Goal: Task Accomplishment & Management: Use online tool/utility

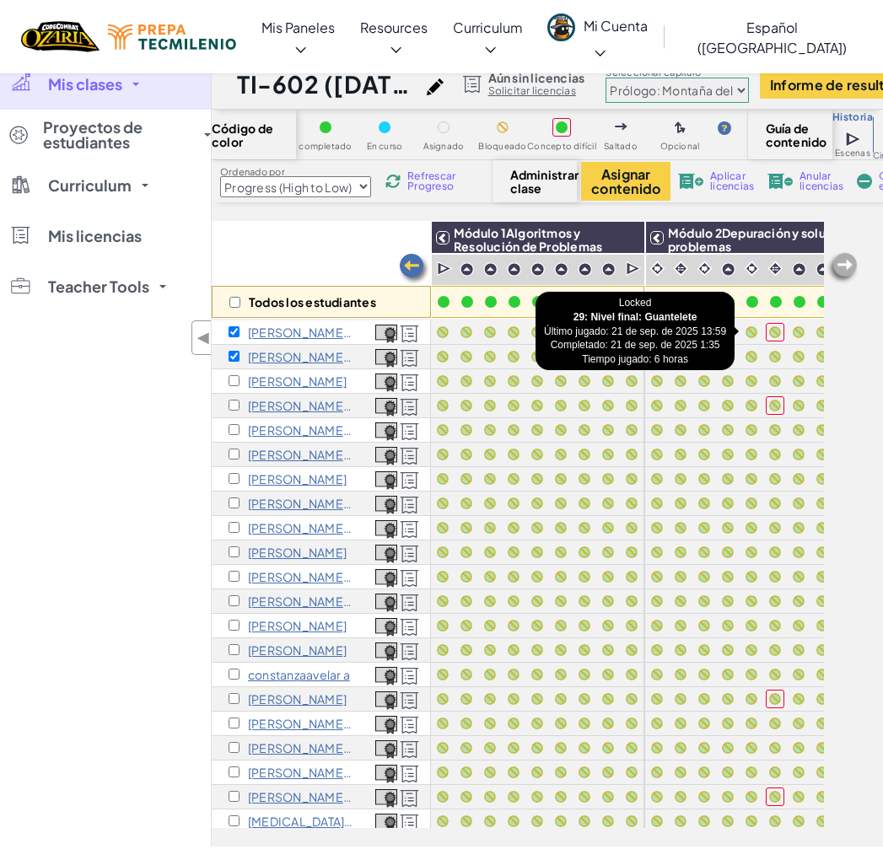
select select "Progress (High to Low)"
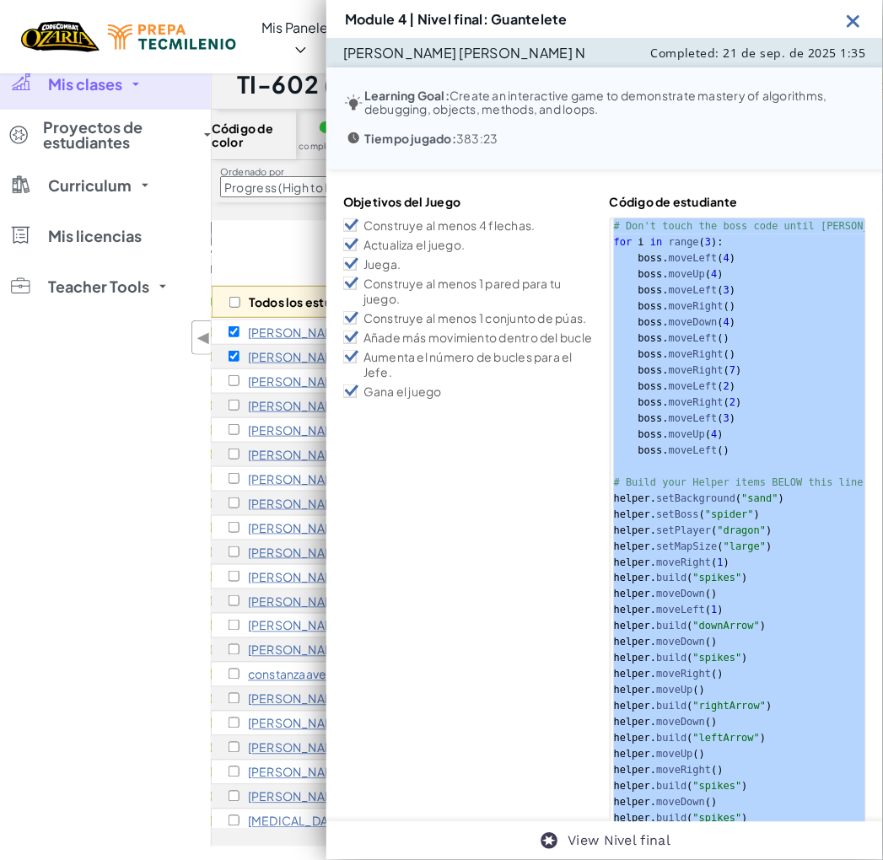
click at [857, 15] on img at bounding box center [853, 20] width 21 height 21
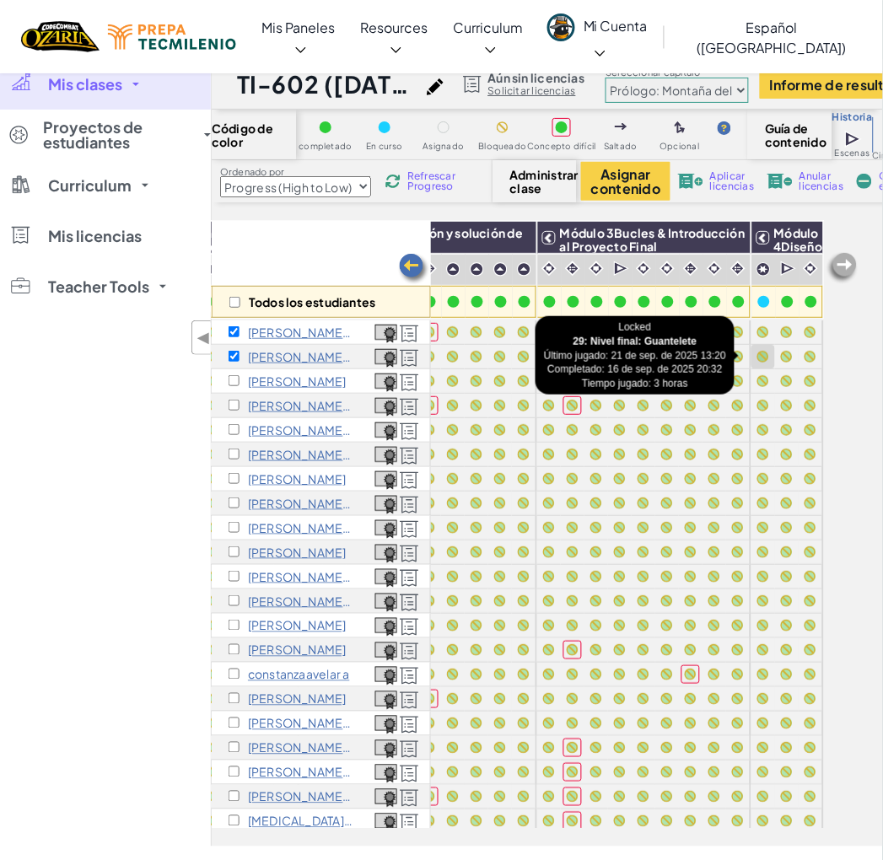
click at [755, 357] on div at bounding box center [763, 356] width 19 height 19
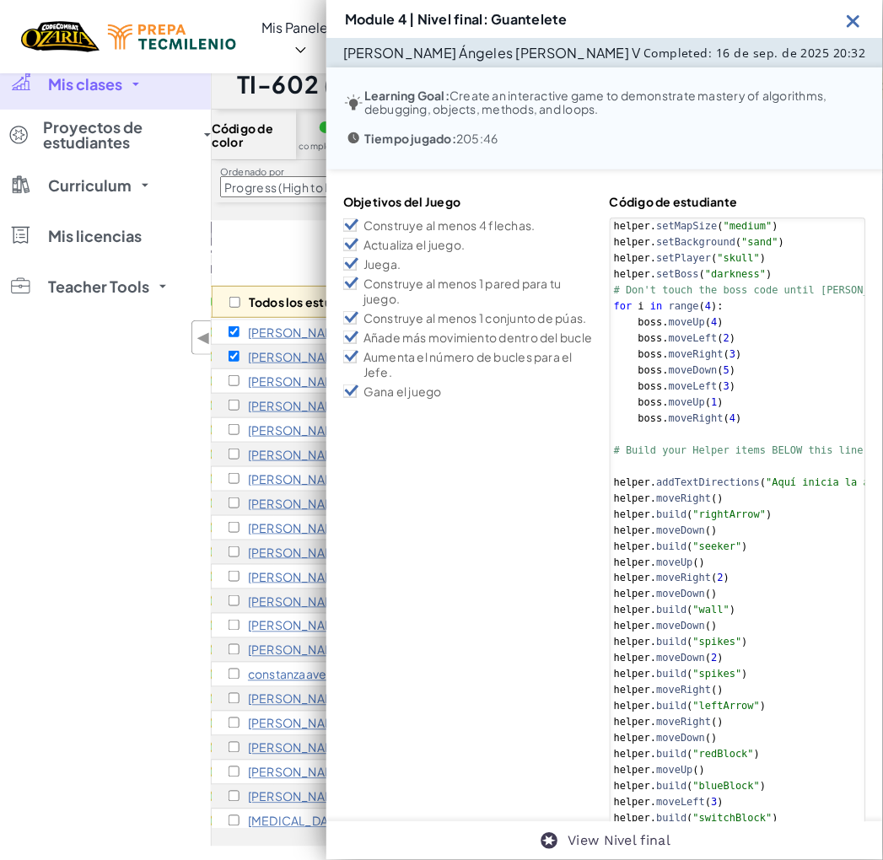
click at [779, 422] on div "helper . setMapSize ( "medium" ) helper . setBackground ( "sand" ) helper . set…" at bounding box center [855, 826] width 490 height 1217
type textarea "helper.moveDown() [DOMAIN_NAME]("spikes")"
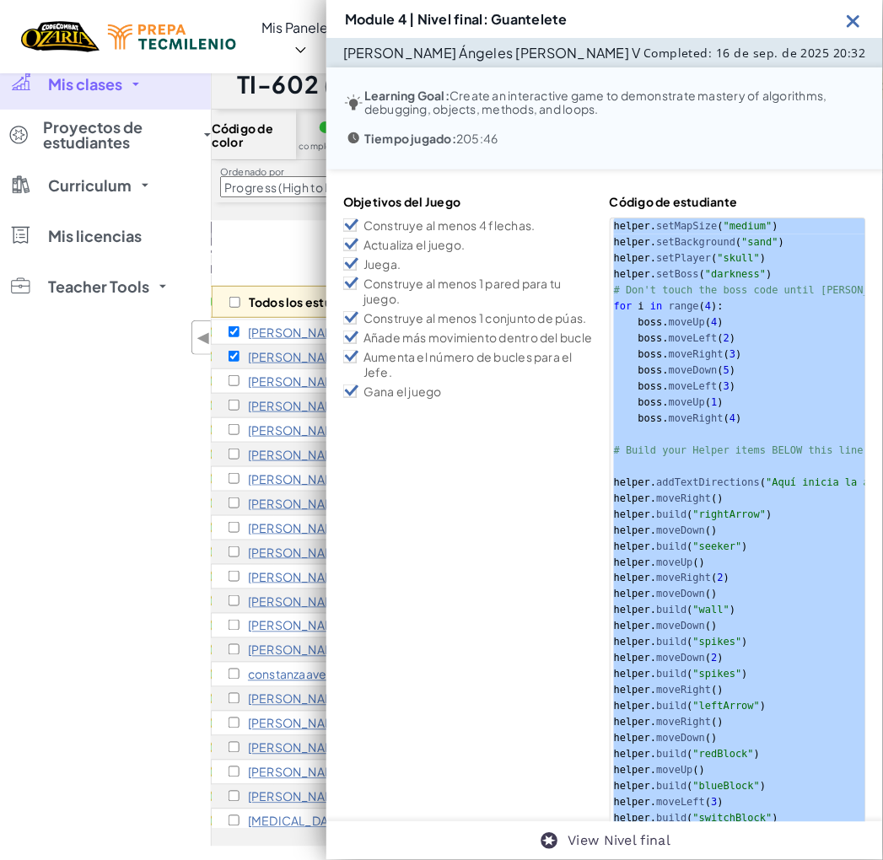
click at [854, 22] on img at bounding box center [853, 20] width 21 height 21
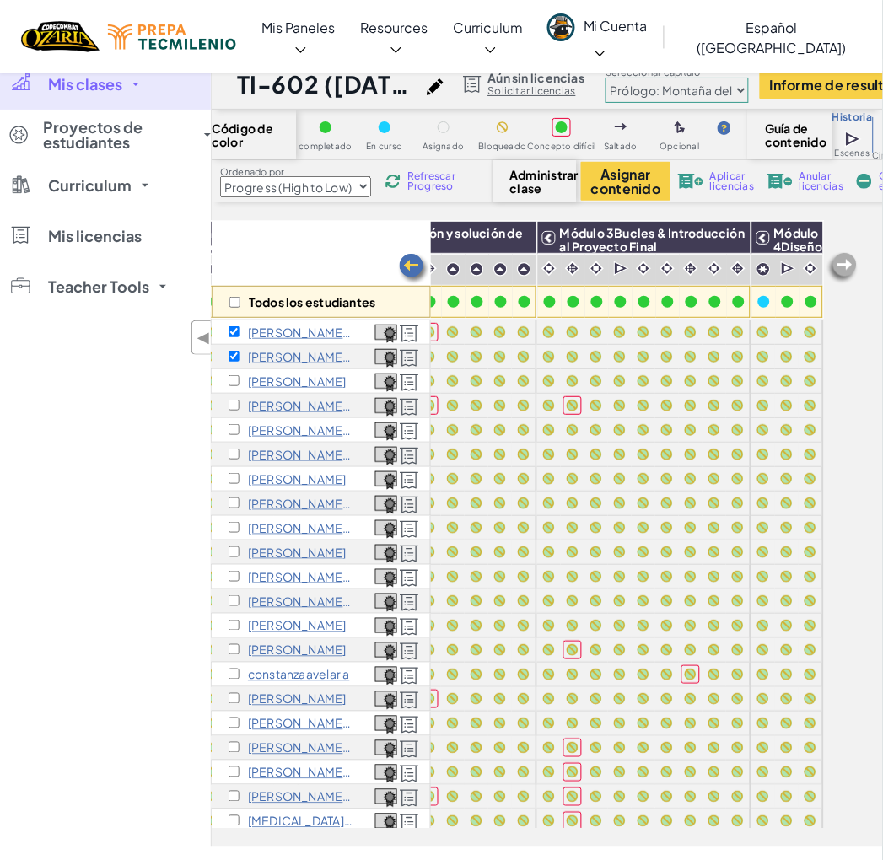
click at [239, 382] on div "[PERSON_NAME]" at bounding box center [287, 380] width 118 height 13
click at [234, 383] on input "checkbox" at bounding box center [233, 380] width 11 height 11
checkbox input "true"
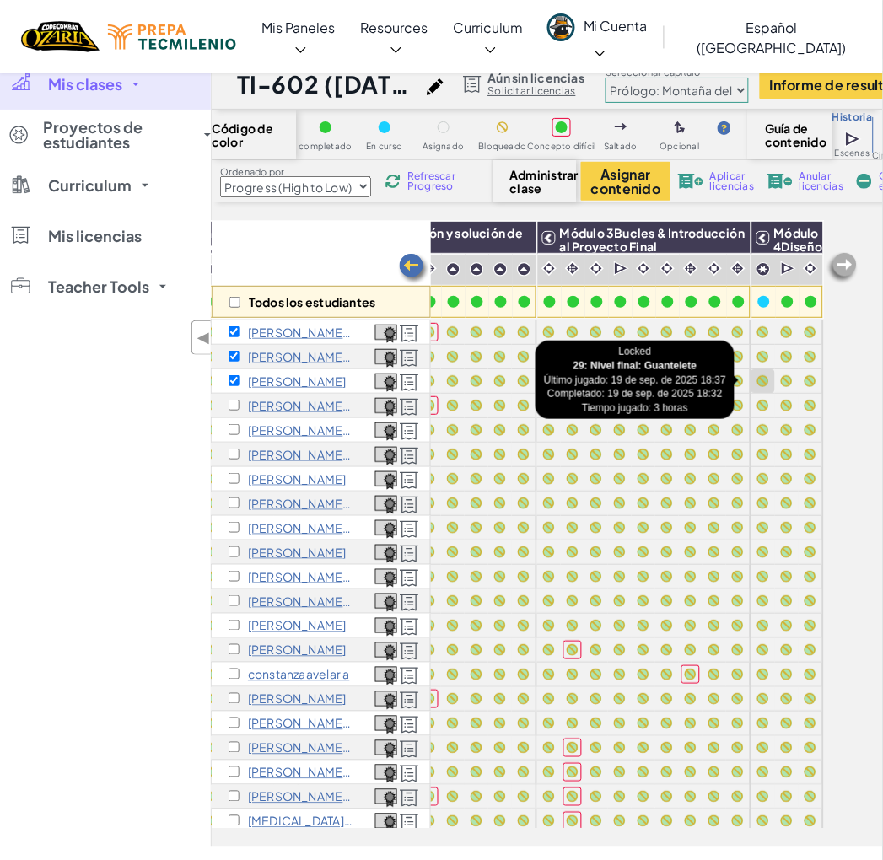
click at [757, 380] on div at bounding box center [763, 381] width 12 height 12
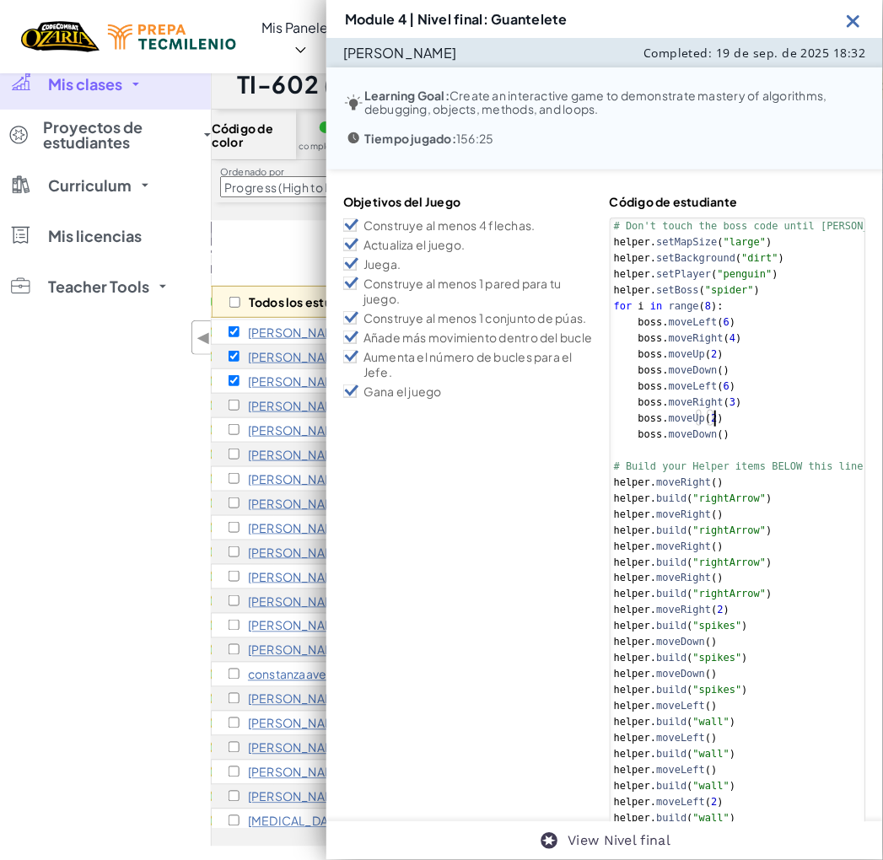
type textarea "[DOMAIN_NAME]("leftArrow") helper.endBuild()"
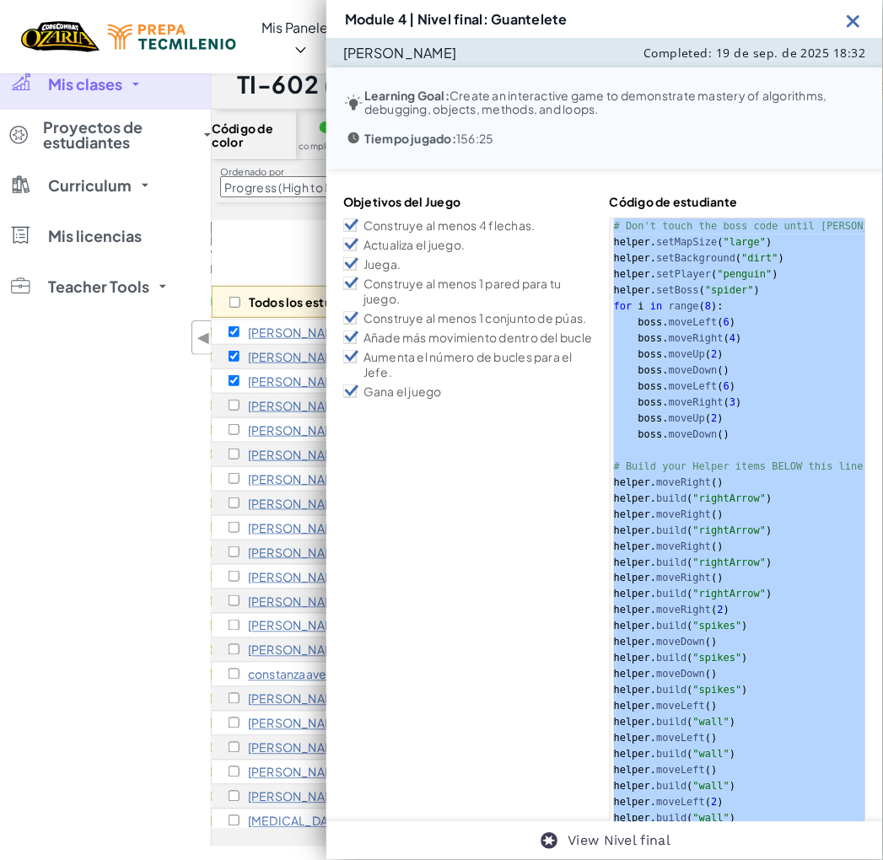
drag, startPoint x: 853, startPoint y: 23, endPoint x: 843, endPoint y: 7, distance: 18.9
click at [854, 22] on img at bounding box center [853, 20] width 21 height 21
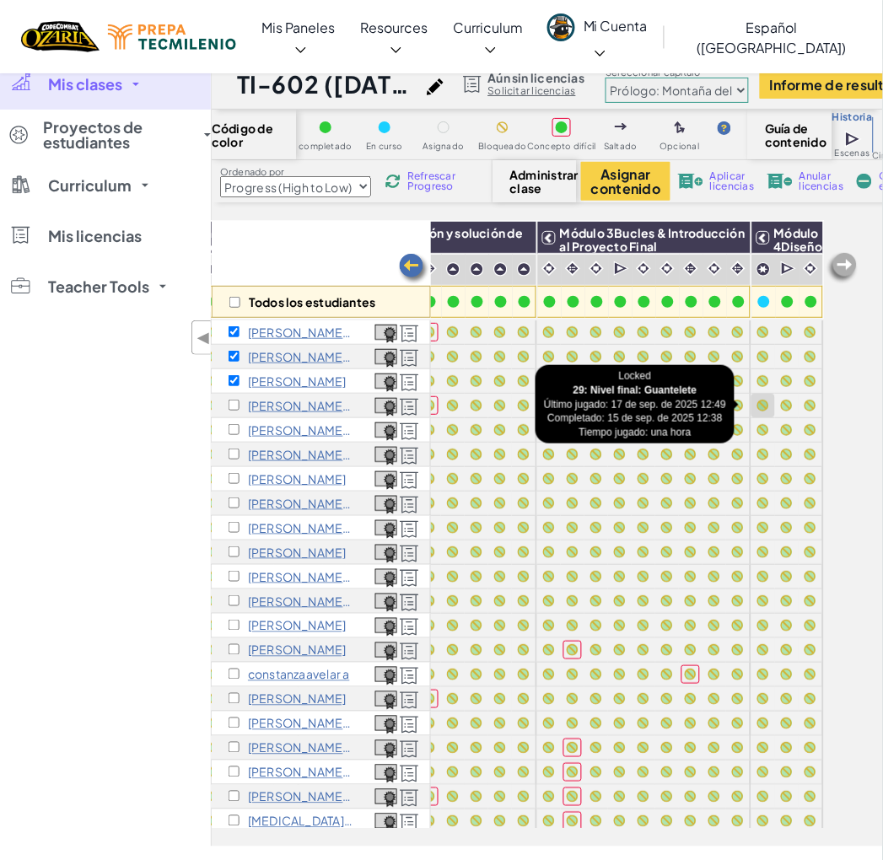
click at [757, 400] on div at bounding box center [763, 406] width 12 height 12
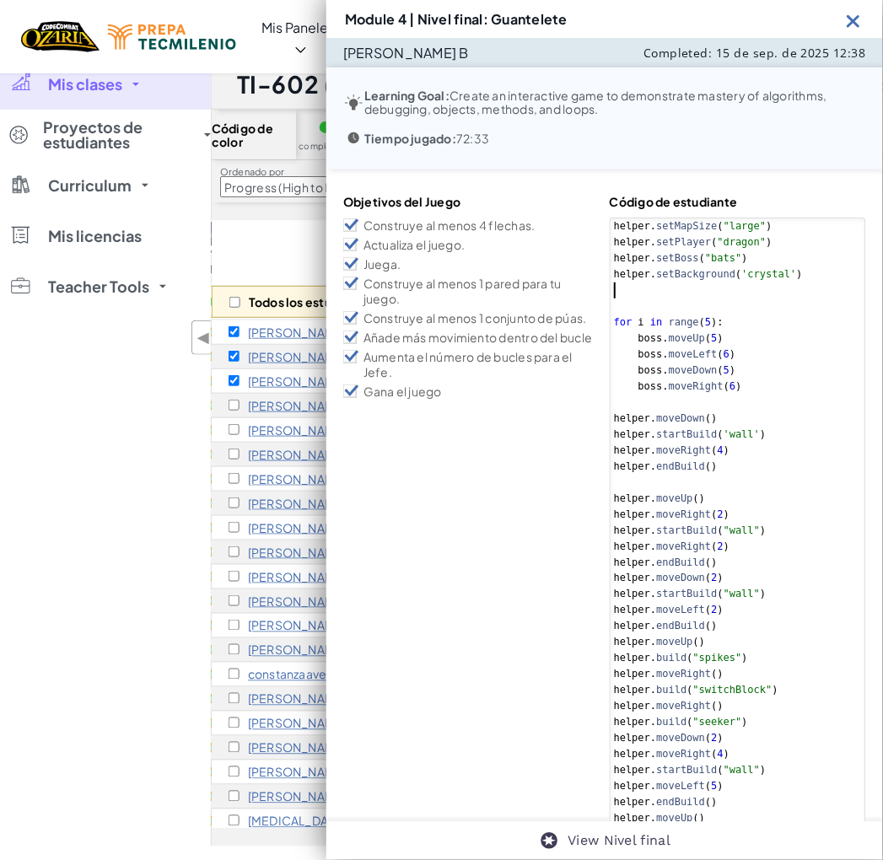
drag, startPoint x: 660, startPoint y: 297, endPoint x: 670, endPoint y: 304, distance: 12.2
type textarea "helper.moveUp(3) [DOMAIN_NAME]("seeker")"
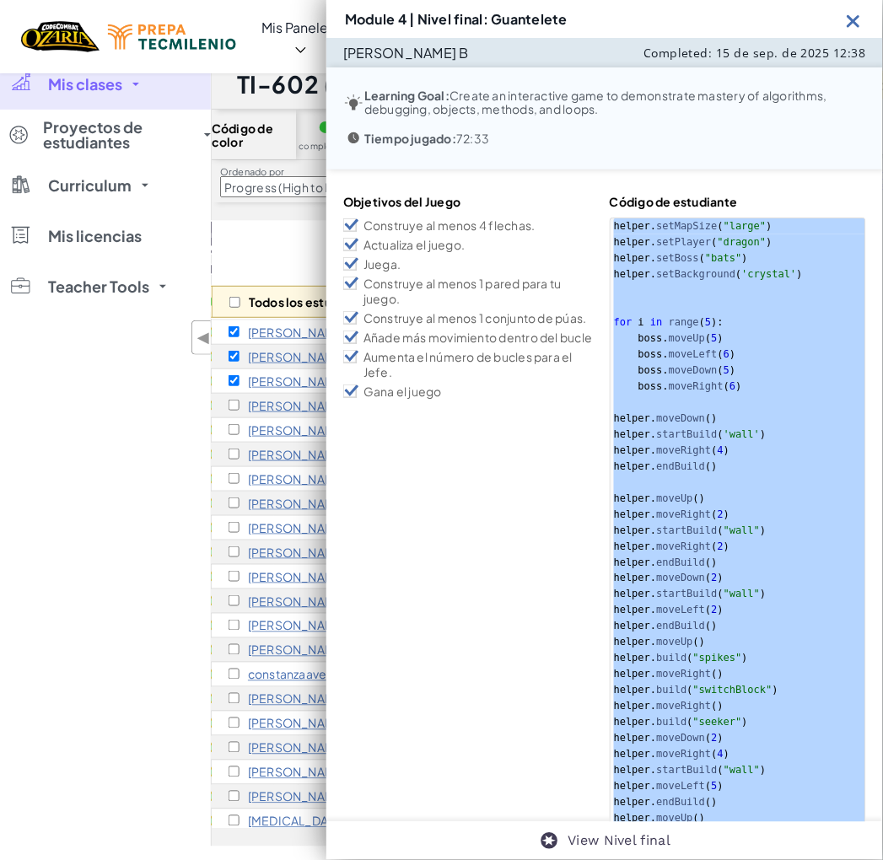
click at [862, 13] on img at bounding box center [853, 20] width 21 height 21
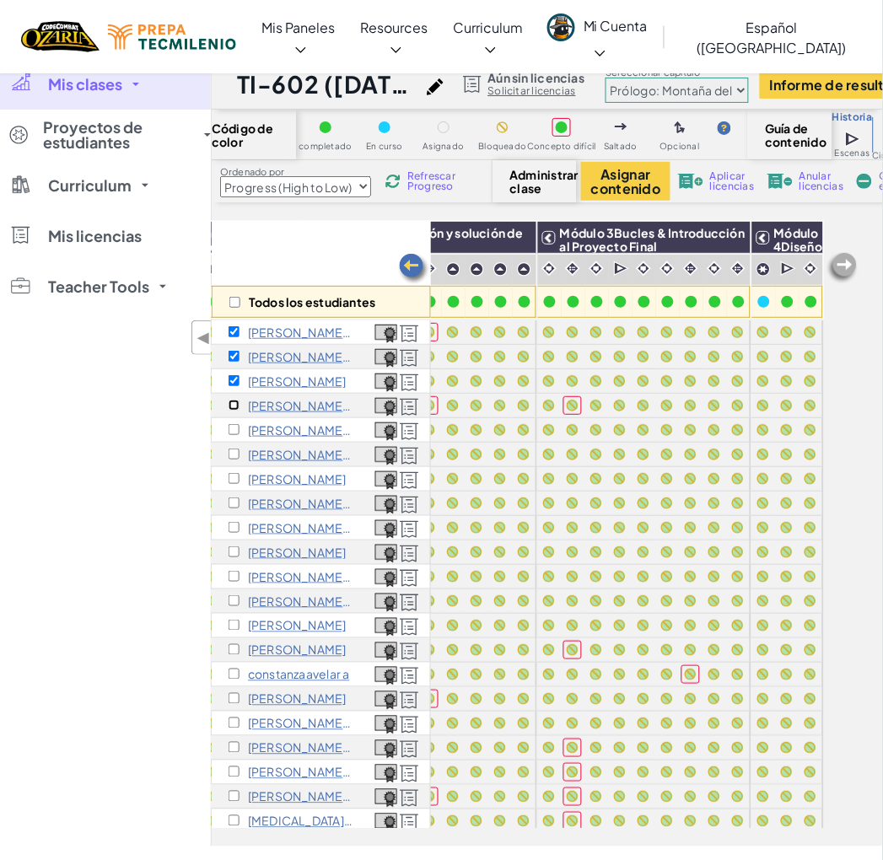
click at [229, 408] on input "checkbox" at bounding box center [233, 405] width 11 height 11
checkbox input "true"
click at [232, 426] on input "checkbox" at bounding box center [233, 429] width 11 height 11
checkbox input "true"
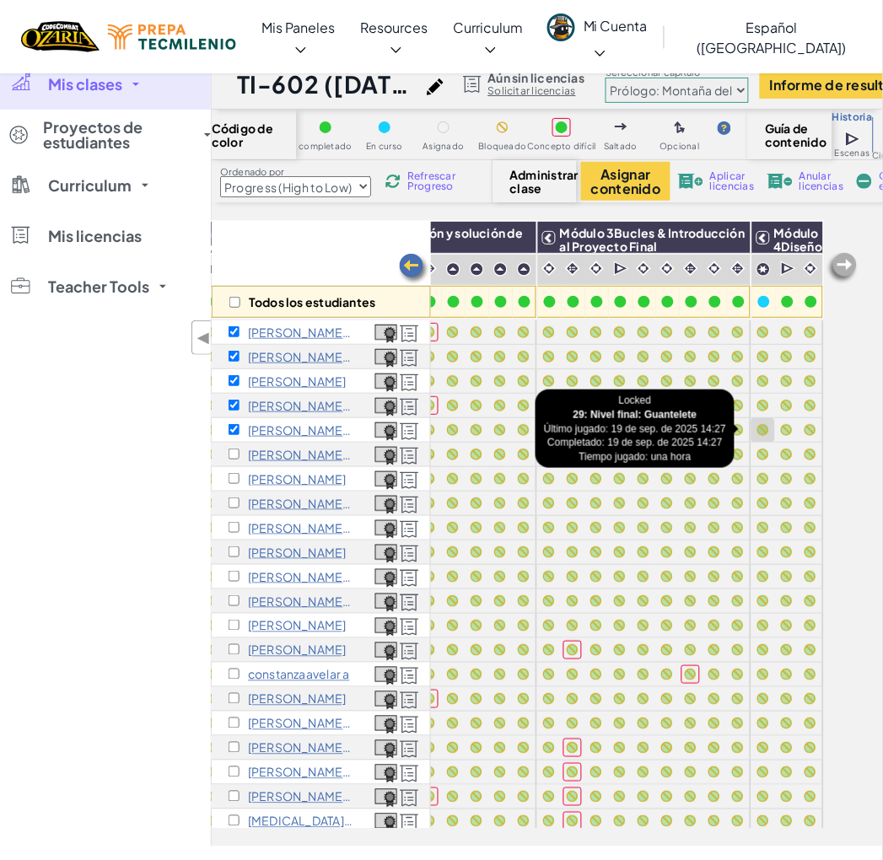
click at [757, 430] on div at bounding box center [763, 430] width 12 height 12
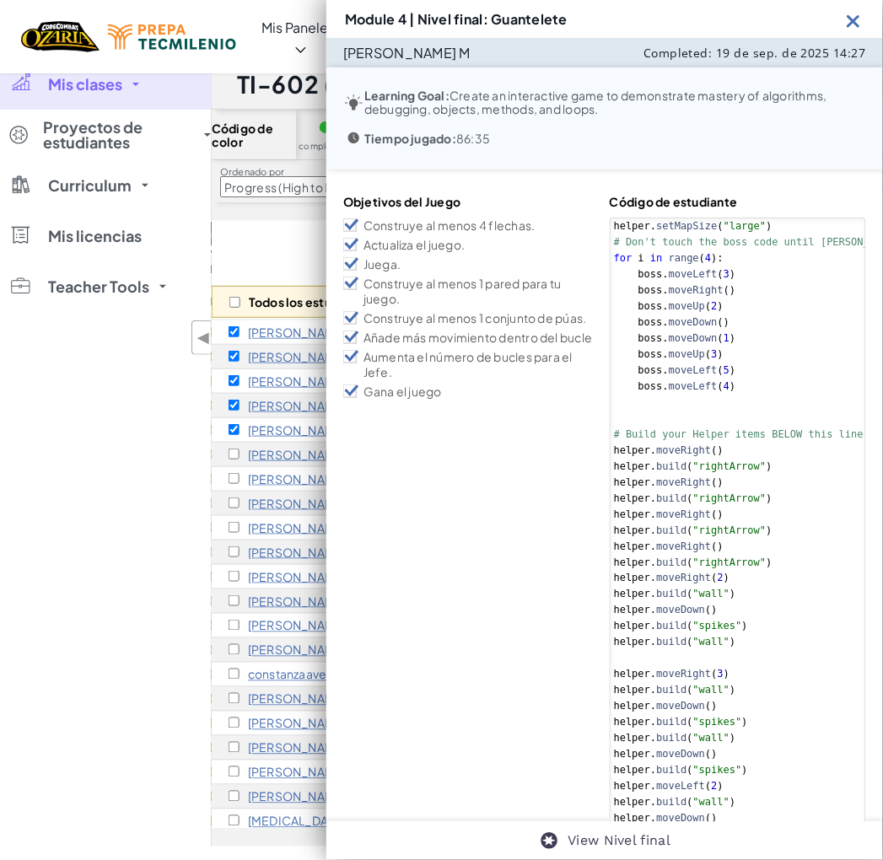
type textarea "helper.moveRight() [DOMAIN_NAME]("redBlock")"
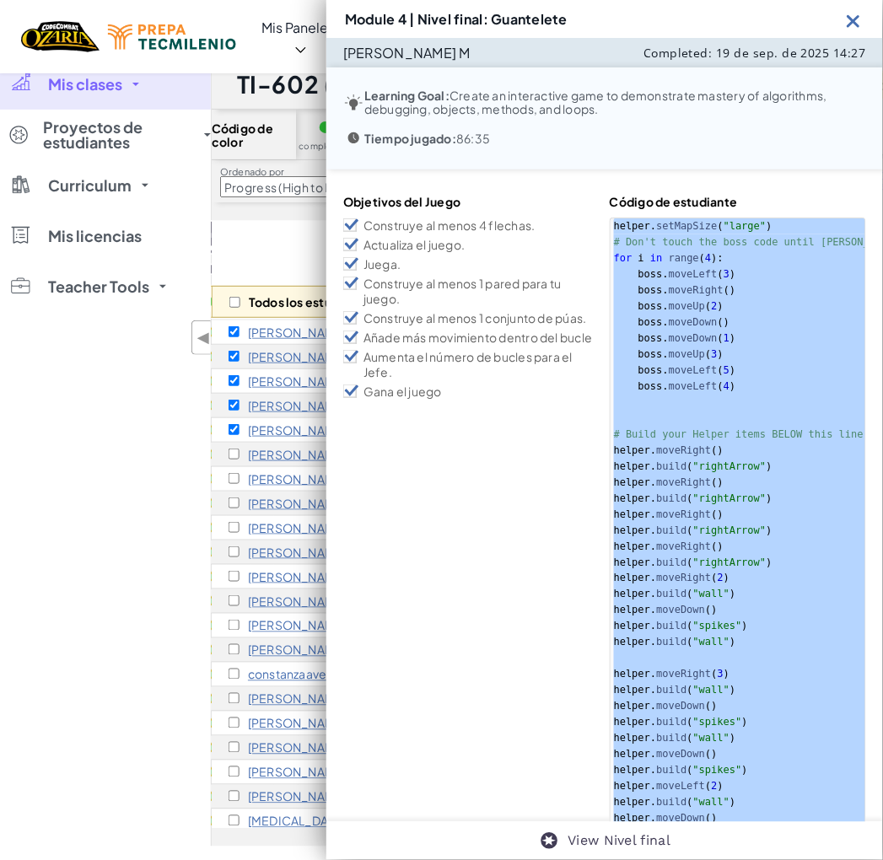
click at [860, 23] on img at bounding box center [853, 20] width 21 height 21
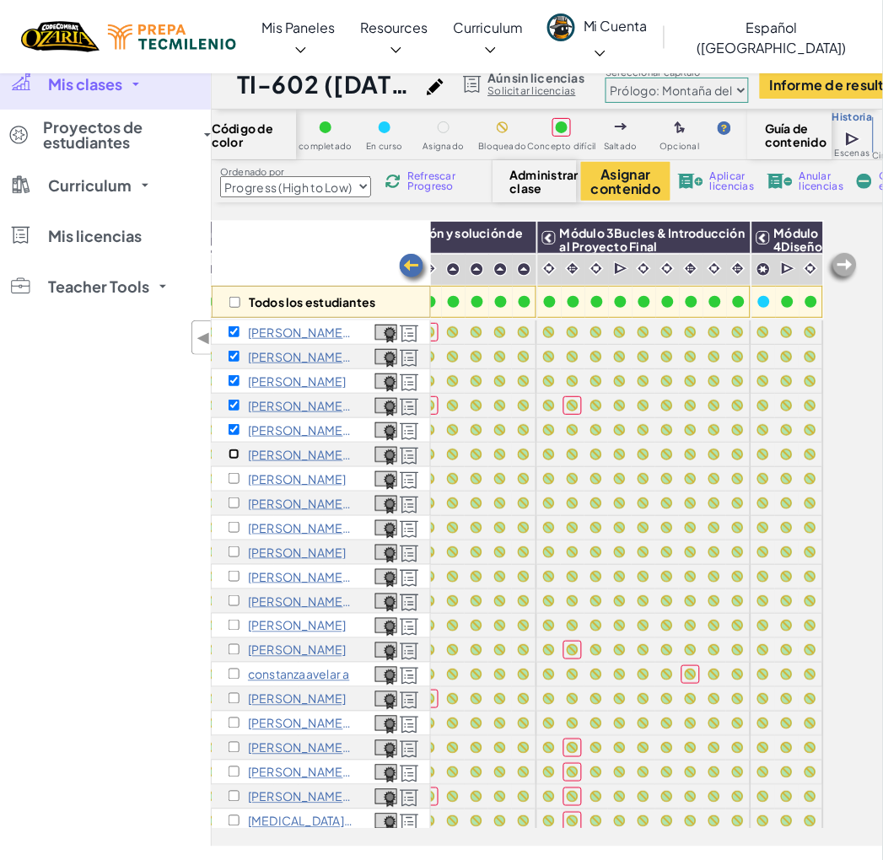
click at [236, 458] on input "checkbox" at bounding box center [233, 454] width 11 height 11
checkbox input "true"
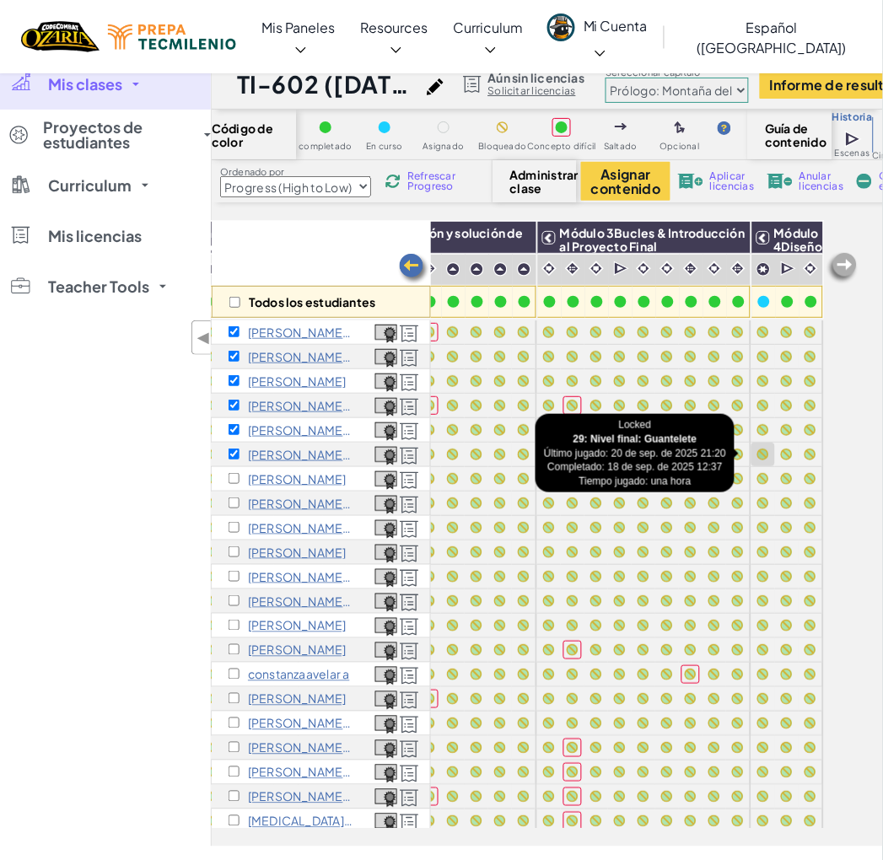
click at [757, 454] on div at bounding box center [763, 455] width 12 height 12
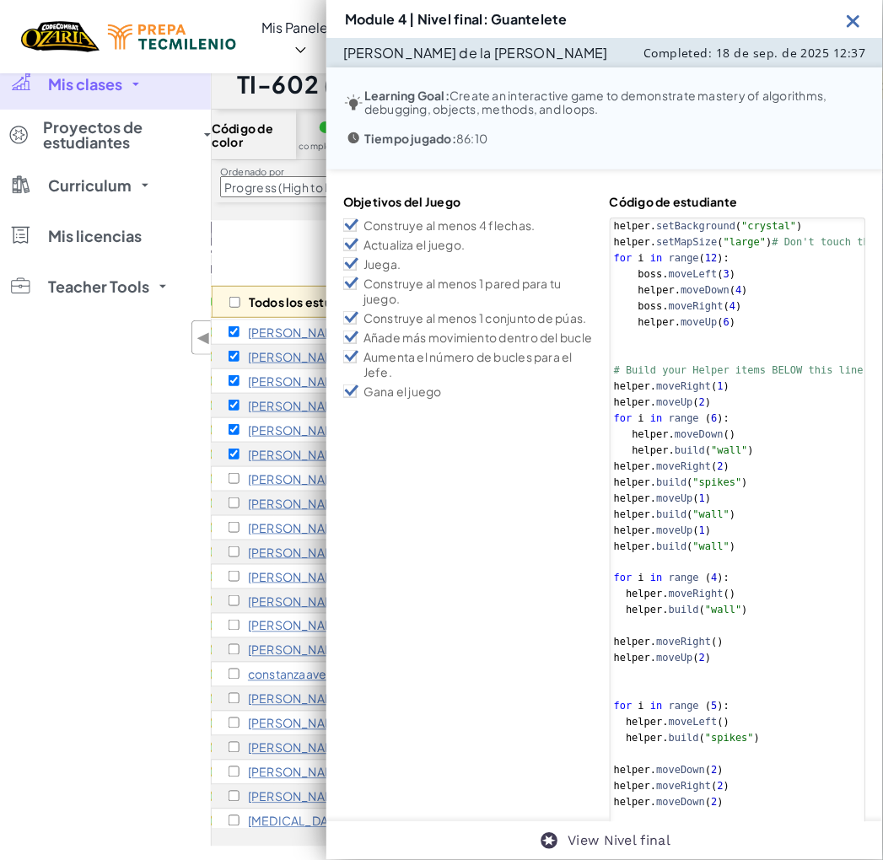
type textarea "helper.moveLeft() [DOMAIN_NAME]("seeker")"
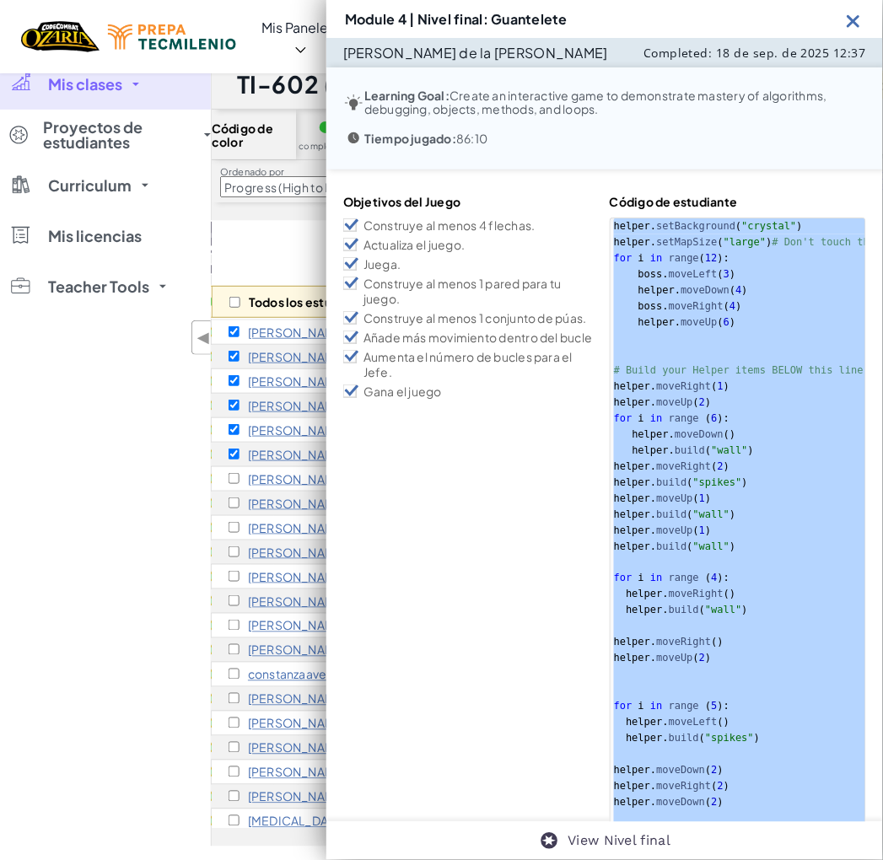
click at [852, 25] on img at bounding box center [853, 20] width 21 height 21
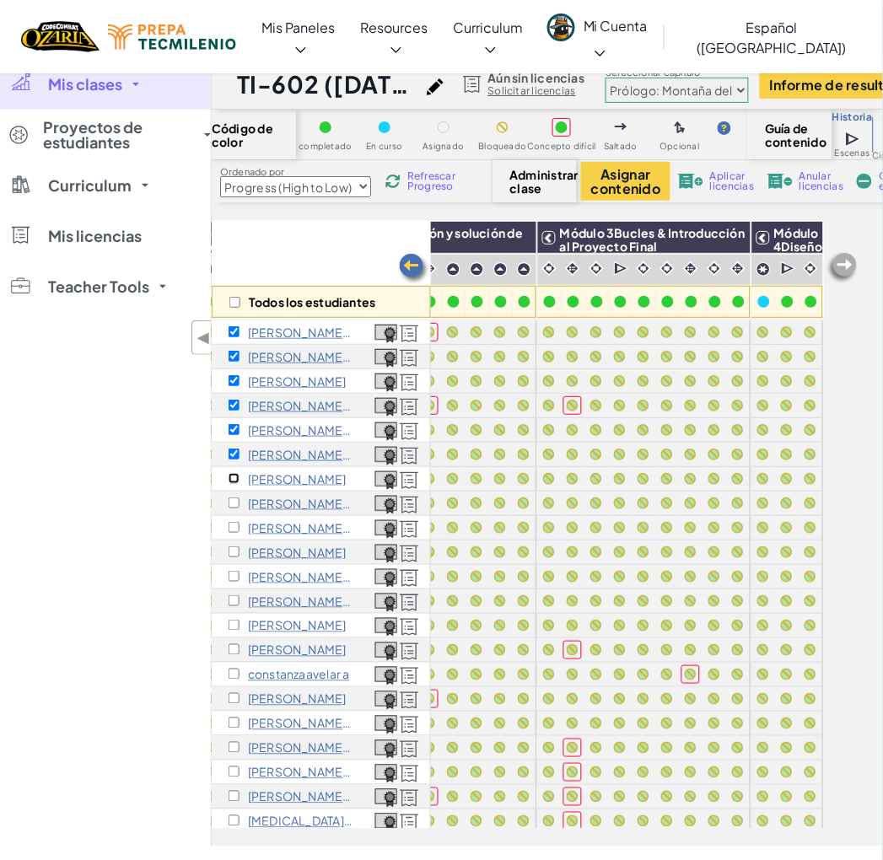
click at [233, 473] on input "checkbox" at bounding box center [233, 478] width 11 height 11
checkbox input "true"
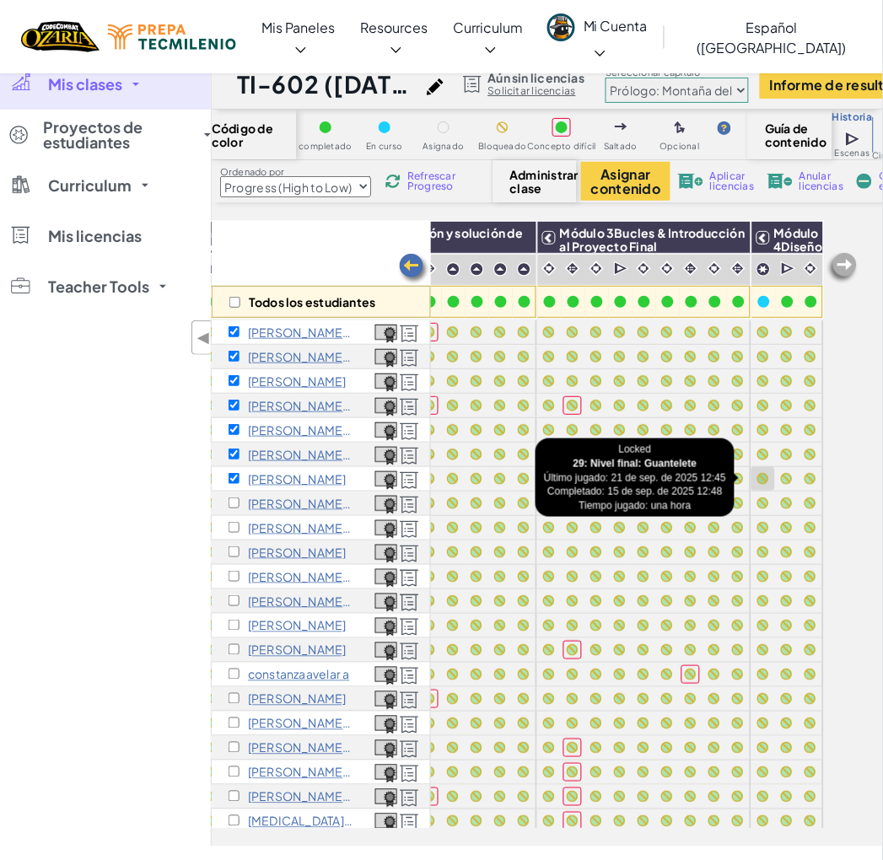
click at [757, 478] on div at bounding box center [763, 479] width 12 height 12
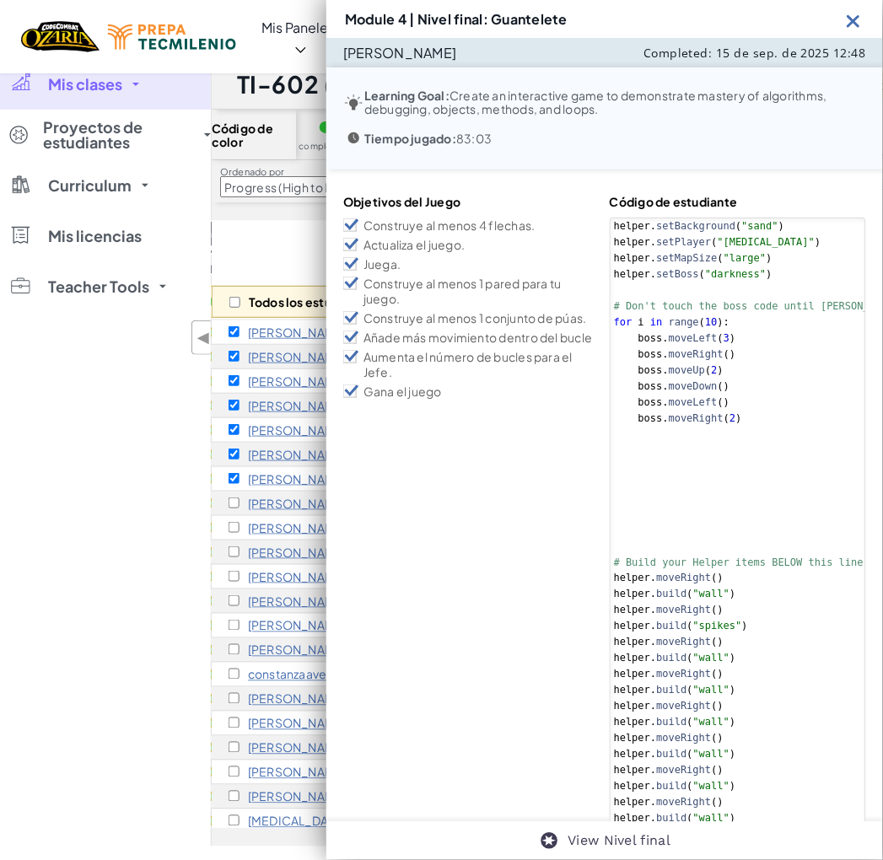
type textarea "helper.moveRight() [DOMAIN_NAME]("seeker")"
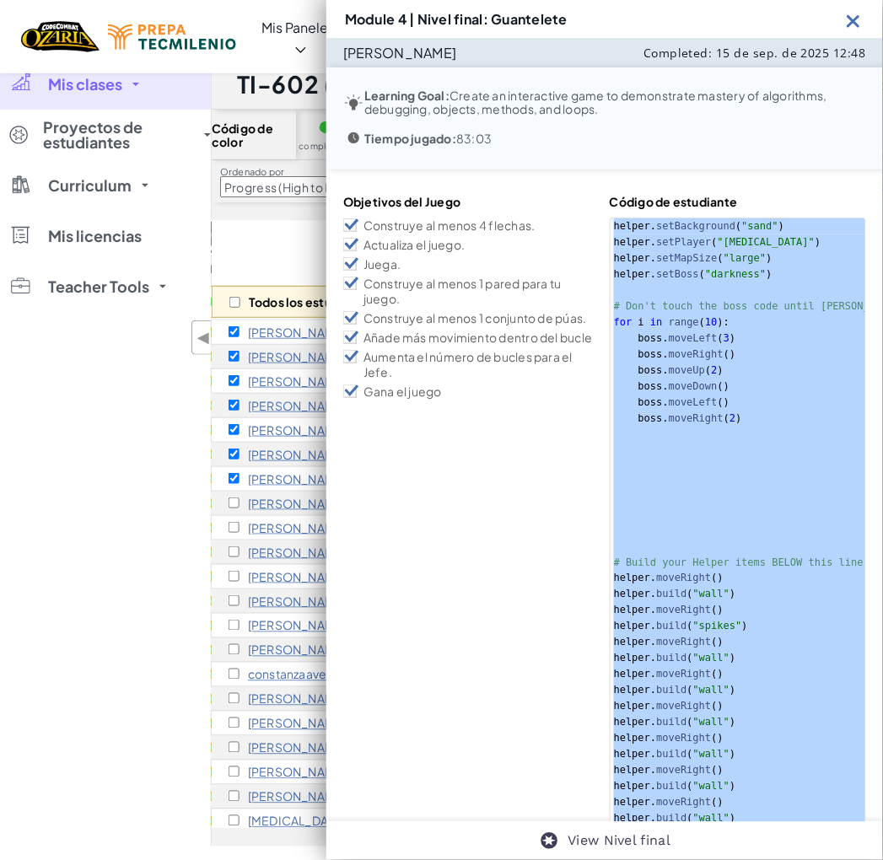
click at [857, 22] on img at bounding box center [853, 20] width 21 height 21
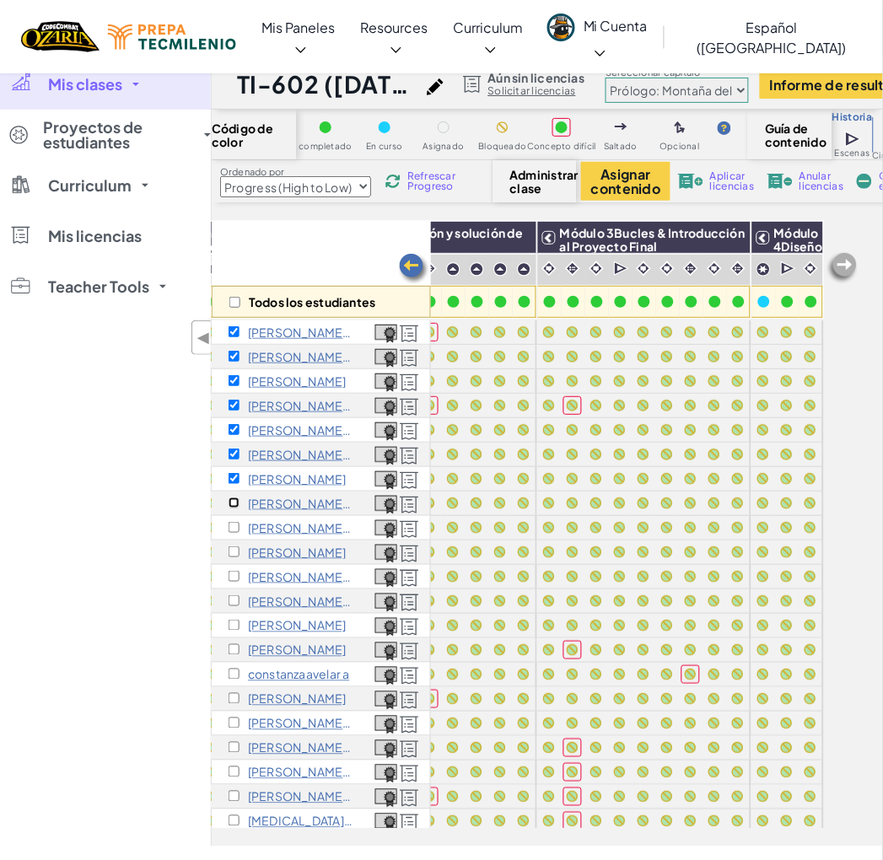
click at [236, 502] on input "checkbox" at bounding box center [233, 502] width 11 height 11
checkbox input "true"
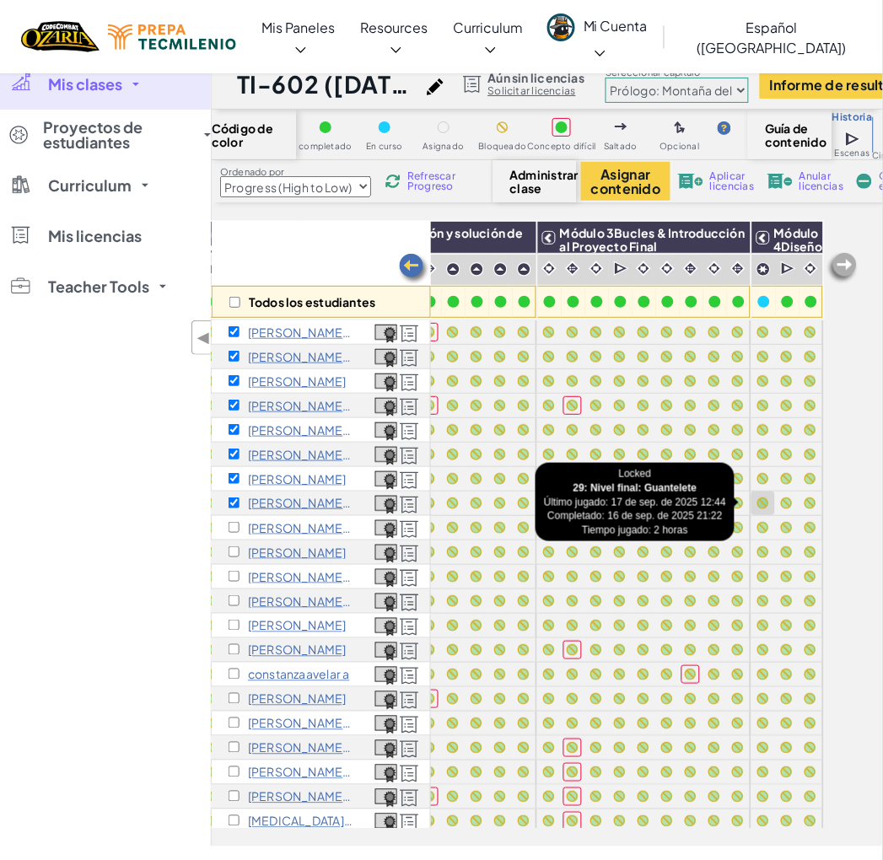
click at [757, 499] on div at bounding box center [763, 503] width 12 height 12
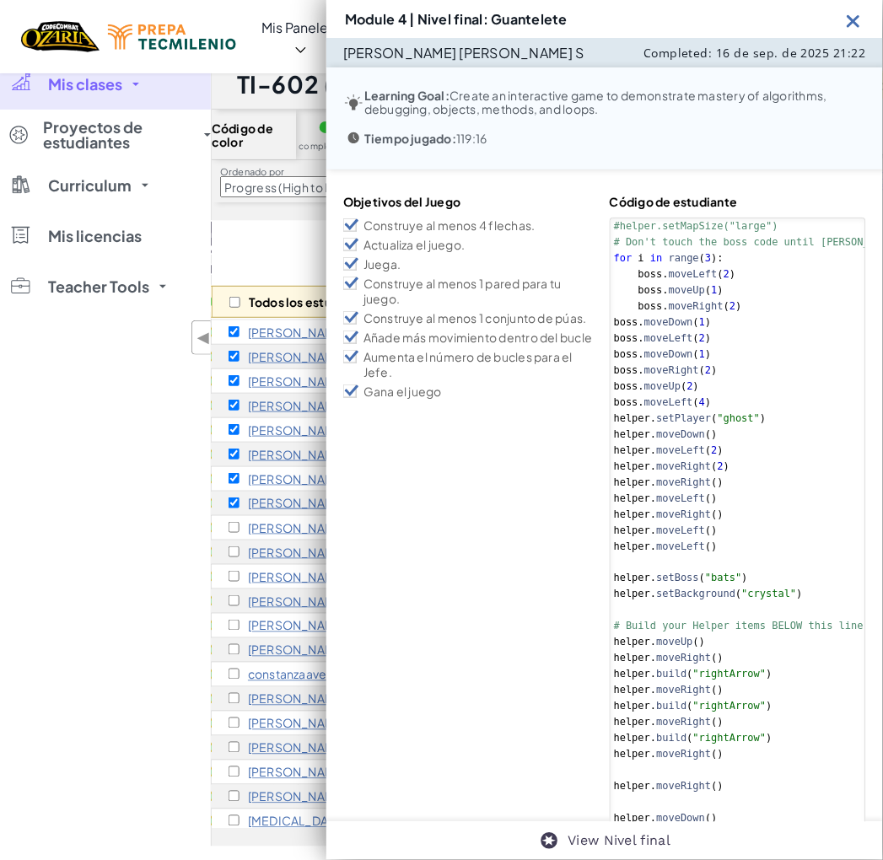
type textarea "helper.moveDown() [DOMAIN_NAME]("pushable")"
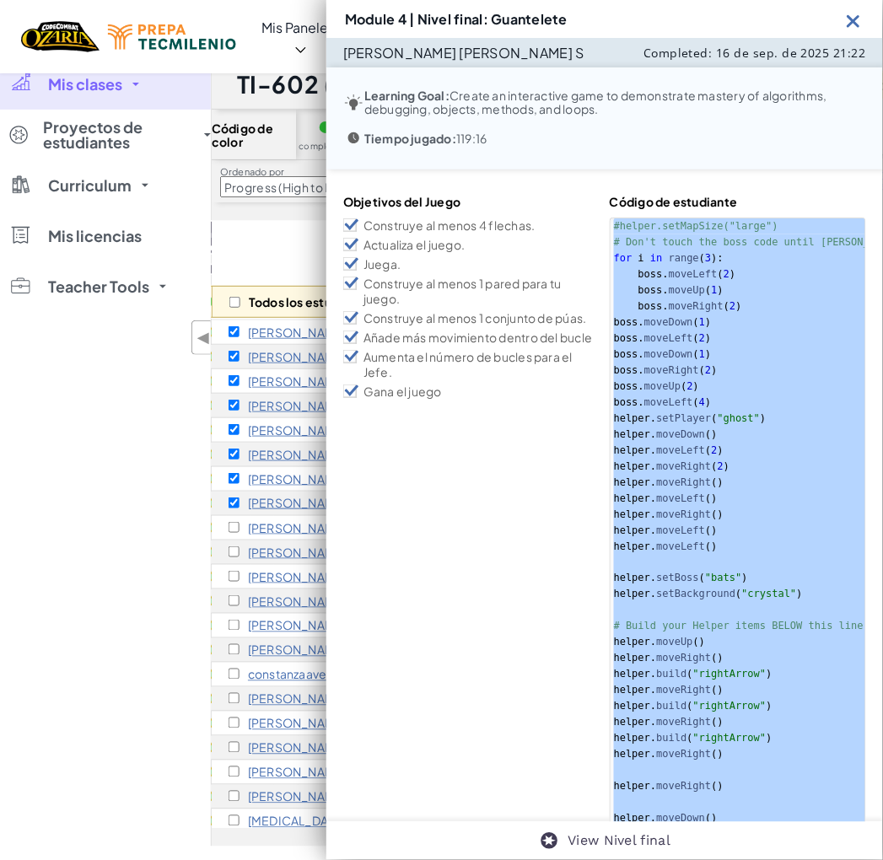
drag, startPoint x: 862, startPoint y: 14, endPoint x: 306, endPoint y: 481, distance: 725.8
click at [862, 14] on img at bounding box center [853, 20] width 21 height 21
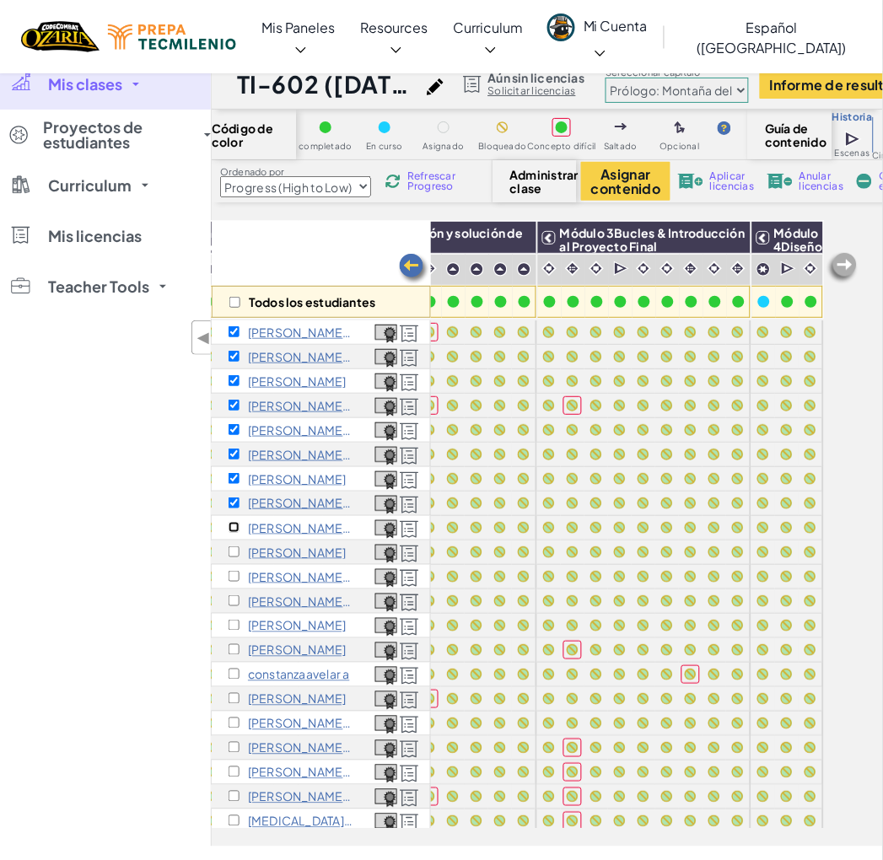
click at [233, 526] on input "checkbox" at bounding box center [233, 527] width 11 height 11
checkbox input "true"
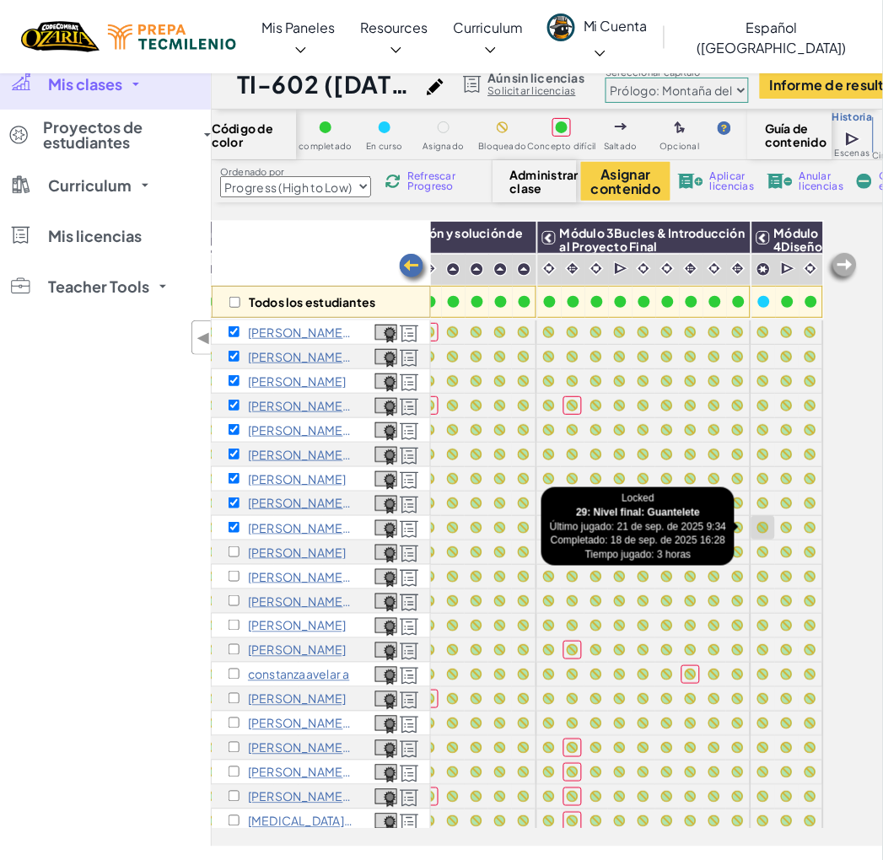
click at [757, 529] on div at bounding box center [763, 528] width 12 height 12
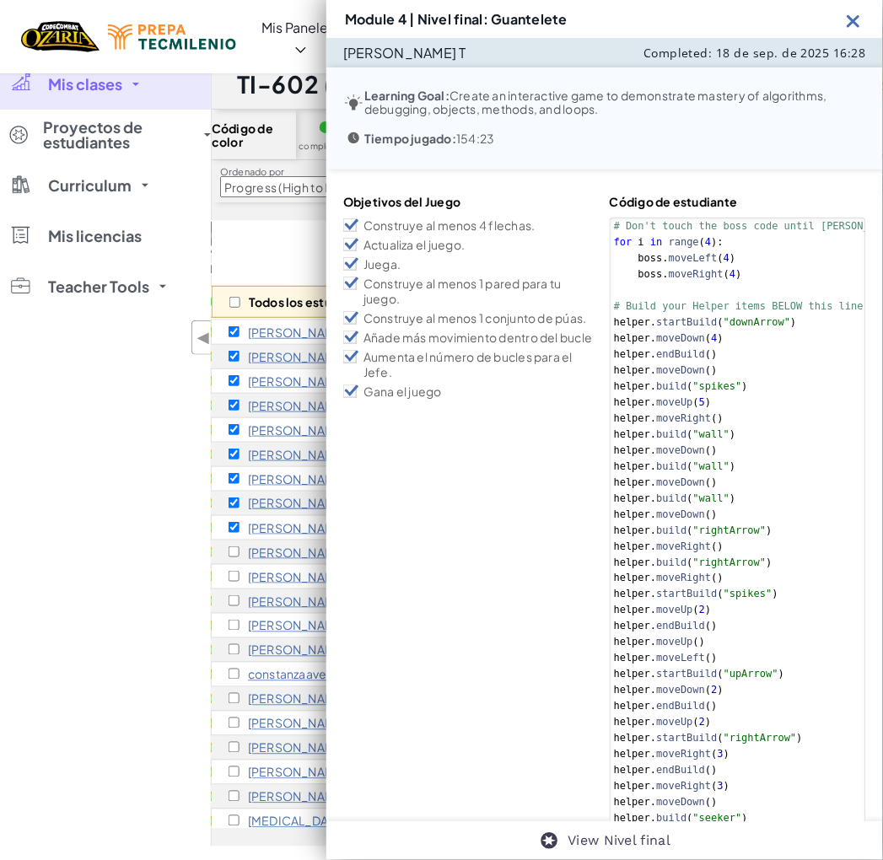
click at [745, 526] on div "# Don't touch the boss code until [PERSON_NAME] says you're ready! for i in ran…" at bounding box center [772, 682] width 324 height 929
type textarea "helper.moveDown() helper.endBuild()"
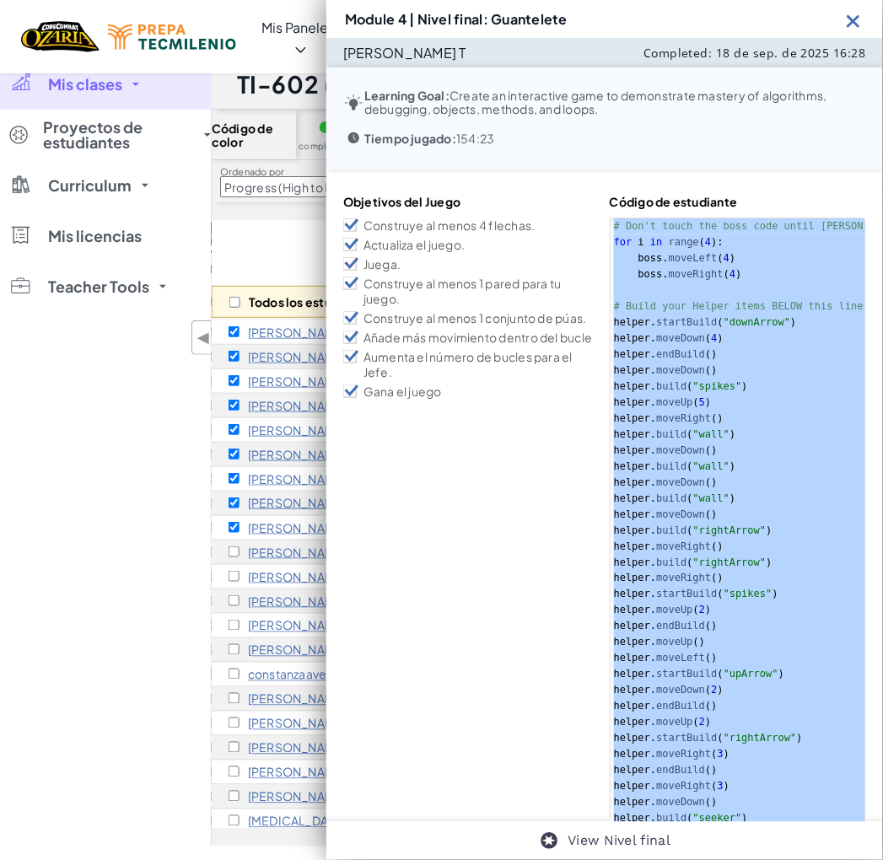
click at [853, 19] on img at bounding box center [853, 20] width 21 height 21
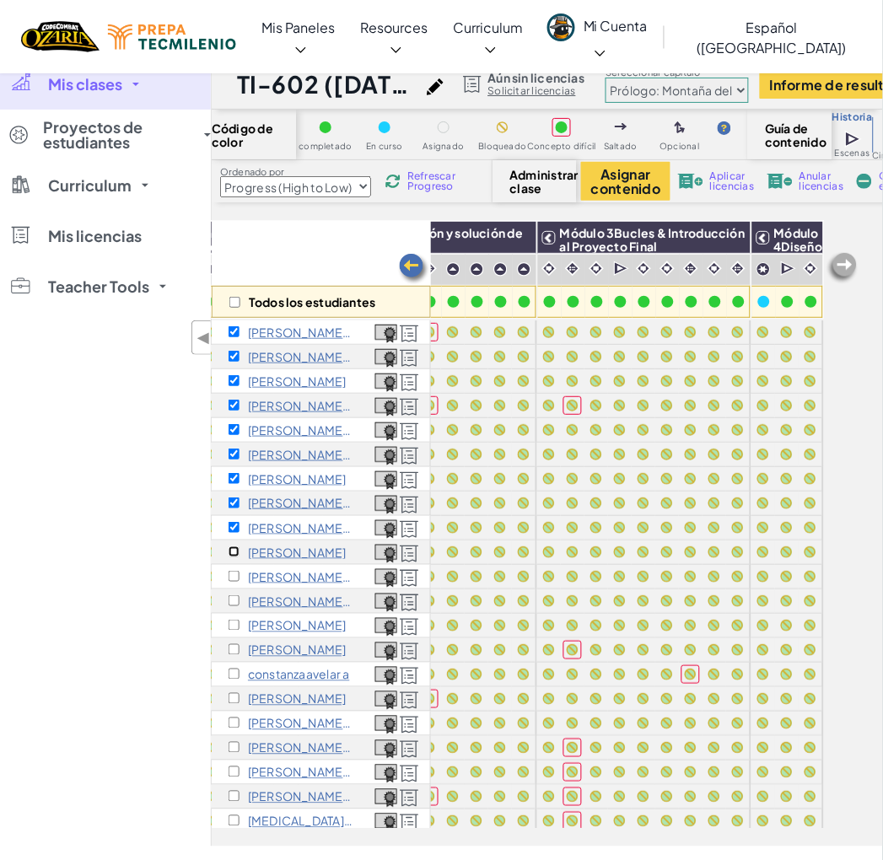
click at [234, 551] on input "checkbox" at bounding box center [233, 551] width 11 height 11
checkbox input "true"
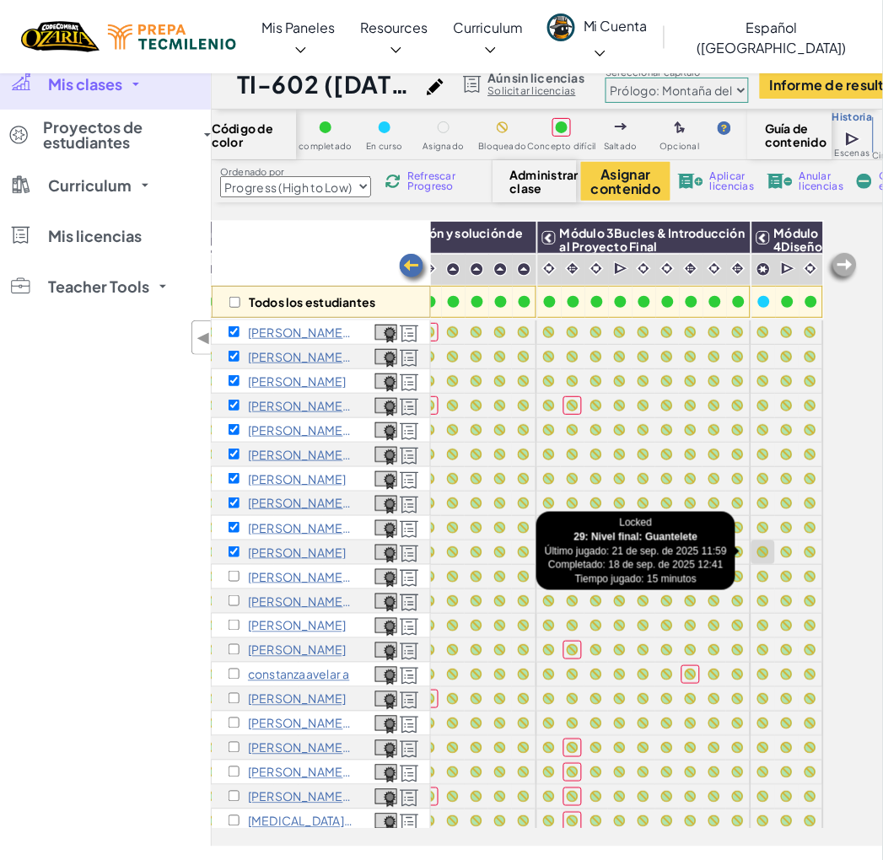
click at [754, 557] on div at bounding box center [763, 552] width 19 height 19
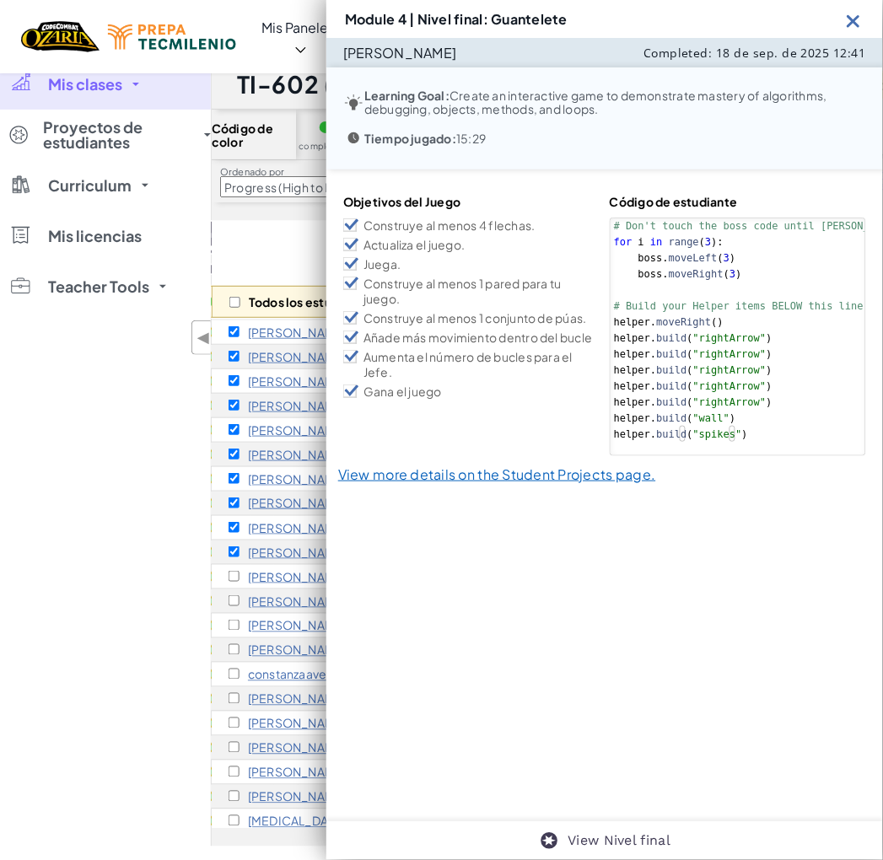
click at [712, 422] on div "# Don't touch the boss code until [PERSON_NAME] says you're ready! for i in ran…" at bounding box center [772, 346] width 324 height 256
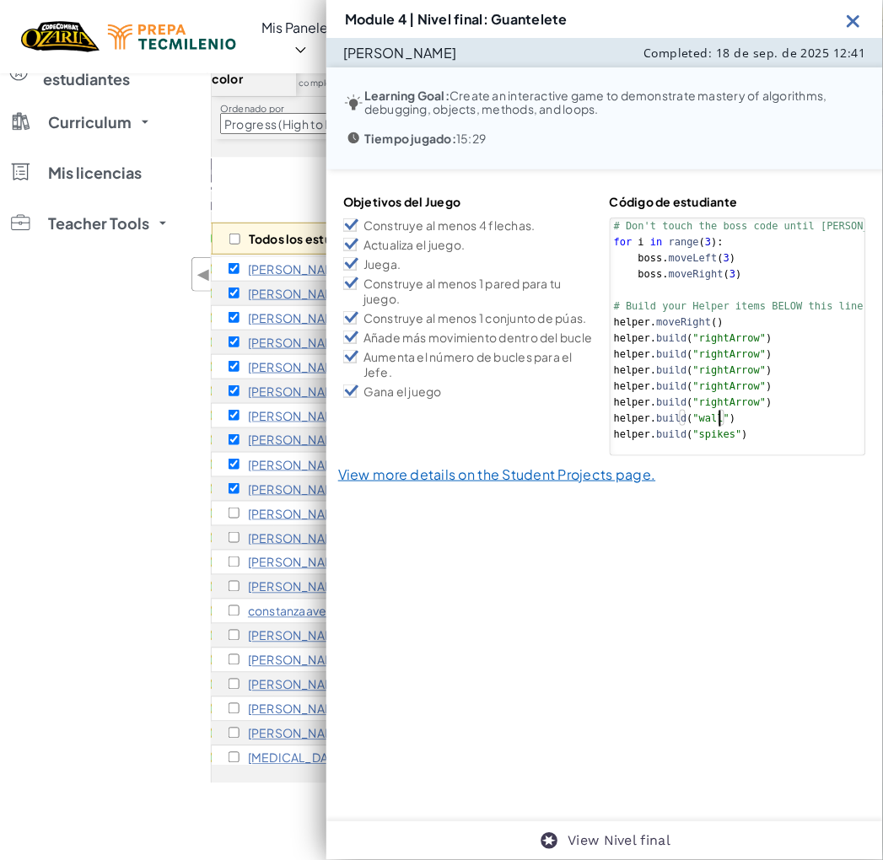
scroll to position [94, 0]
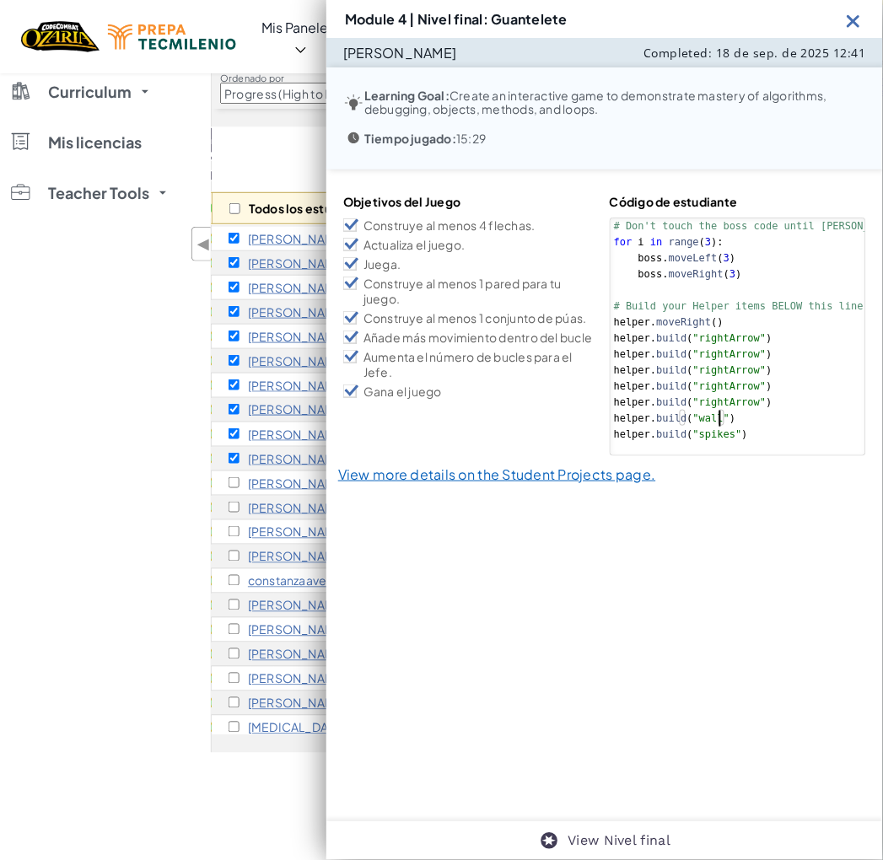
type textarea "[DOMAIN_NAME]("wall") [DOMAIN_NAME]("spikes")"
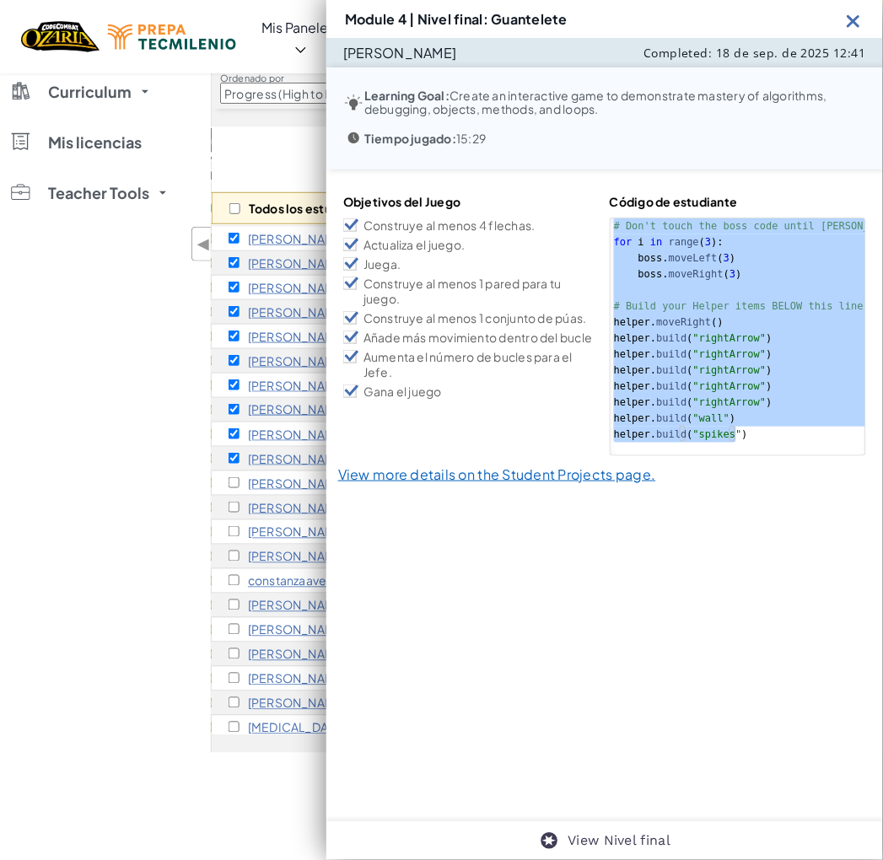
click at [856, 17] on img at bounding box center [853, 20] width 21 height 21
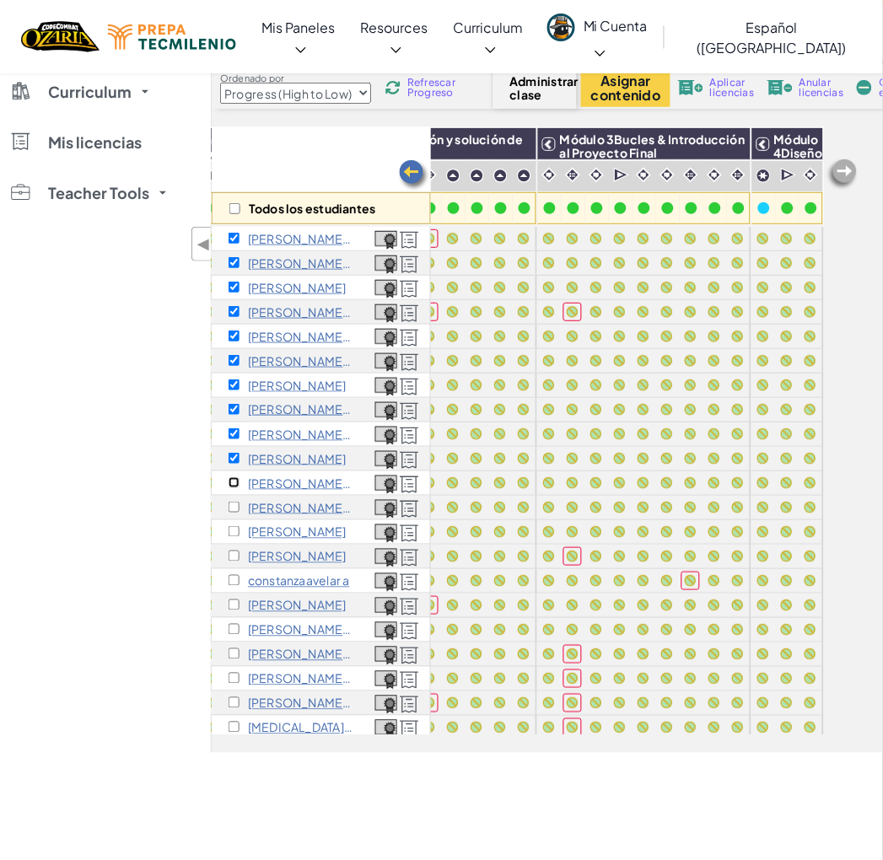
click at [237, 477] on input "checkbox" at bounding box center [233, 482] width 11 height 11
checkbox input "true"
click at [757, 481] on div at bounding box center [763, 483] width 12 height 12
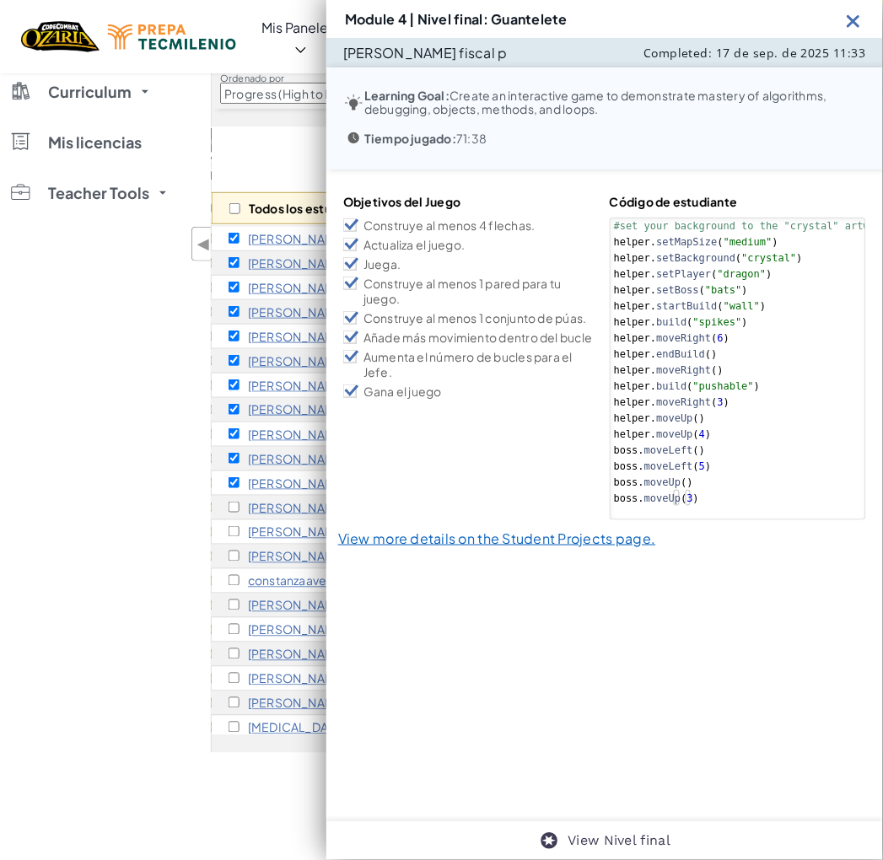
click at [751, 469] on div "#set your background to the "crystal" artwork helper . setMapSize ( "medium" ) …" at bounding box center [738, 378] width 257 height 320
type textarea "boss.moveUp() boss.moveUp(3)"
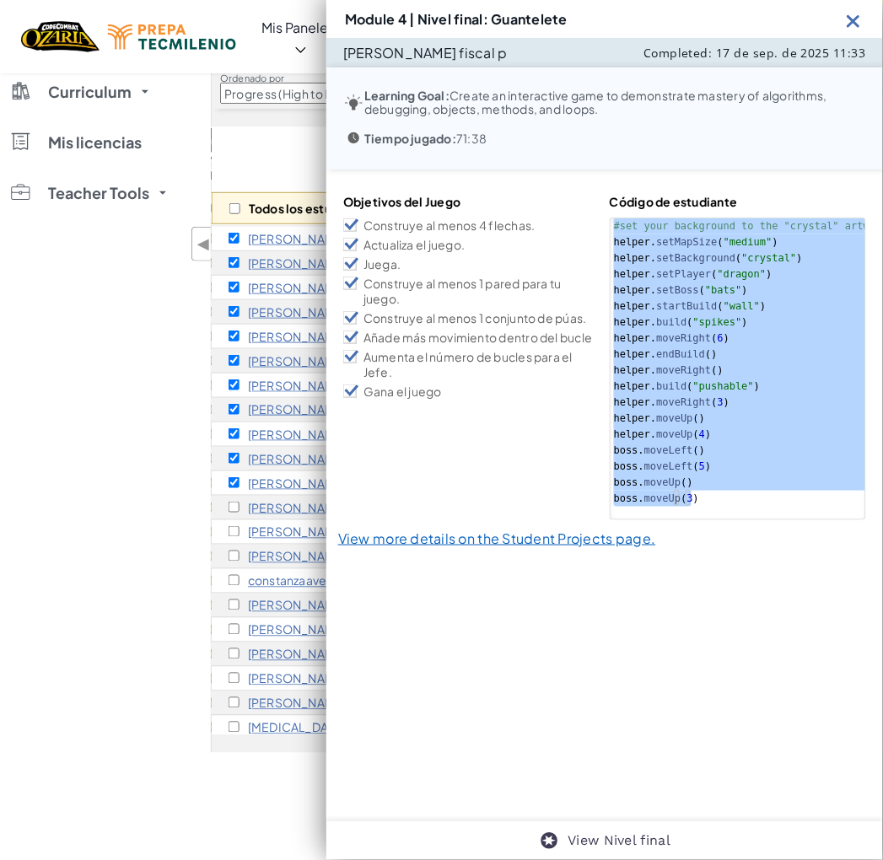
click at [851, 20] on img at bounding box center [853, 20] width 21 height 21
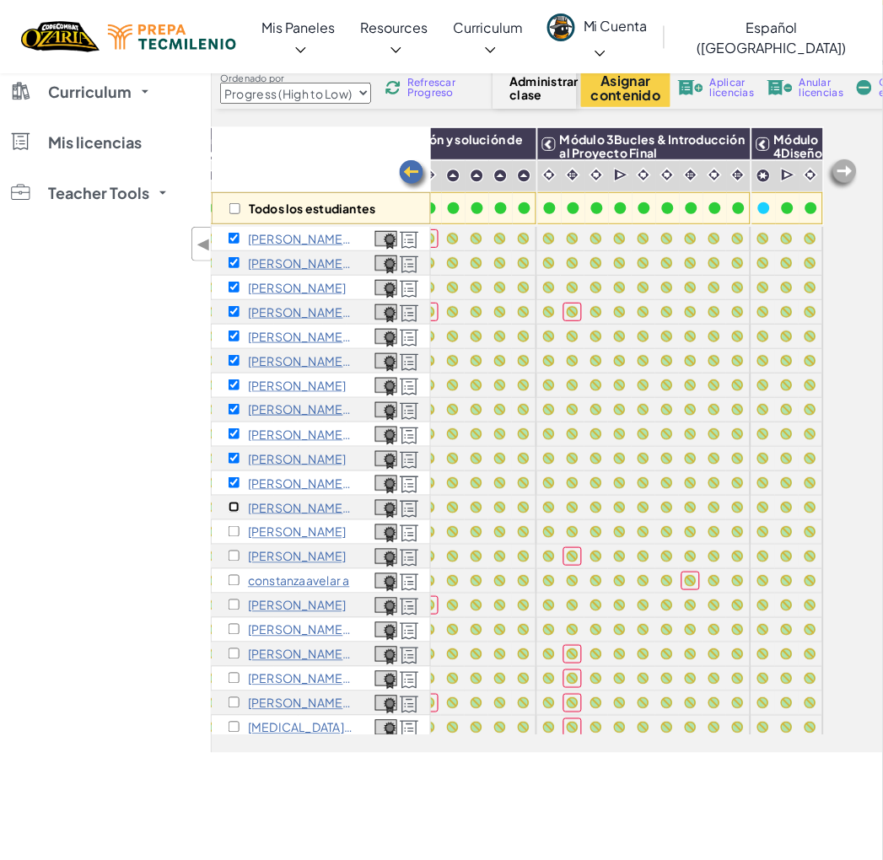
click at [233, 502] on input "checkbox" at bounding box center [233, 507] width 11 height 11
checkbox input "true"
click at [757, 507] on div at bounding box center [763, 508] width 12 height 12
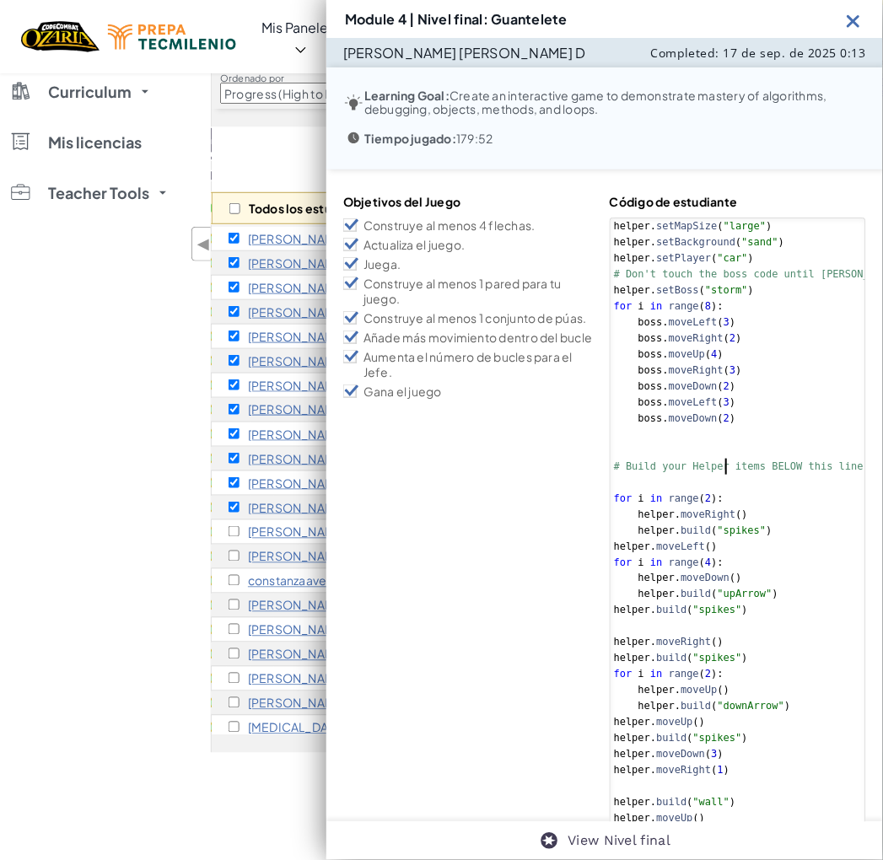
type textarea "[DOMAIN_NAME]("leftArrow") helper.moveDown()"
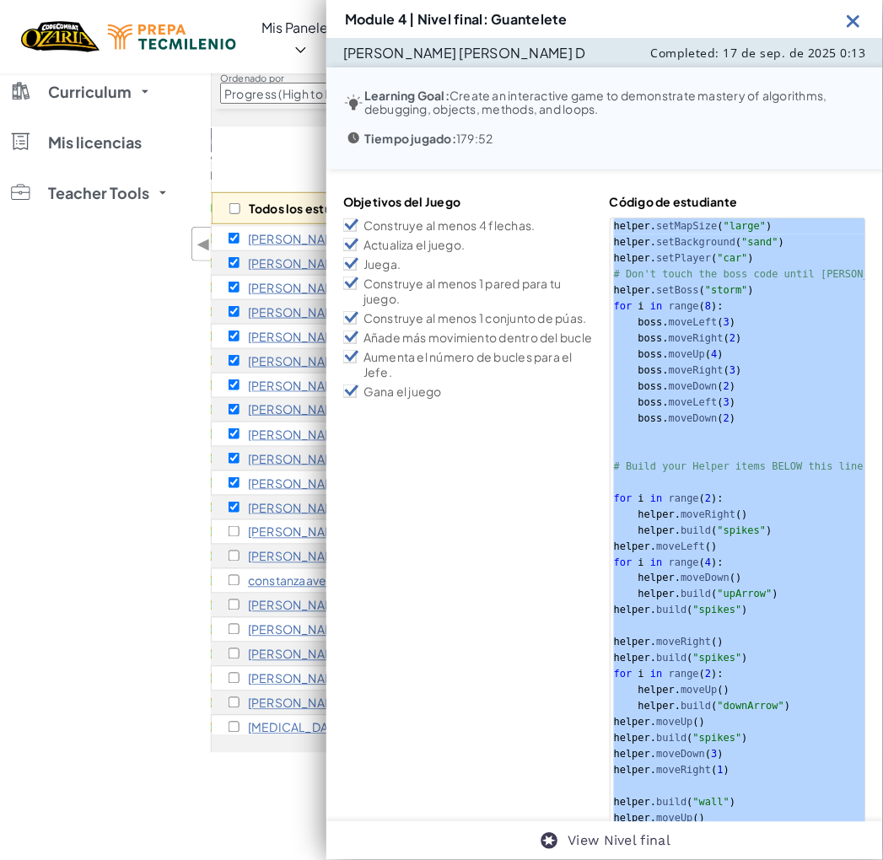
click at [865, 11] on div "Module 4 | Nivel final: Guantelete" at bounding box center [604, 19] width 556 height 38
click at [856, 13] on img at bounding box center [853, 20] width 21 height 21
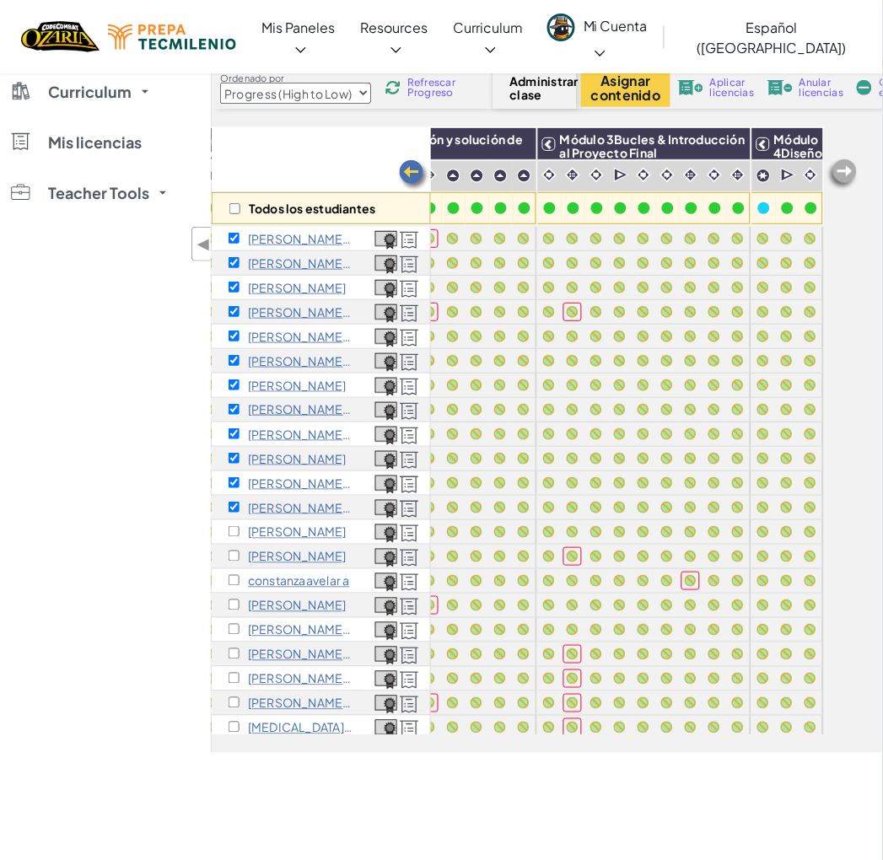
click at [234, 536] on div "[PERSON_NAME]" at bounding box center [287, 531] width 118 height 13
click at [229, 531] on input "checkbox" at bounding box center [233, 531] width 11 height 11
checkbox input "true"
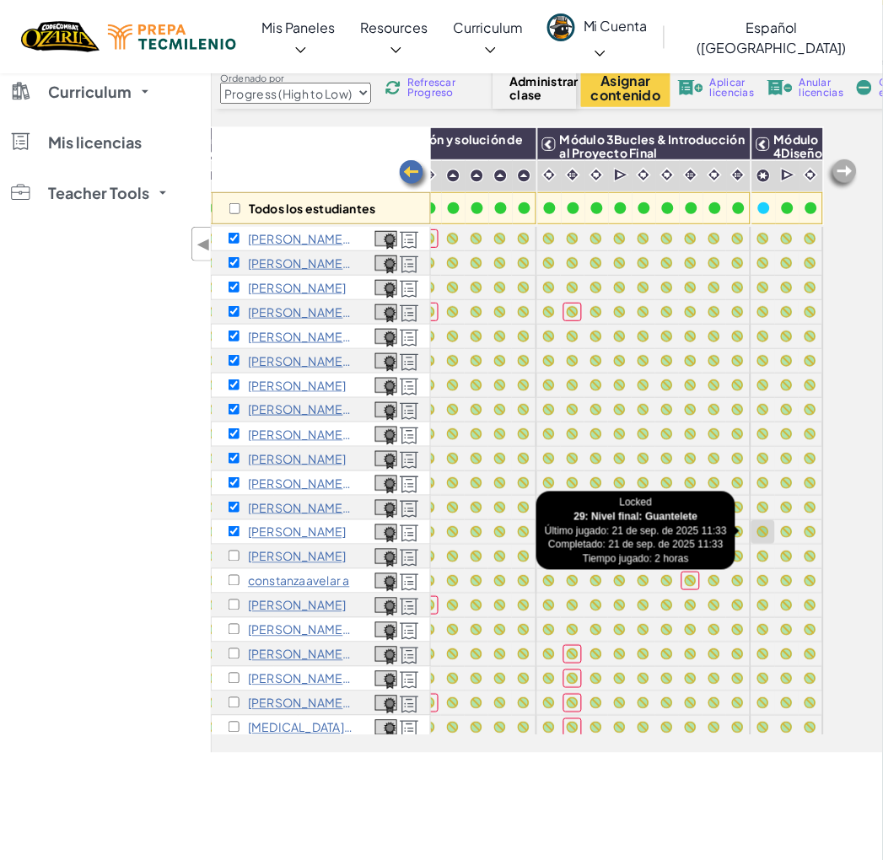
click at [757, 533] on div at bounding box center [763, 532] width 12 height 12
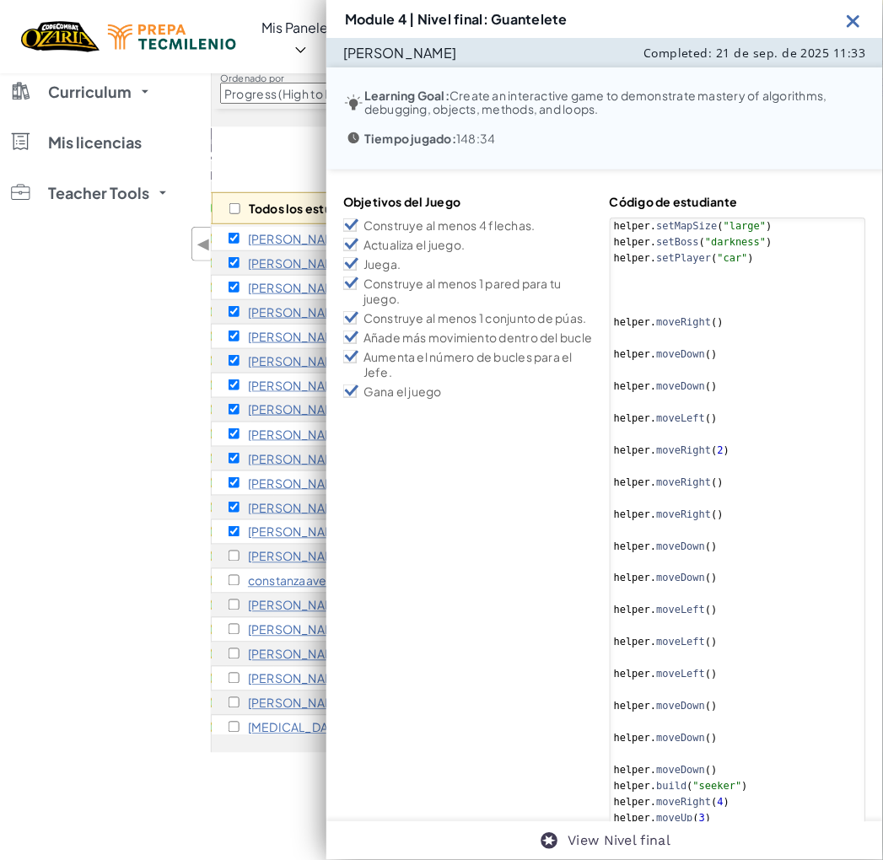
type textarea "boss.moveDown(3) boss.moveRight(2)"
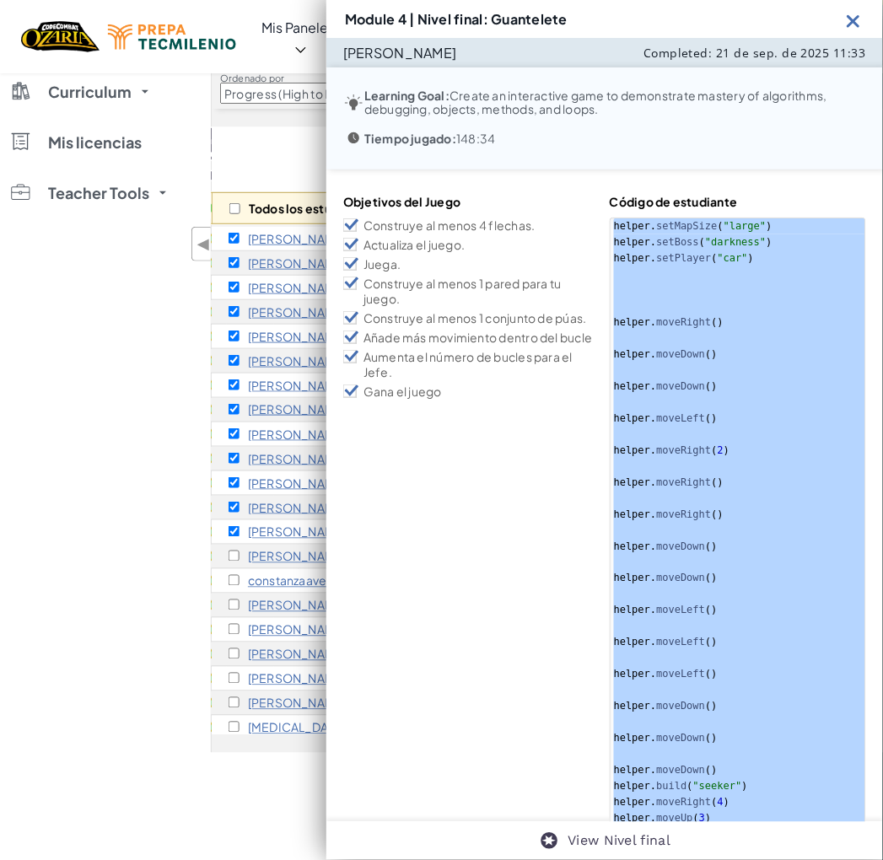
click at [854, 21] on img at bounding box center [853, 20] width 21 height 21
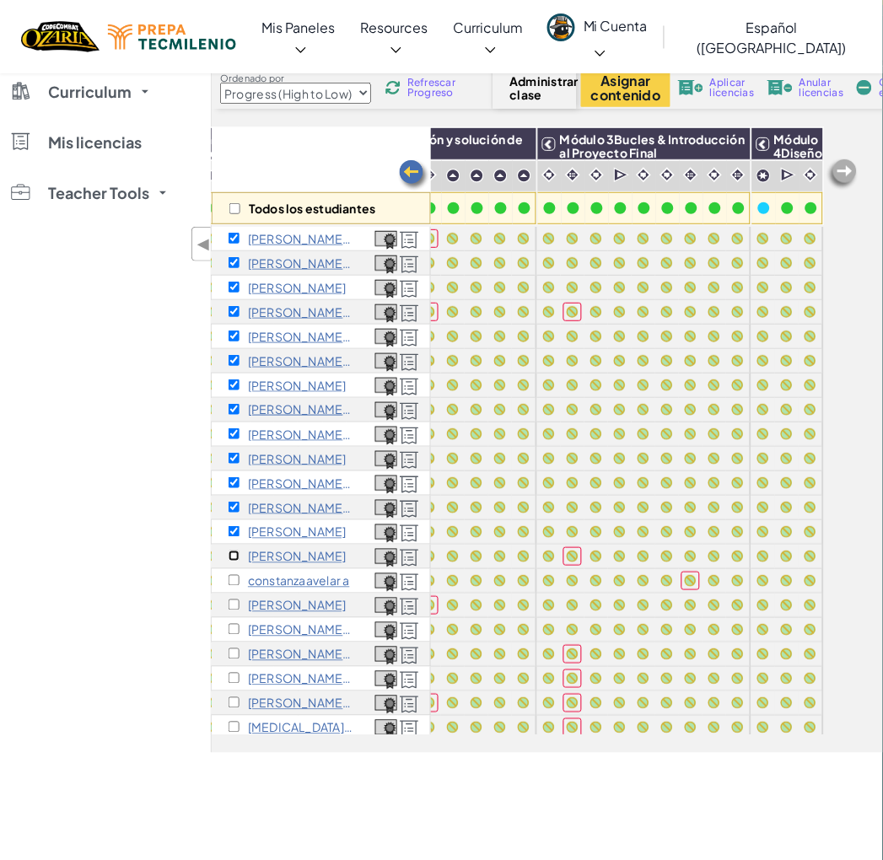
click at [233, 555] on input "checkbox" at bounding box center [233, 556] width 11 height 11
checkbox input "true"
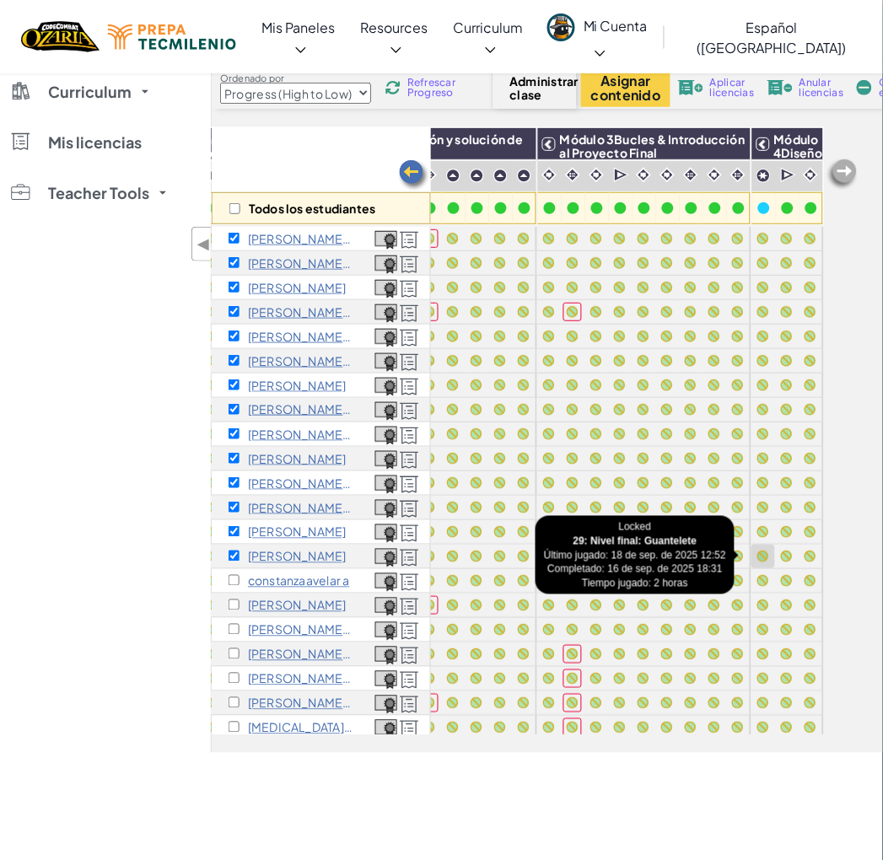
click at [754, 560] on div at bounding box center [763, 556] width 19 height 19
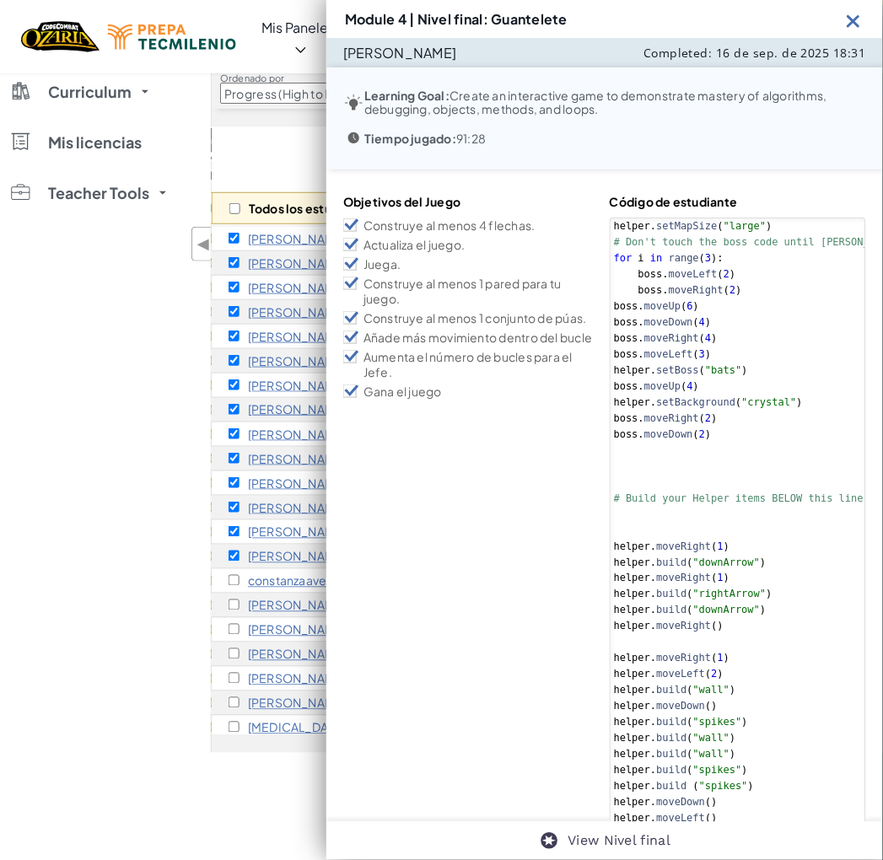
type textarea "helper.moveUp() [DOMAIN_NAME]("wall")"
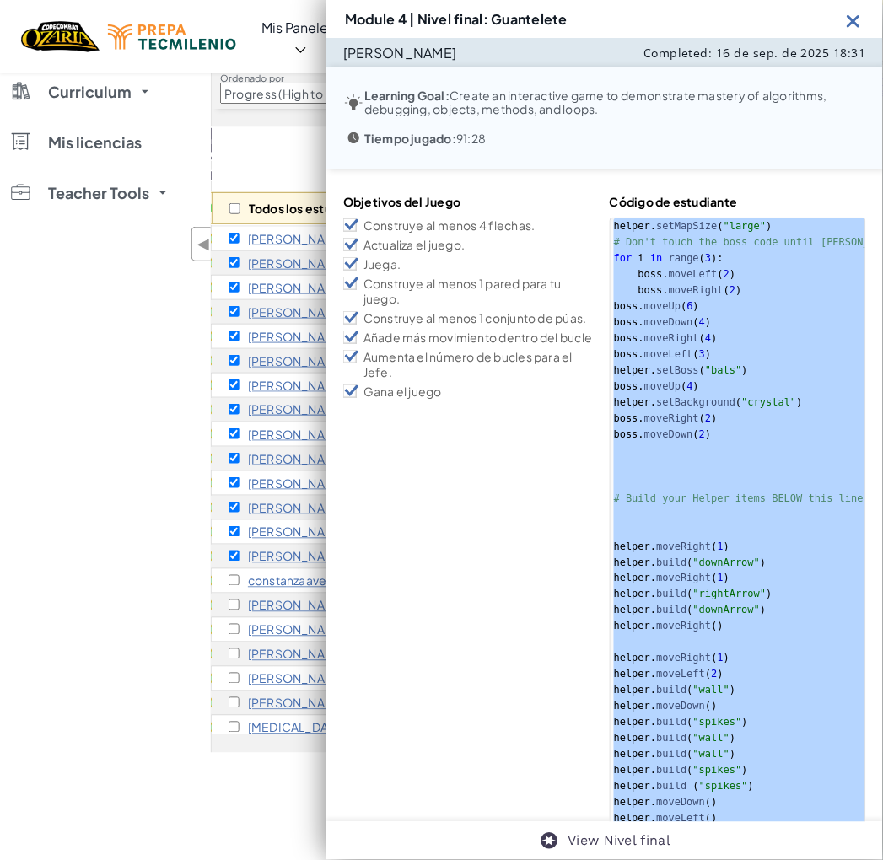
click at [854, 10] on img at bounding box center [853, 20] width 21 height 21
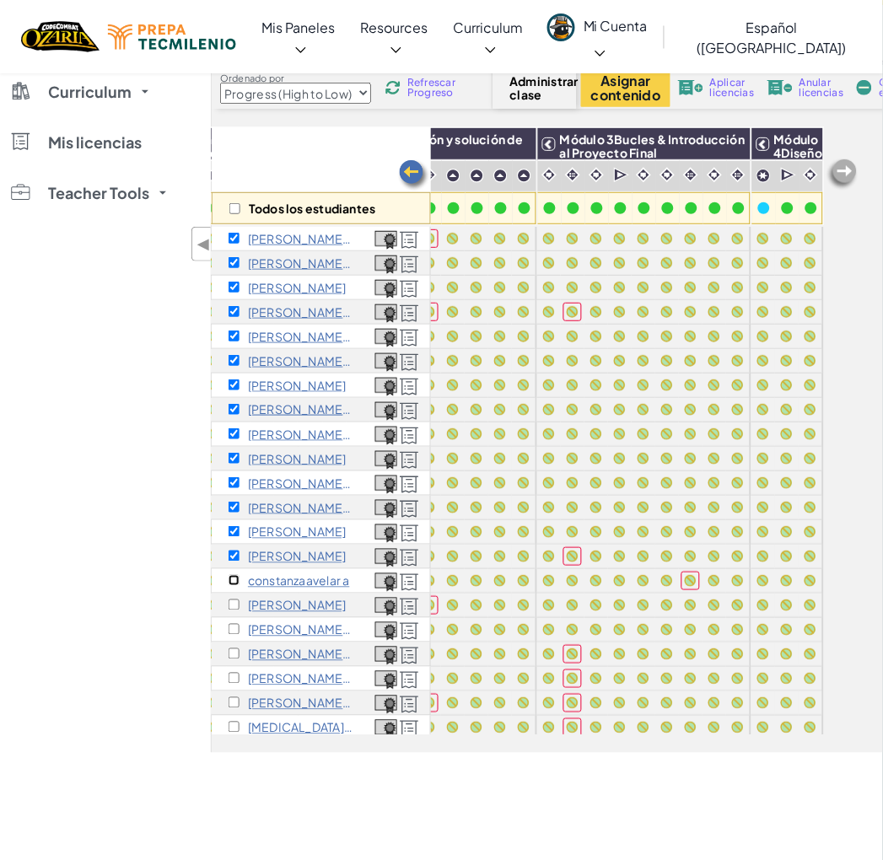
click at [239, 583] on input "checkbox" at bounding box center [233, 580] width 11 height 11
checkbox input "true"
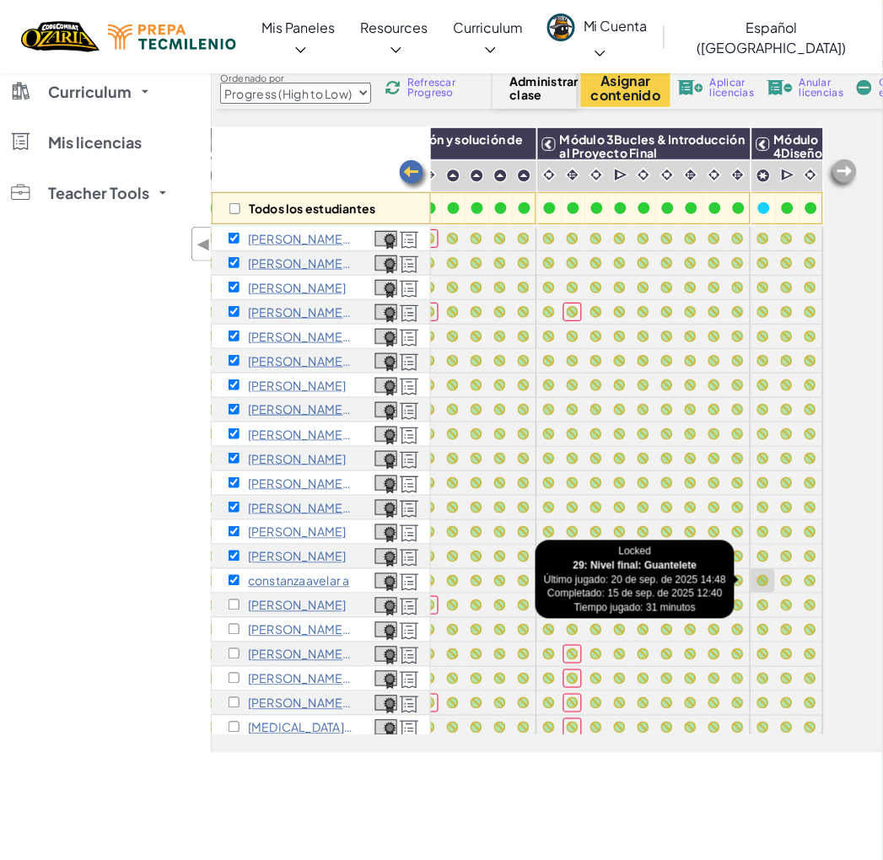
click at [757, 579] on div at bounding box center [763, 581] width 12 height 12
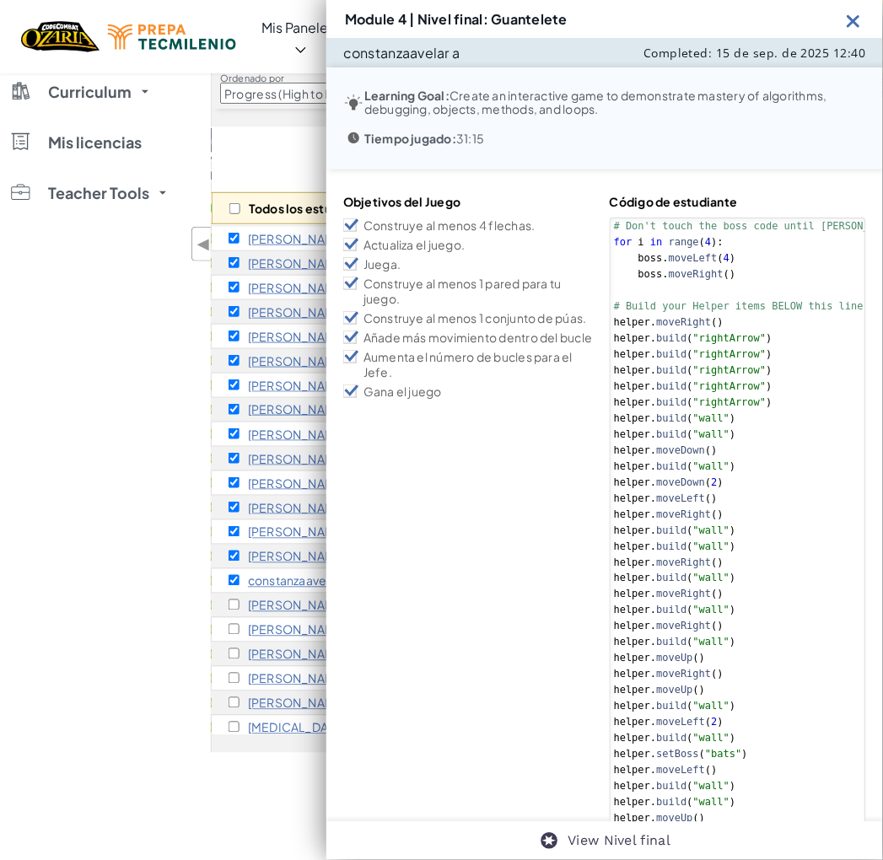
click at [712, 380] on div "# Don't touch the boss code until [PERSON_NAME] says you're ready! for i in ran…" at bounding box center [772, 714] width 324 height 993
type textarea "helper.moveRight() [DOMAIN_NAME]("spikes")"
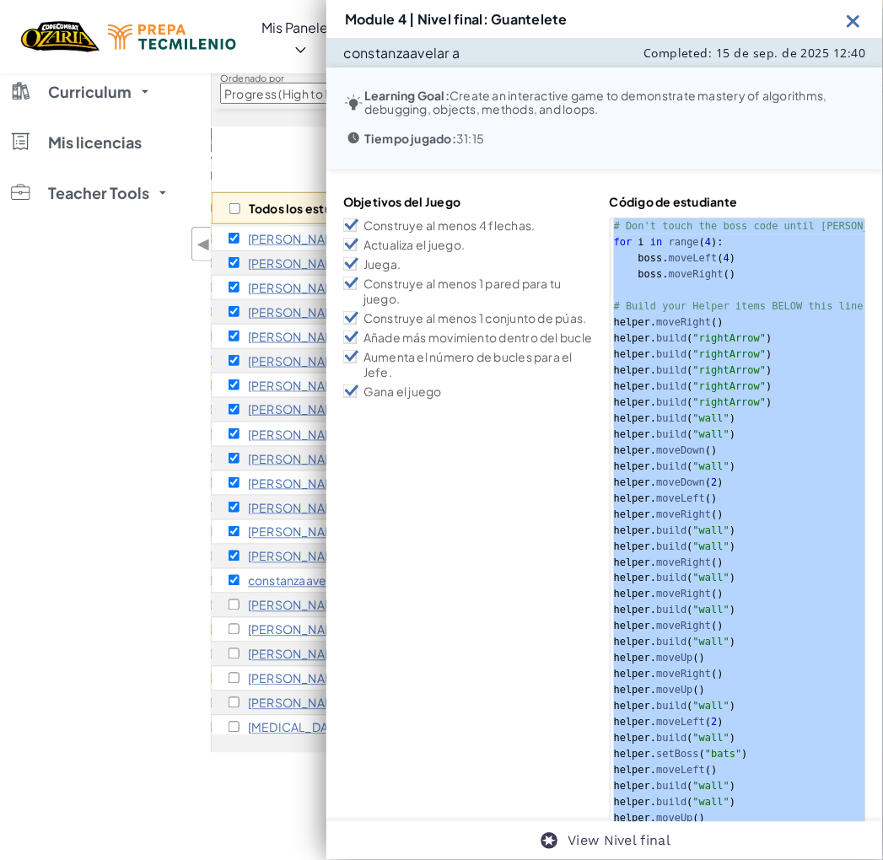
click at [858, 19] on img at bounding box center [853, 20] width 21 height 21
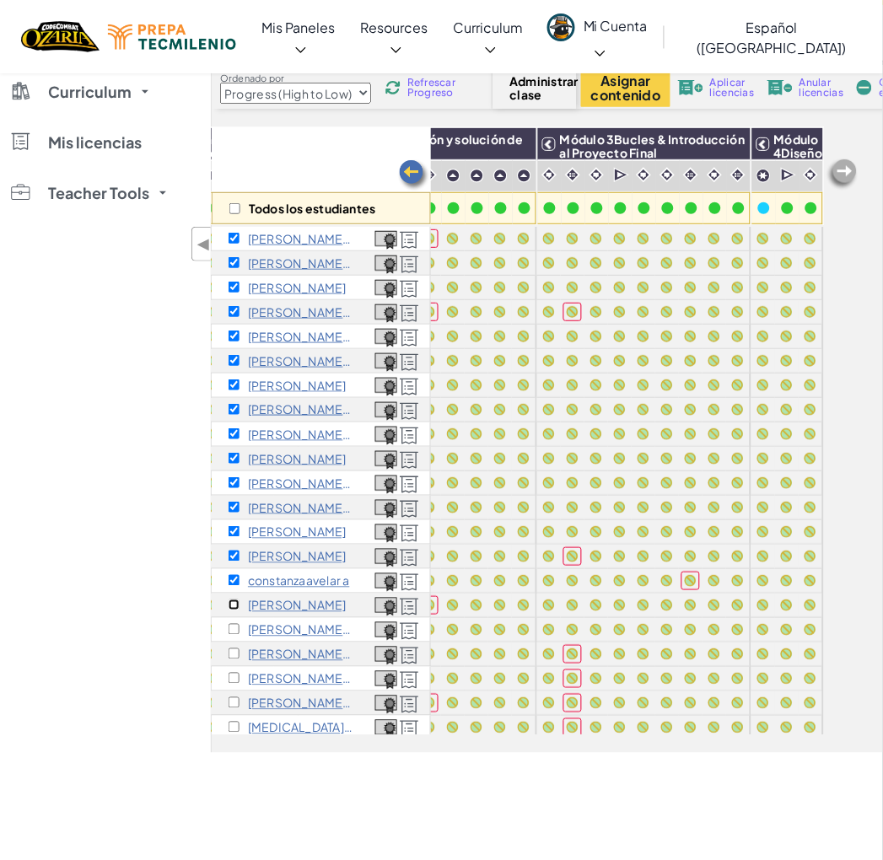
click at [233, 605] on input "checkbox" at bounding box center [233, 604] width 11 height 11
checkbox input "true"
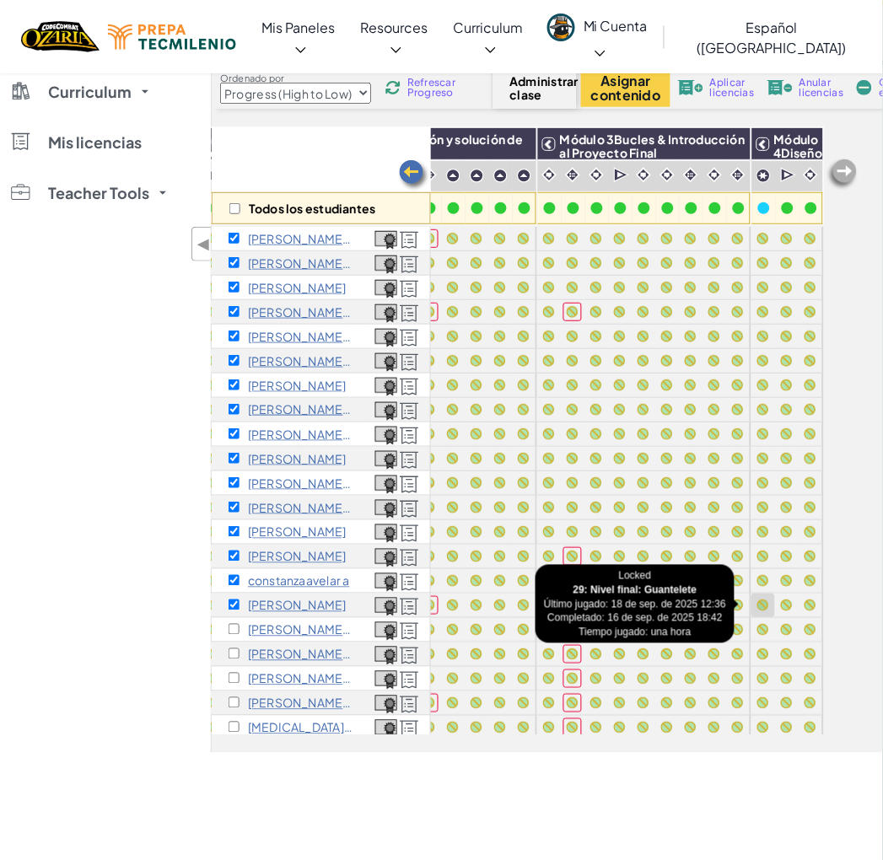
click at [757, 602] on div at bounding box center [763, 605] width 12 height 12
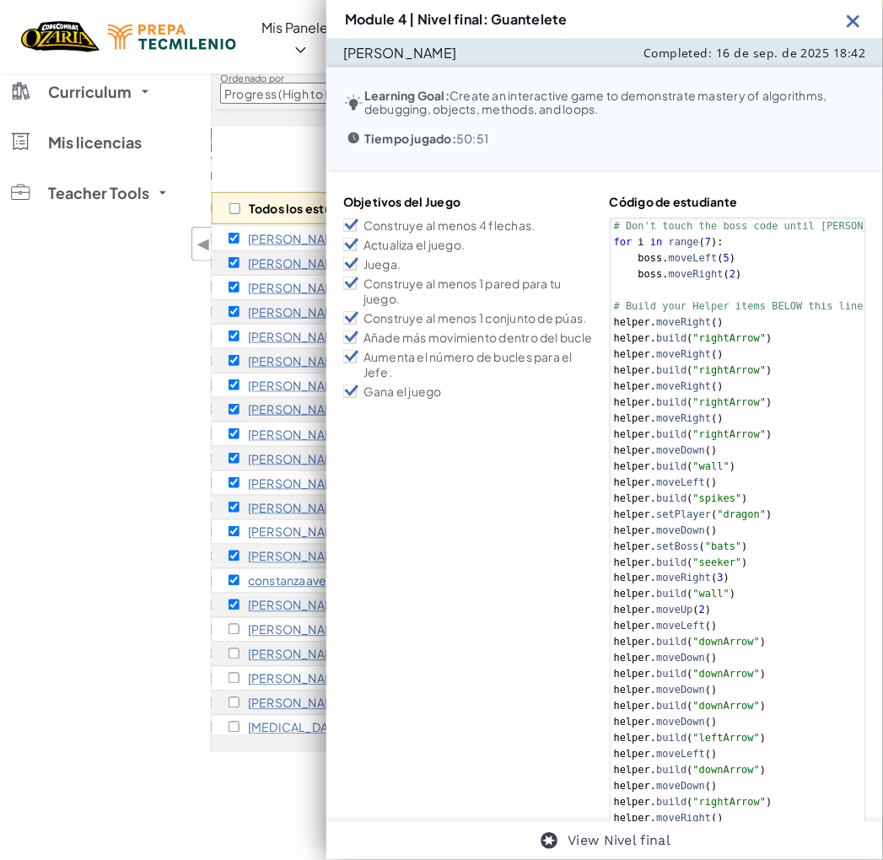
type textarea "helper.moveUp(2) [DOMAIN_NAME]("seeker")"
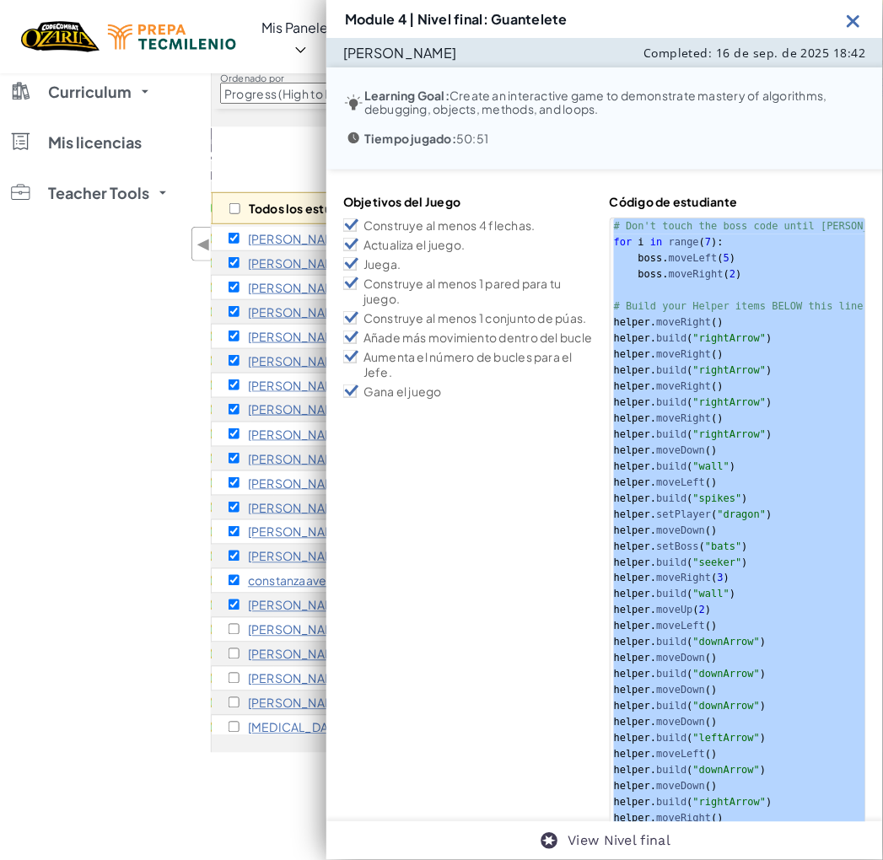
drag, startPoint x: 858, startPoint y: 19, endPoint x: 723, endPoint y: 470, distance: 470.8
click at [858, 19] on img at bounding box center [853, 20] width 21 height 21
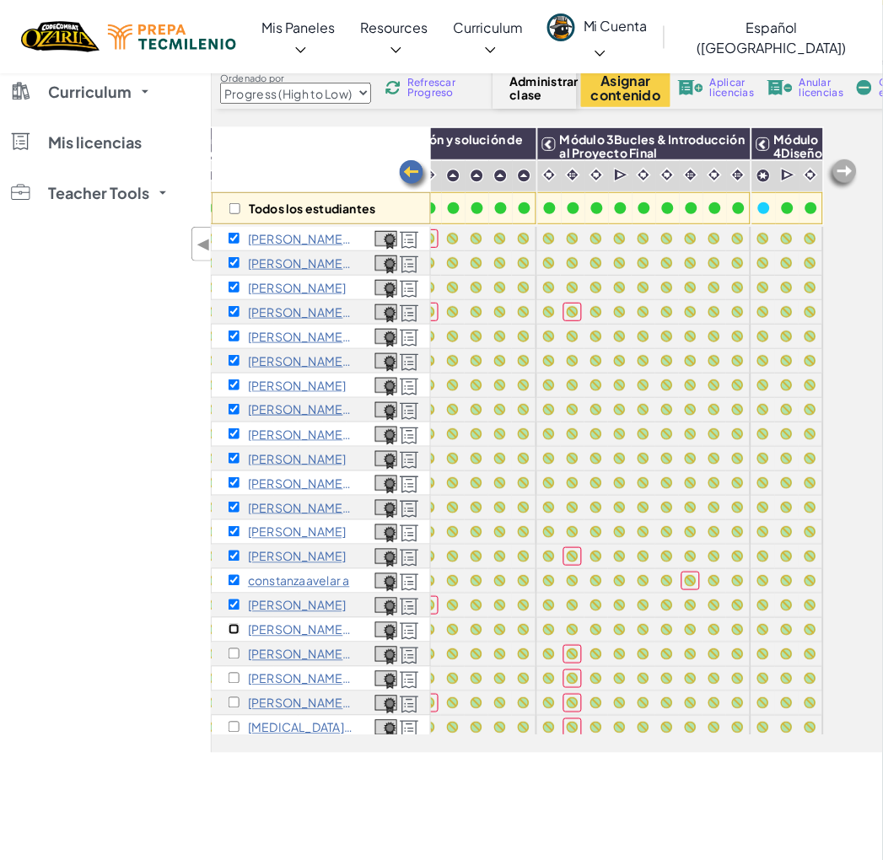
click at [233, 630] on input "checkbox" at bounding box center [233, 629] width 11 height 11
checkbox input "true"
drag, startPoint x: 762, startPoint y: 626, endPoint x: 746, endPoint y: 626, distance: 16.0
click at [754, 626] on div at bounding box center [763, 629] width 19 height 19
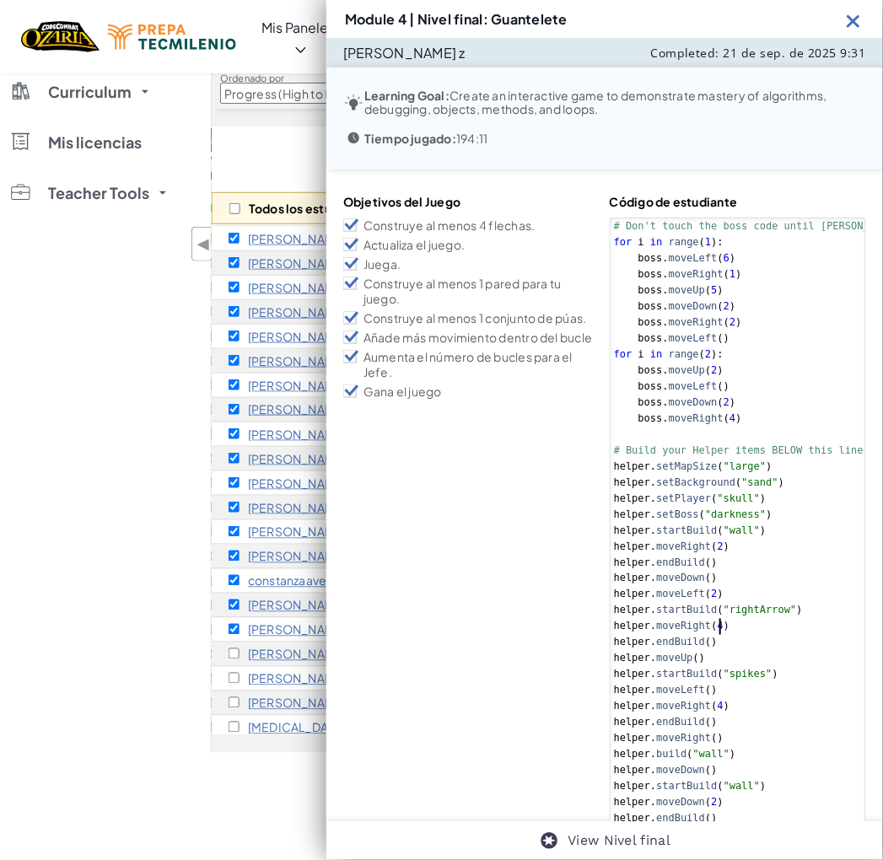
type textarea "helper.moveRight() [DOMAIN_NAME]("spikes")"
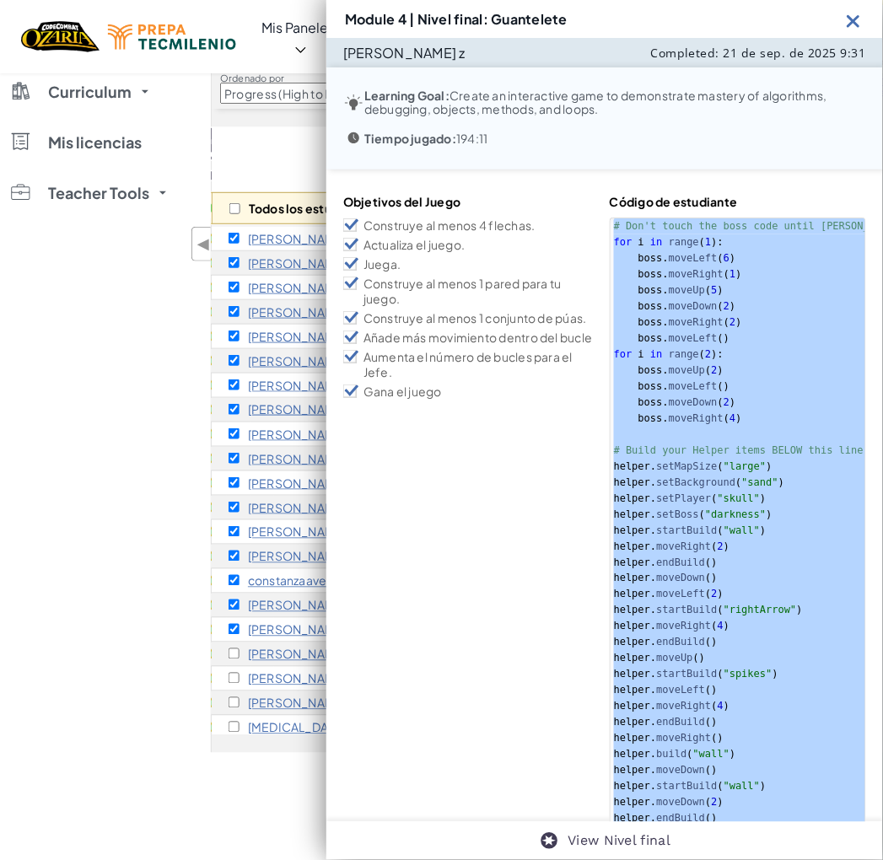
click at [857, 24] on img at bounding box center [853, 20] width 21 height 21
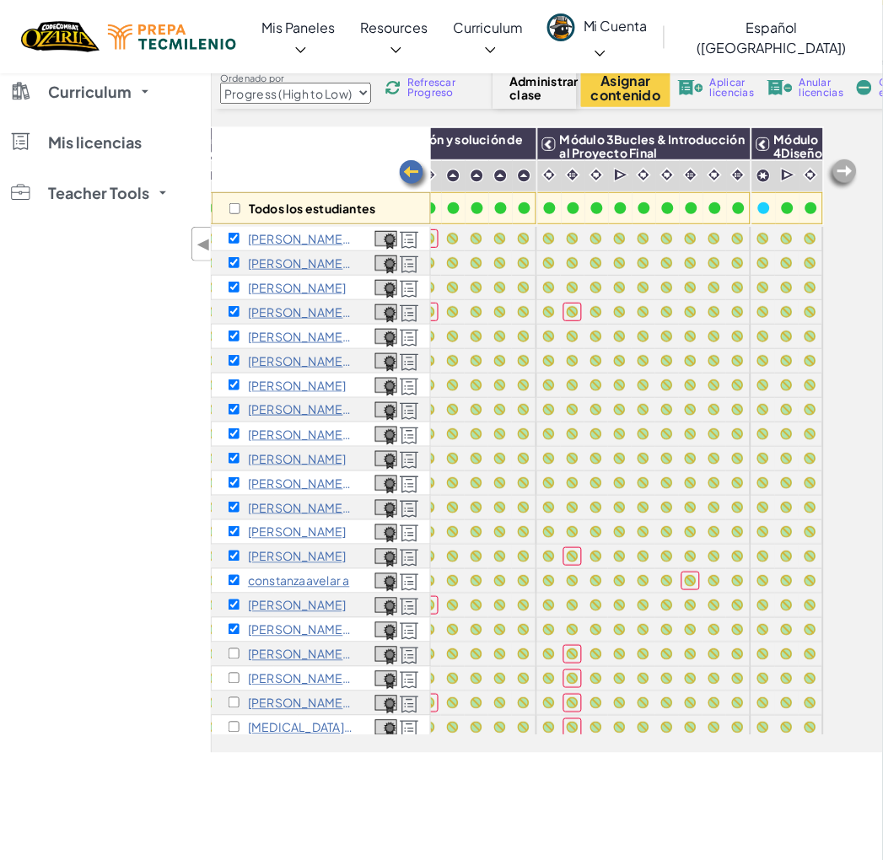
scroll to position [239, 359]
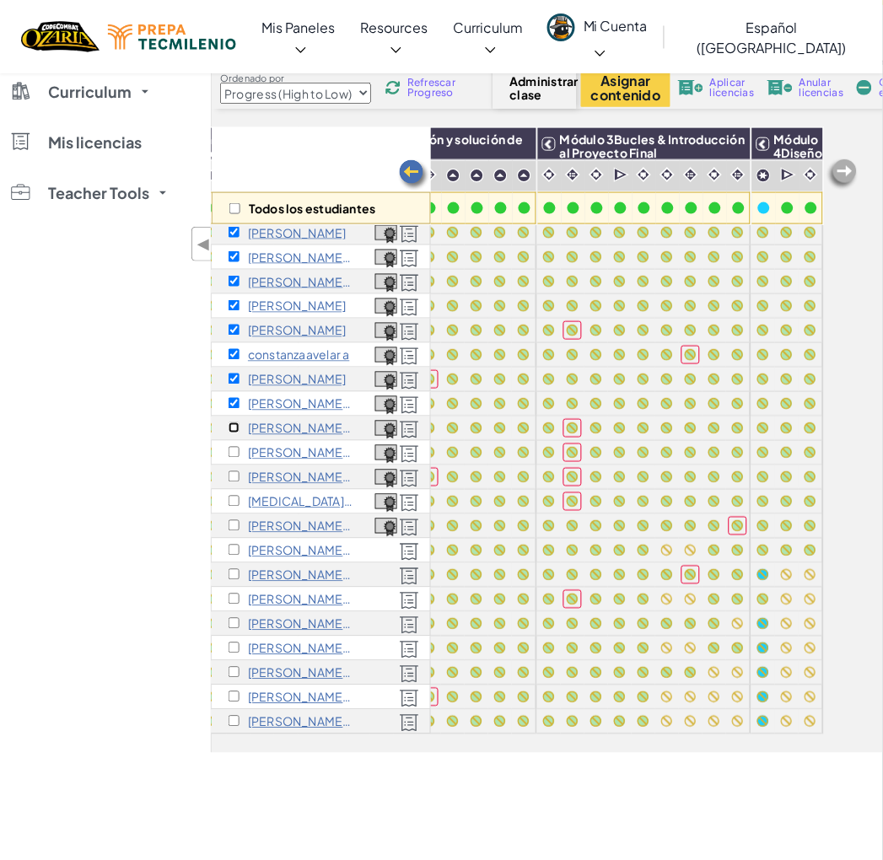
click at [238, 422] on input "checkbox" at bounding box center [233, 427] width 11 height 11
checkbox input "true"
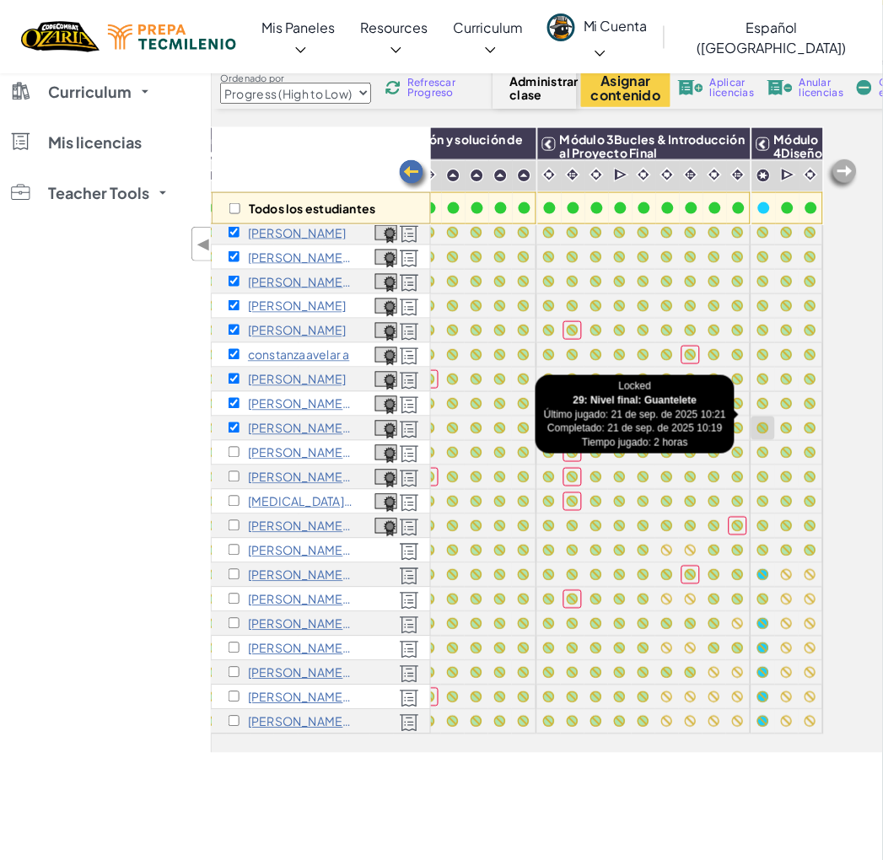
click at [754, 419] on div at bounding box center [763, 428] width 19 height 19
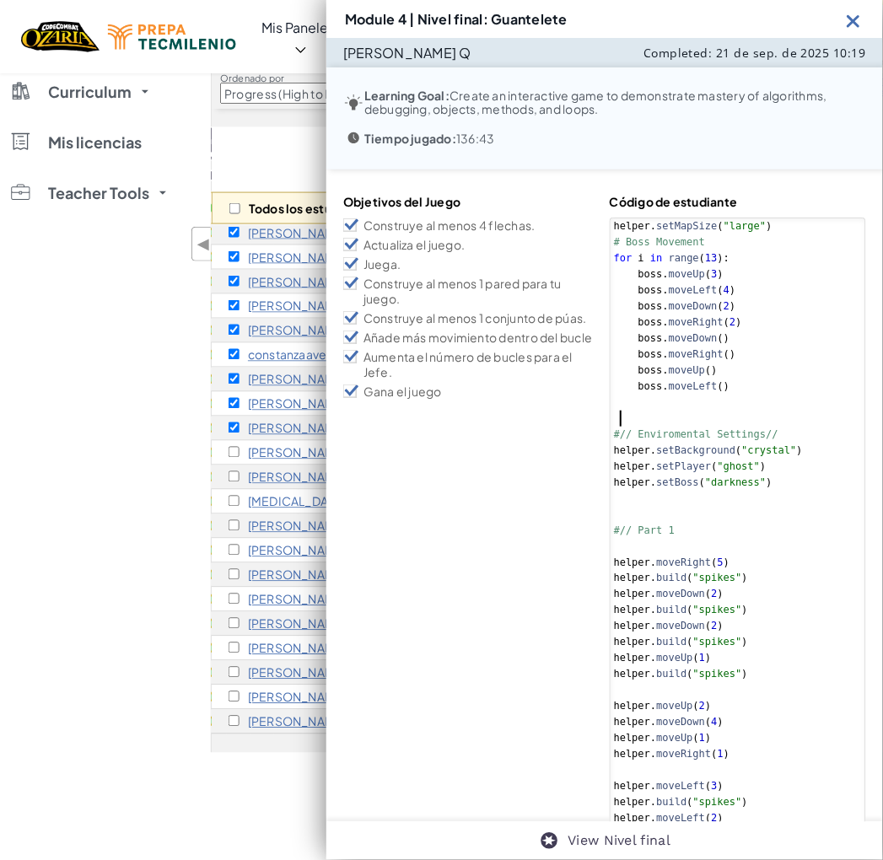
type textarea "helper.moveRight() [DOMAIN_NAME]("upArrow")"
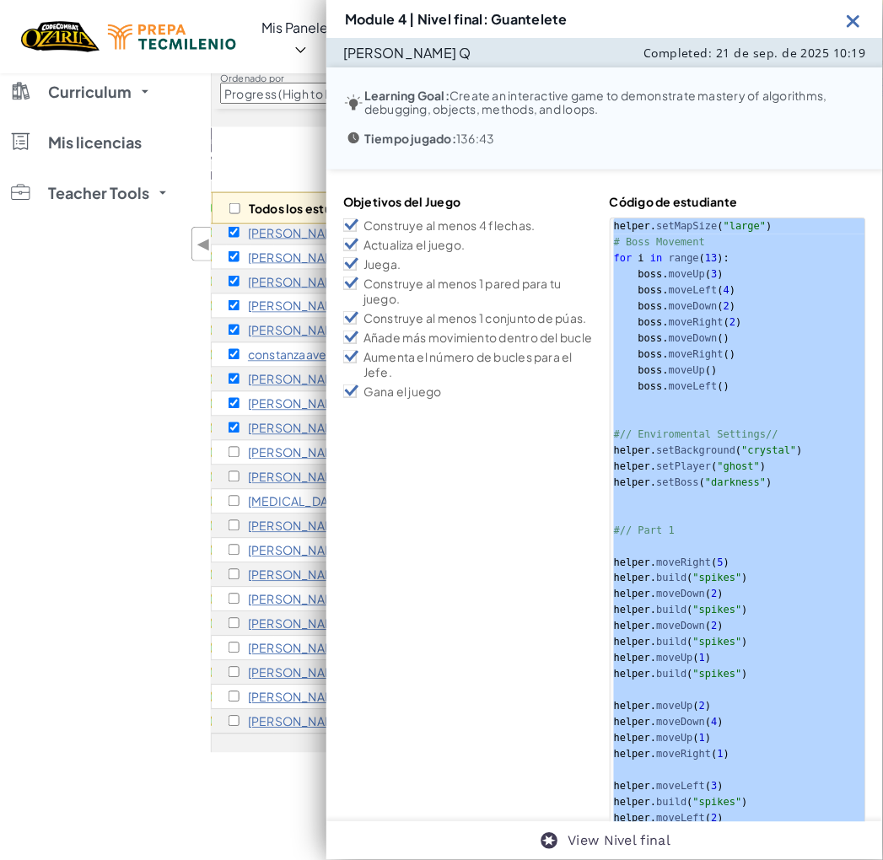
drag, startPoint x: 853, startPoint y: 22, endPoint x: 878, endPoint y: 51, distance: 37.7
click at [852, 22] on img at bounding box center [853, 20] width 21 height 21
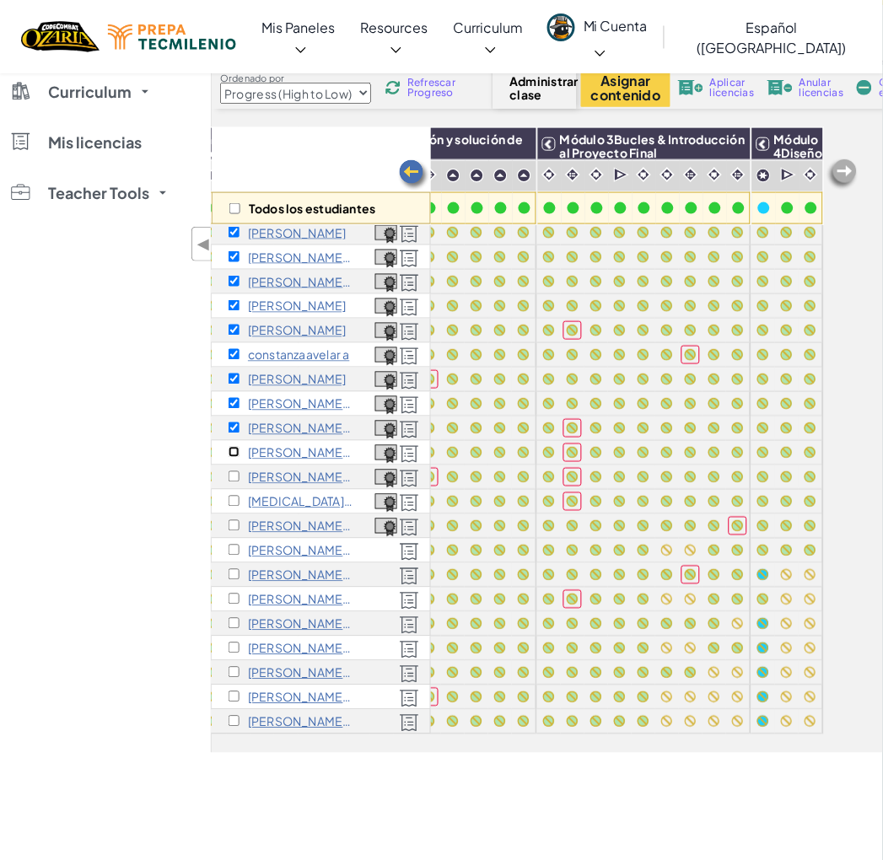
drag, startPoint x: 236, startPoint y: 436, endPoint x: 246, endPoint y: 439, distance: 10.7
click at [234, 447] on input "checkbox" at bounding box center [233, 452] width 11 height 11
checkbox input "true"
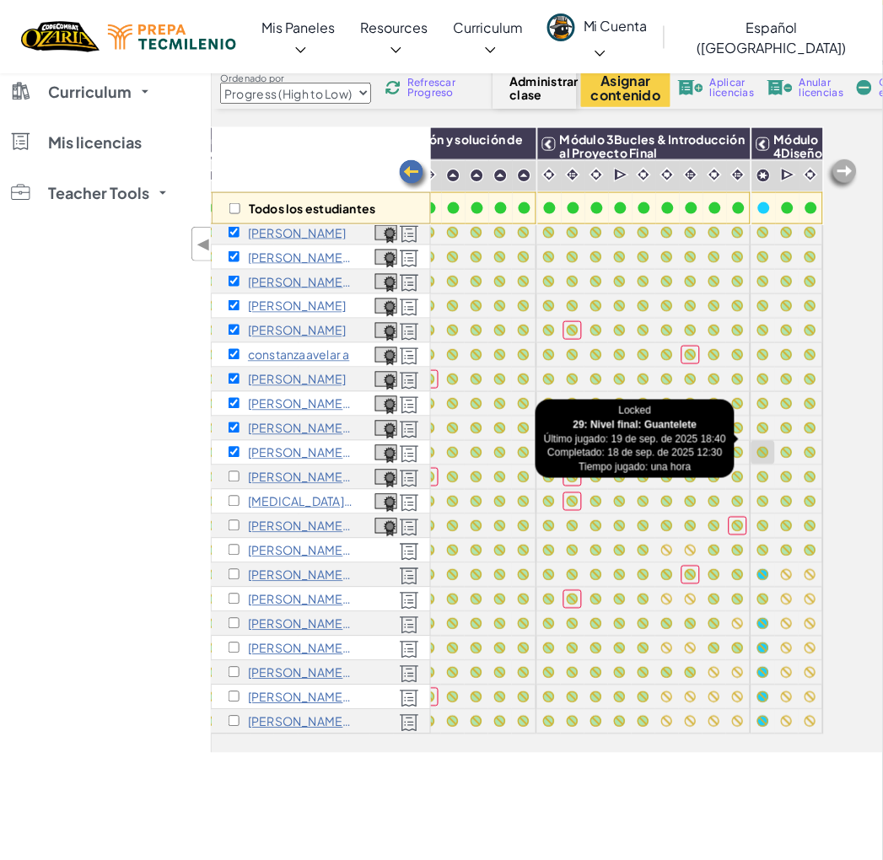
click at [757, 447] on div at bounding box center [763, 453] width 12 height 12
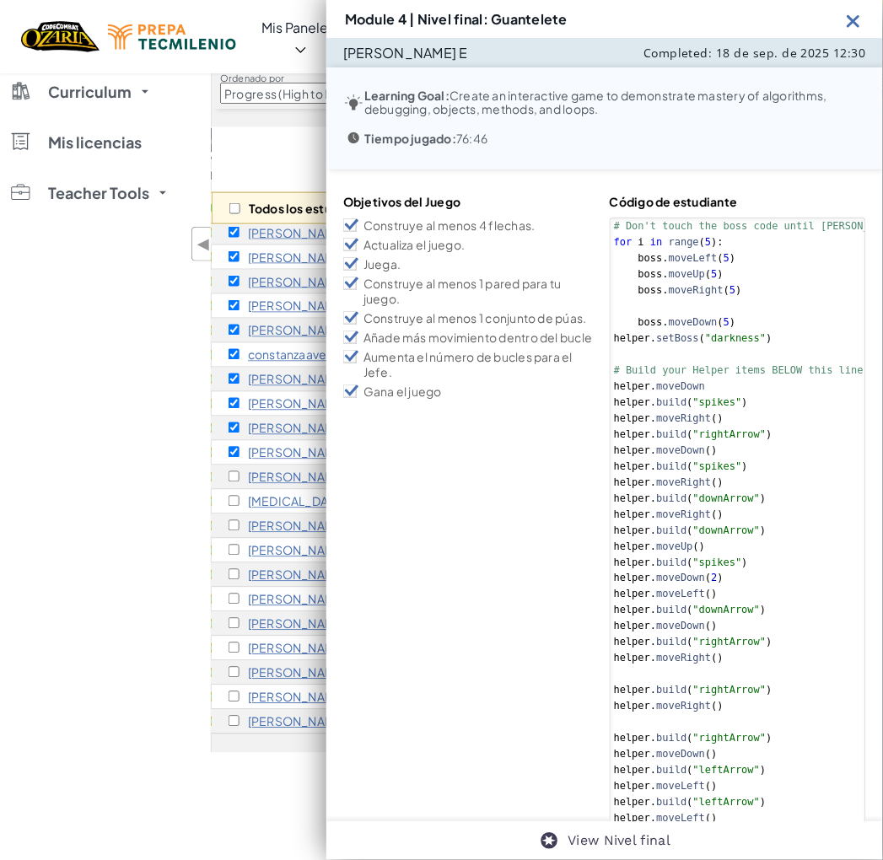
type textarea "[DOMAIN_NAME]("downArrow") helper.setMapSize("middle")"
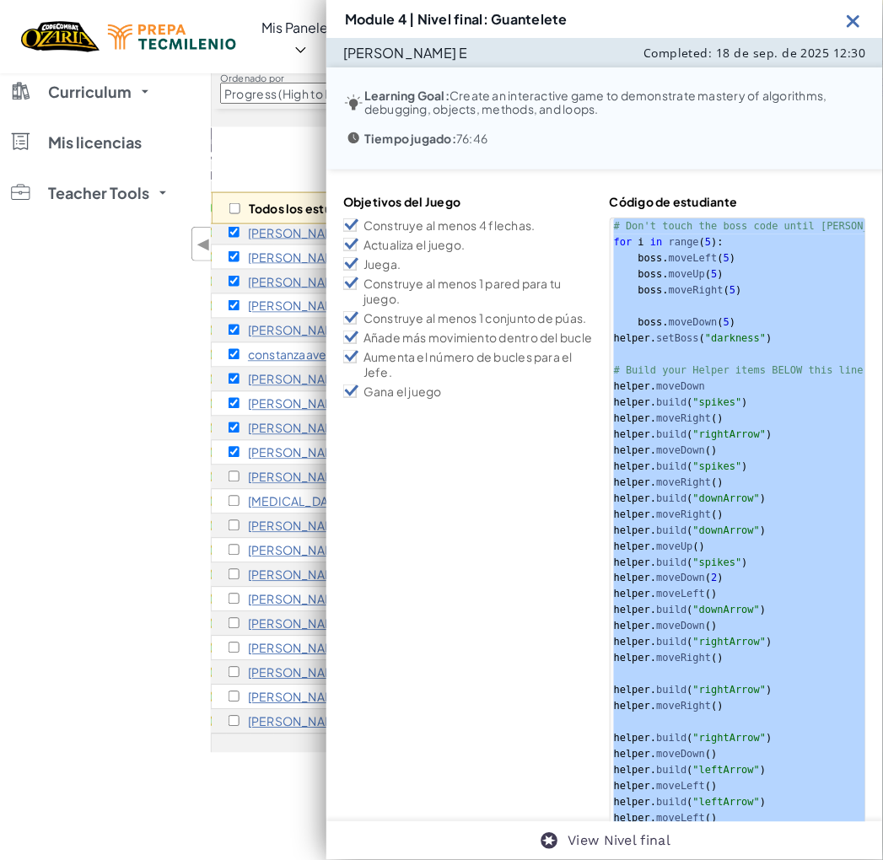
click at [853, 23] on img at bounding box center [853, 20] width 21 height 21
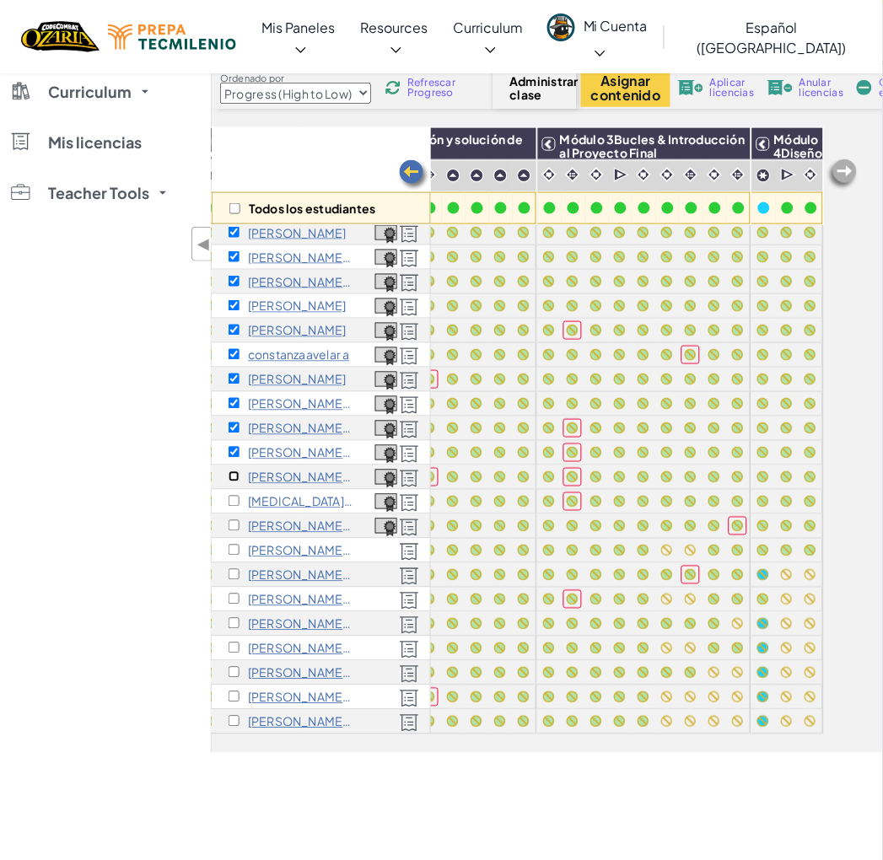
click at [238, 471] on input "checkbox" at bounding box center [233, 476] width 11 height 11
checkbox input "true"
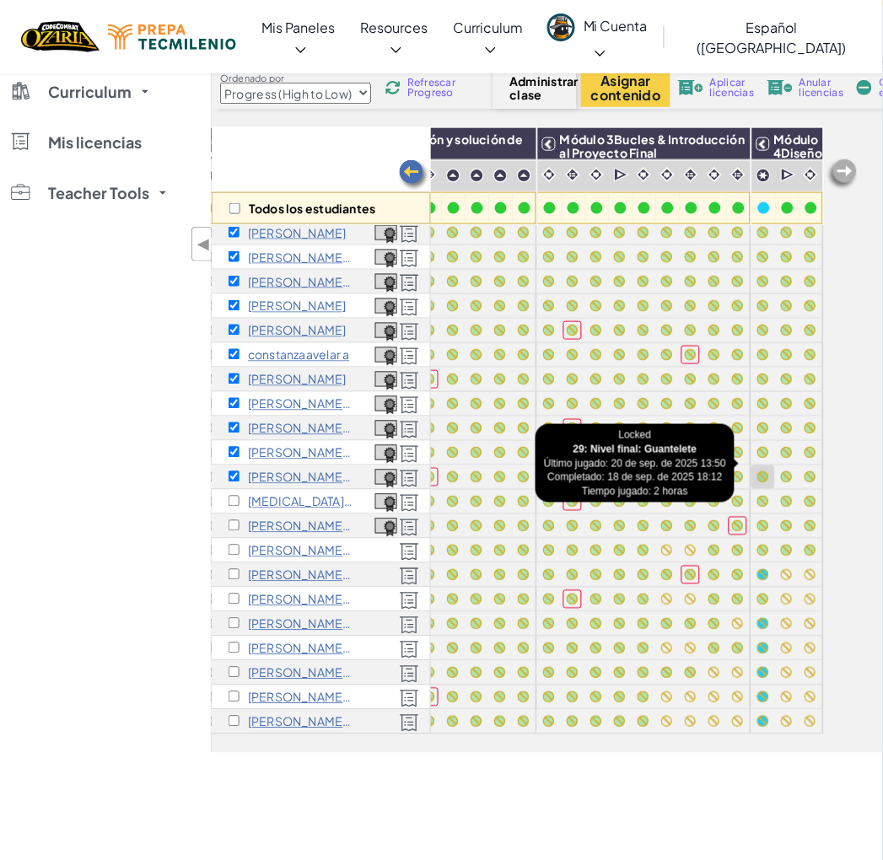
click at [754, 469] on div at bounding box center [763, 477] width 19 height 19
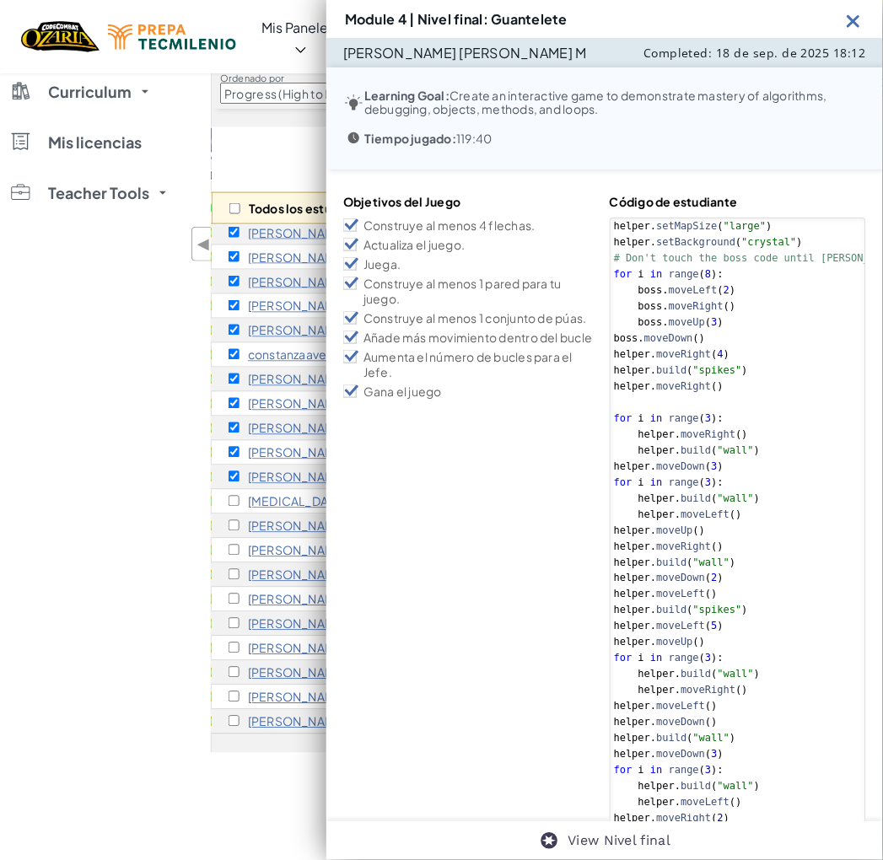
click at [755, 466] on div "helper . setMapSize ( "large" ) helper . setBackground ( "crystal" ) # Don't to…" at bounding box center [772, 874] width 324 height 1313
type textarea "helper.moveLeft(6) [DOMAIN_NAME]("seeker")"
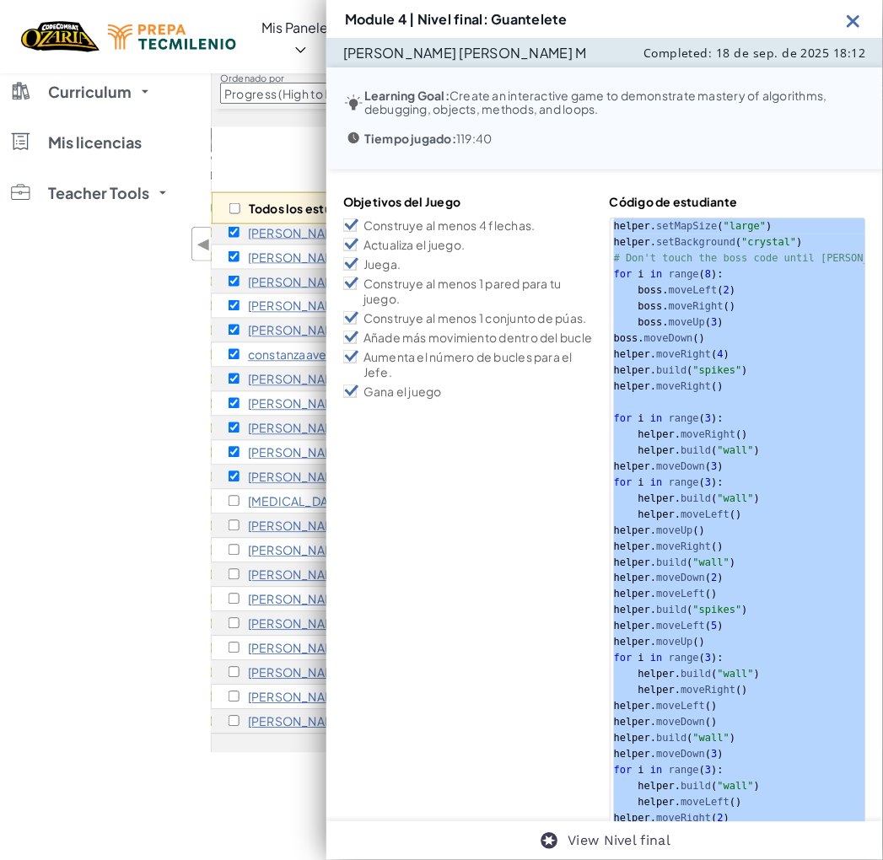
click at [846, 20] on img at bounding box center [853, 20] width 21 height 21
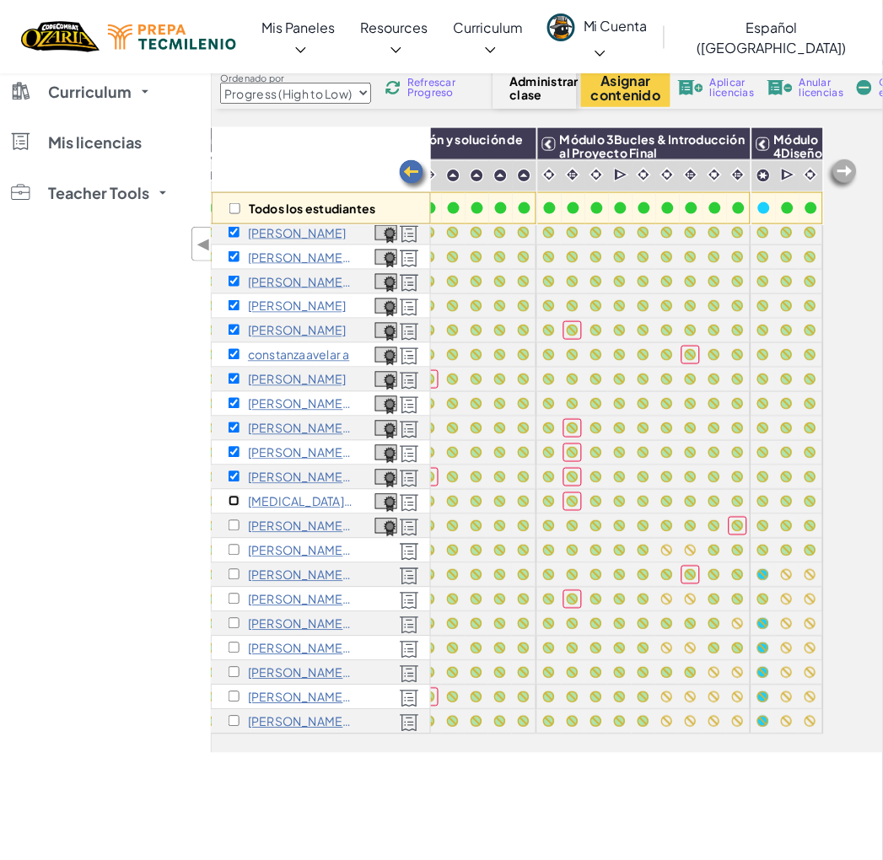
click at [236, 496] on input "checkbox" at bounding box center [233, 501] width 11 height 11
checkbox input "true"
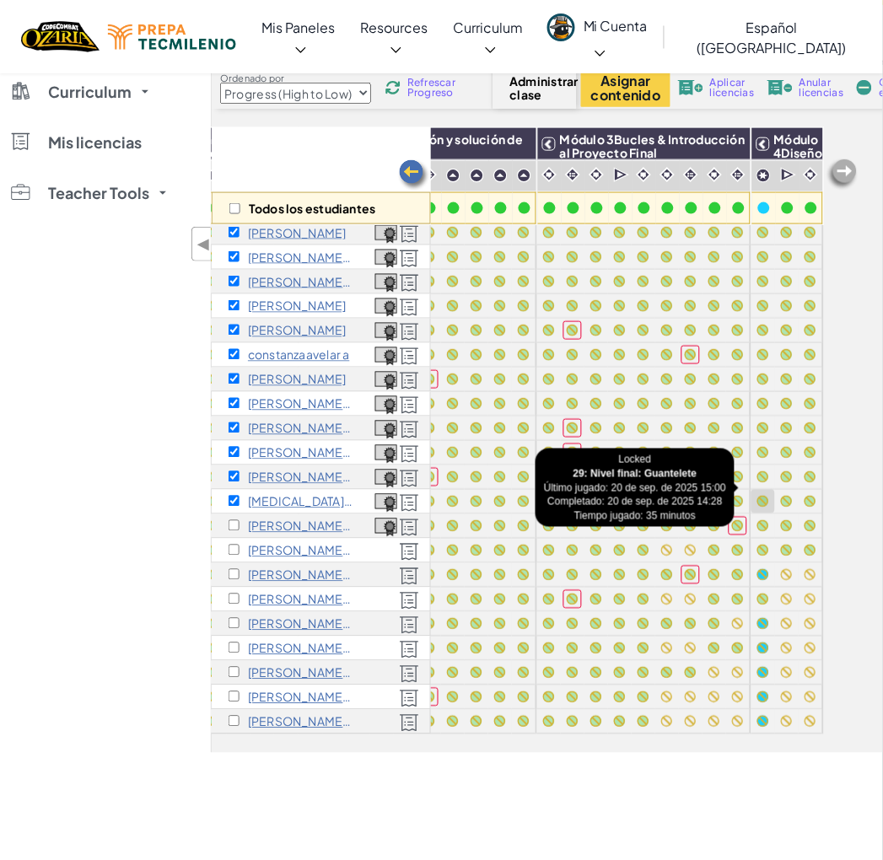
click at [757, 496] on div at bounding box center [763, 502] width 12 height 12
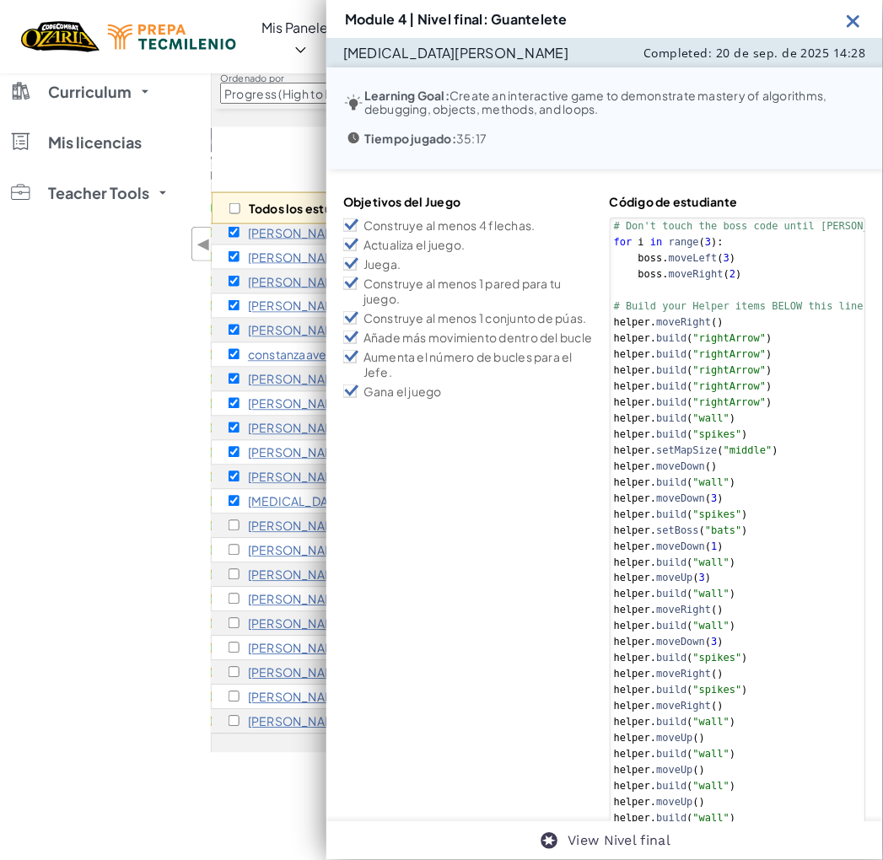
click at [752, 474] on div "# Don't touch the boss code until [PERSON_NAME] says you're ready! for i in ran…" at bounding box center [772, 586] width 324 height 737
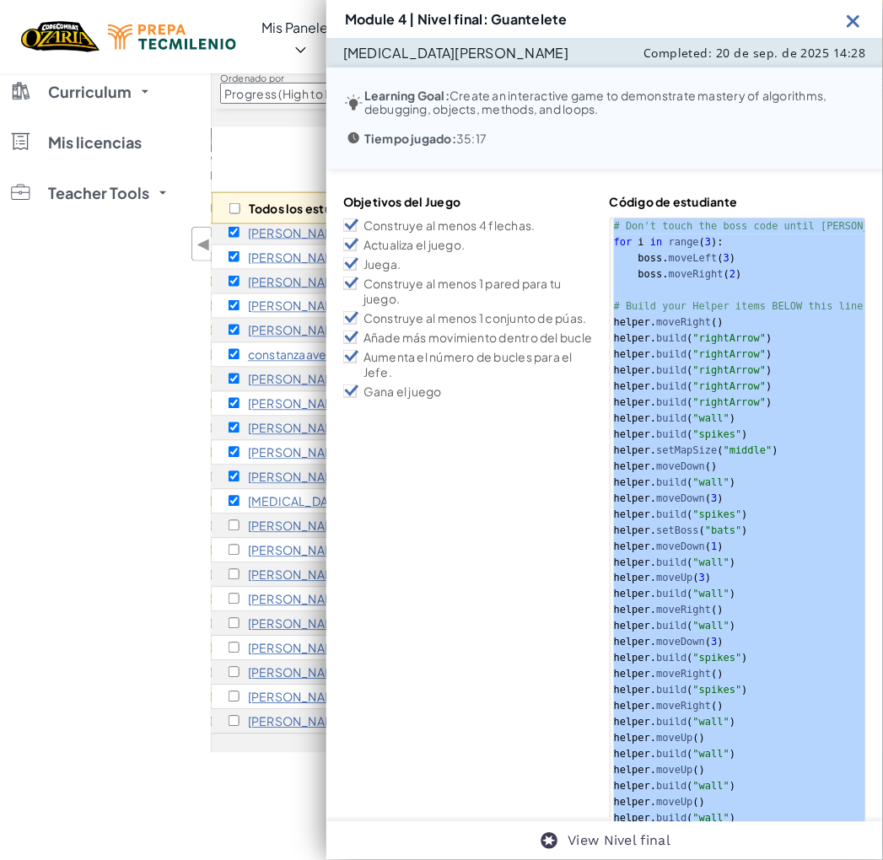
click at [857, 24] on img at bounding box center [853, 20] width 21 height 21
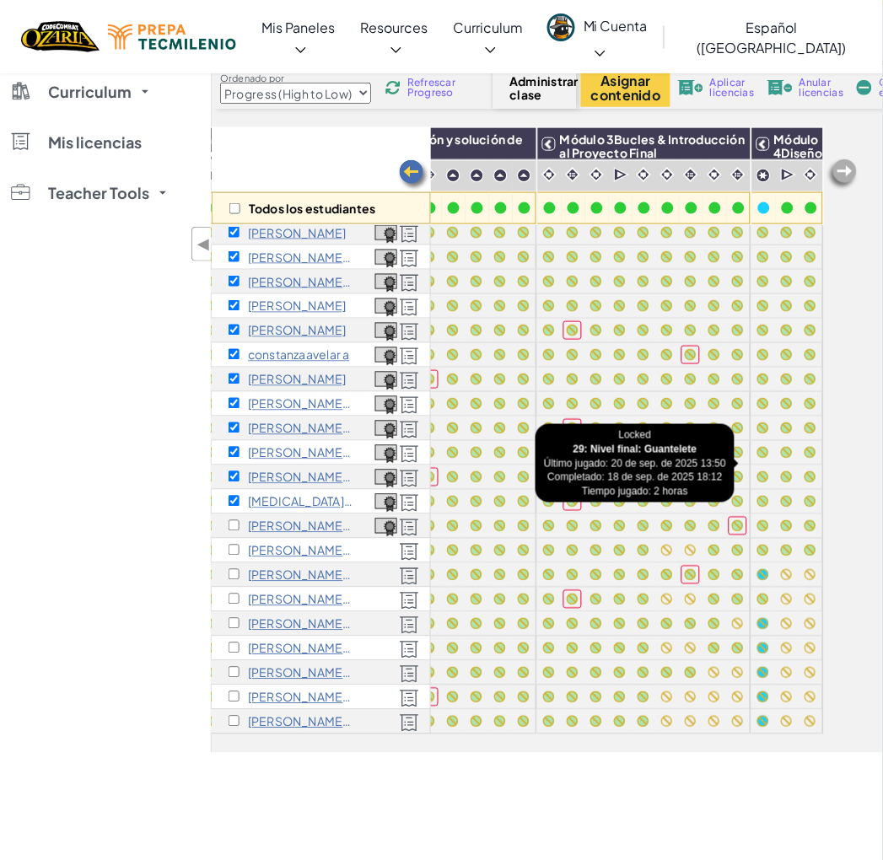
click at [757, 471] on div at bounding box center [763, 477] width 12 height 12
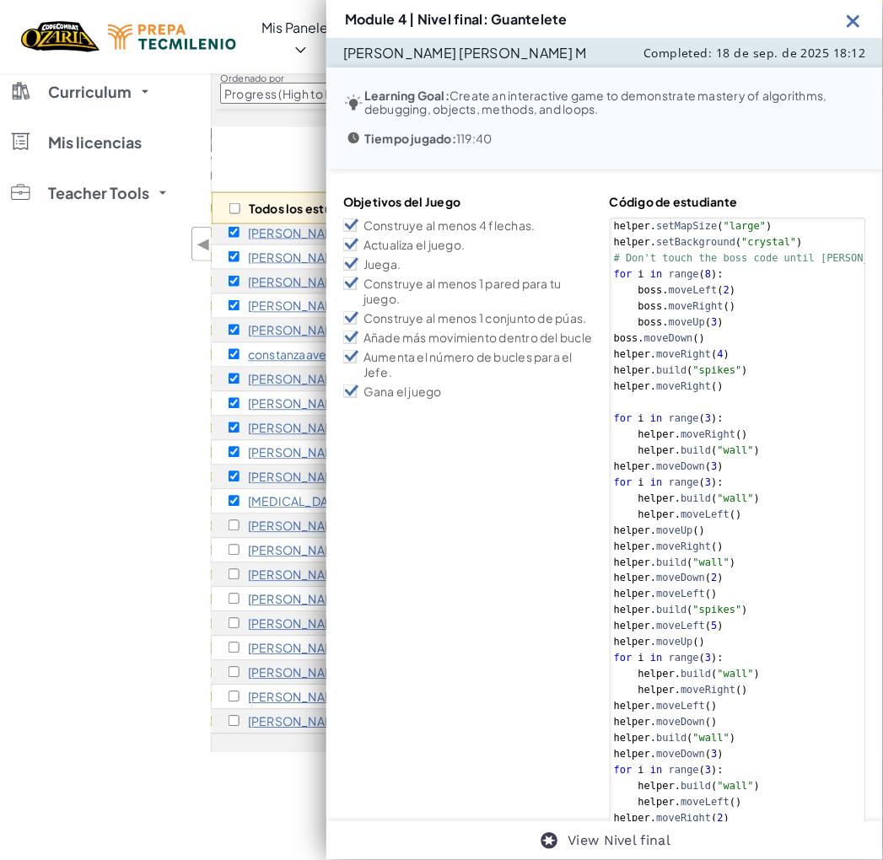
click at [790, 443] on div "helper . setMapSize ( "large" ) helper . setBackground ( "crystal" ) # Don't to…" at bounding box center [772, 874] width 324 height 1313
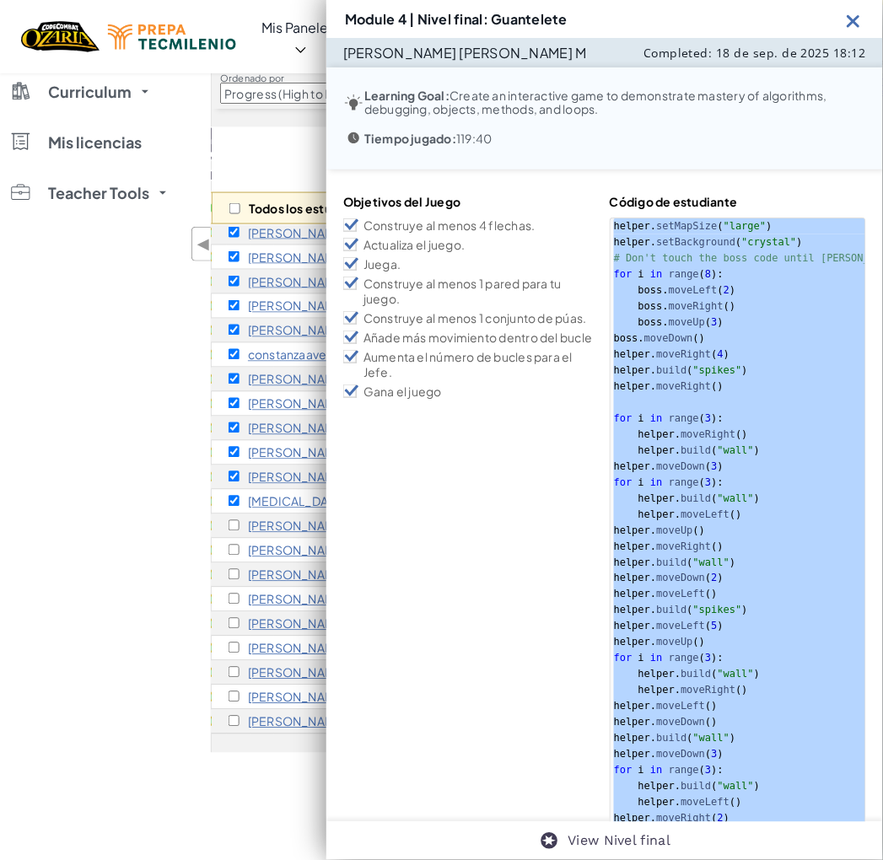
drag, startPoint x: 853, startPoint y: 19, endPoint x: 495, endPoint y: 316, distance: 465.2
click at [853, 19] on img at bounding box center [853, 20] width 21 height 21
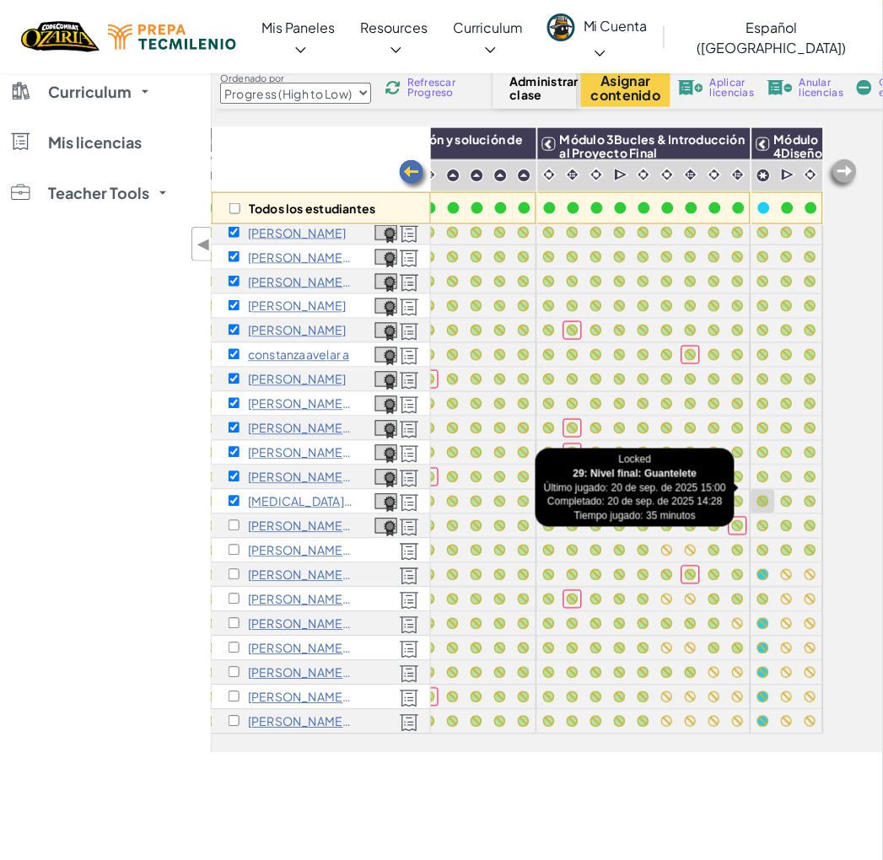
click at [757, 496] on div at bounding box center [763, 502] width 12 height 12
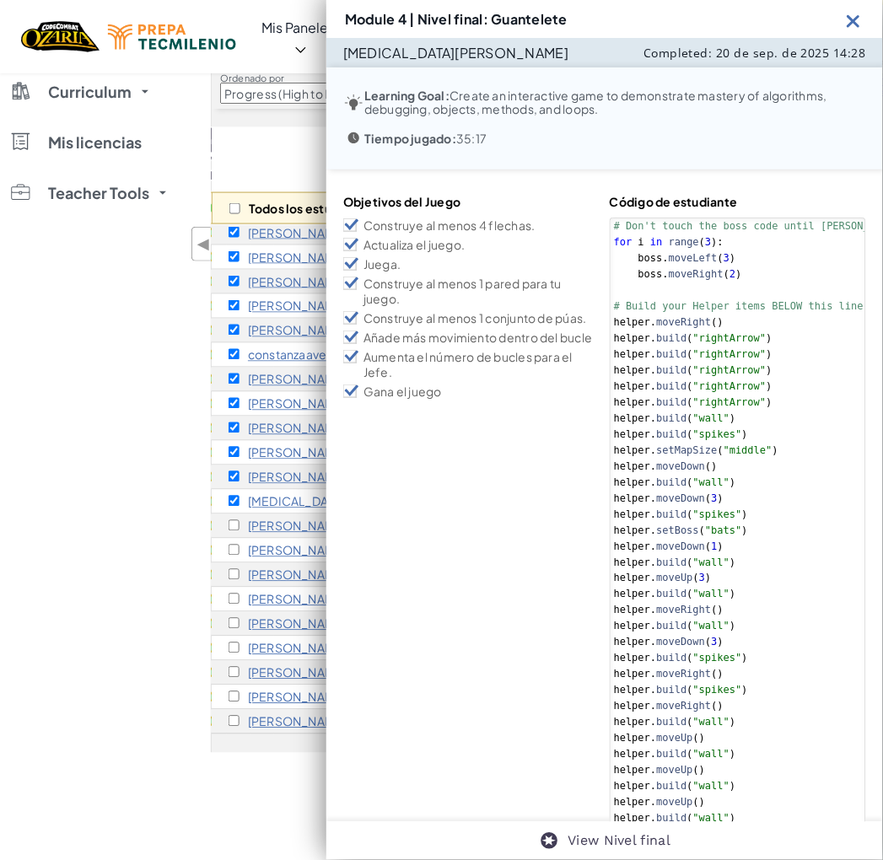
click at [774, 465] on div "# Don't touch the boss code until [PERSON_NAME] says you're ready! for i in ran…" at bounding box center [772, 586] width 324 height 737
type textarea "helper.moveDown() helper.moveRight()"
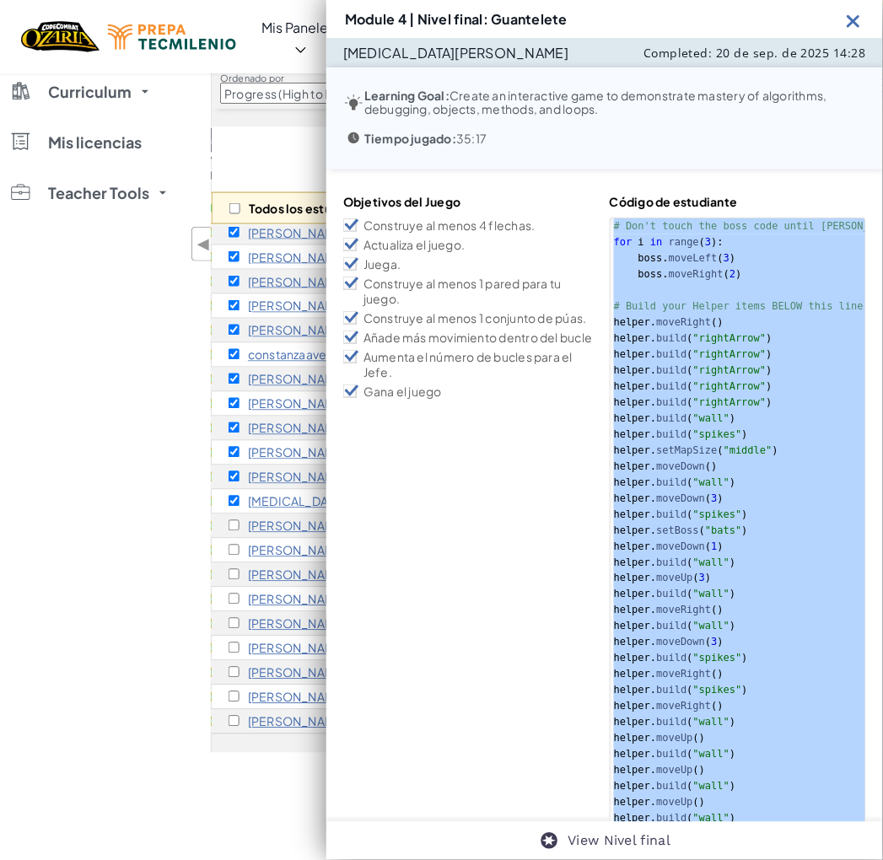
click at [851, 11] on img at bounding box center [853, 20] width 21 height 21
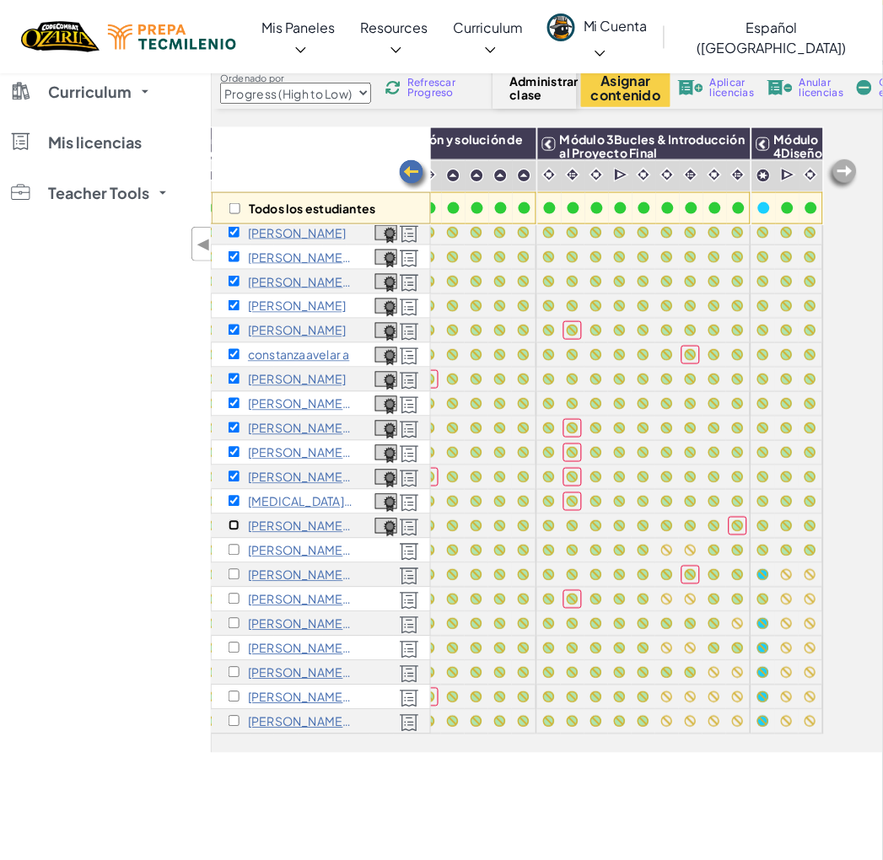
click at [229, 520] on input "checkbox" at bounding box center [233, 525] width 11 height 11
checkbox input "true"
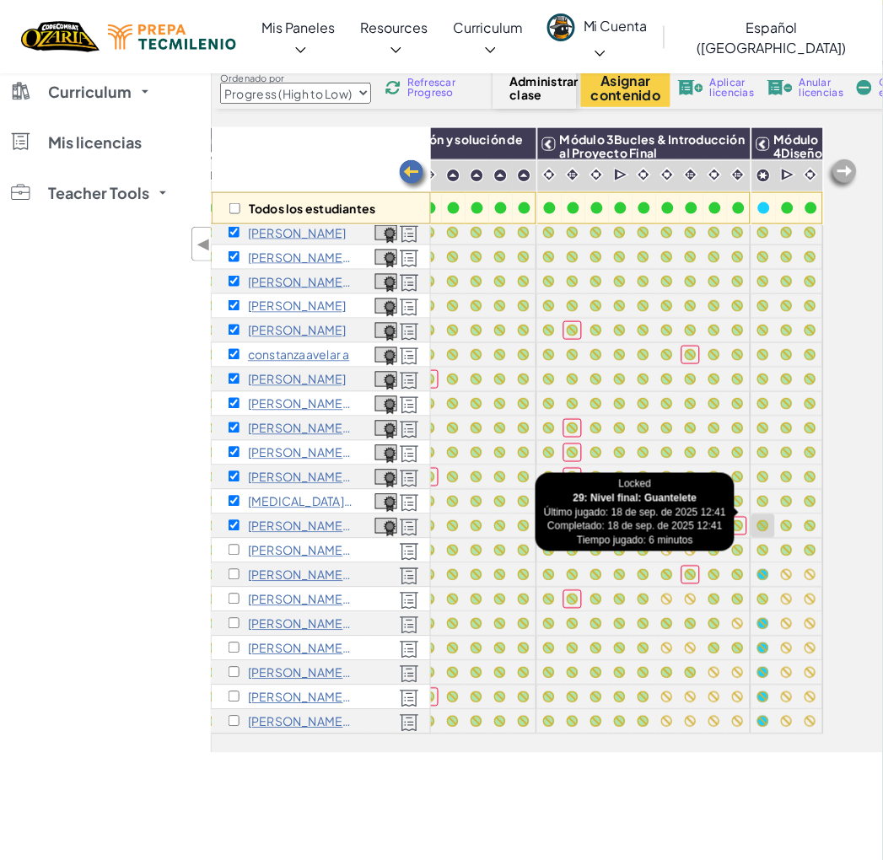
click at [757, 520] on div at bounding box center [763, 526] width 12 height 12
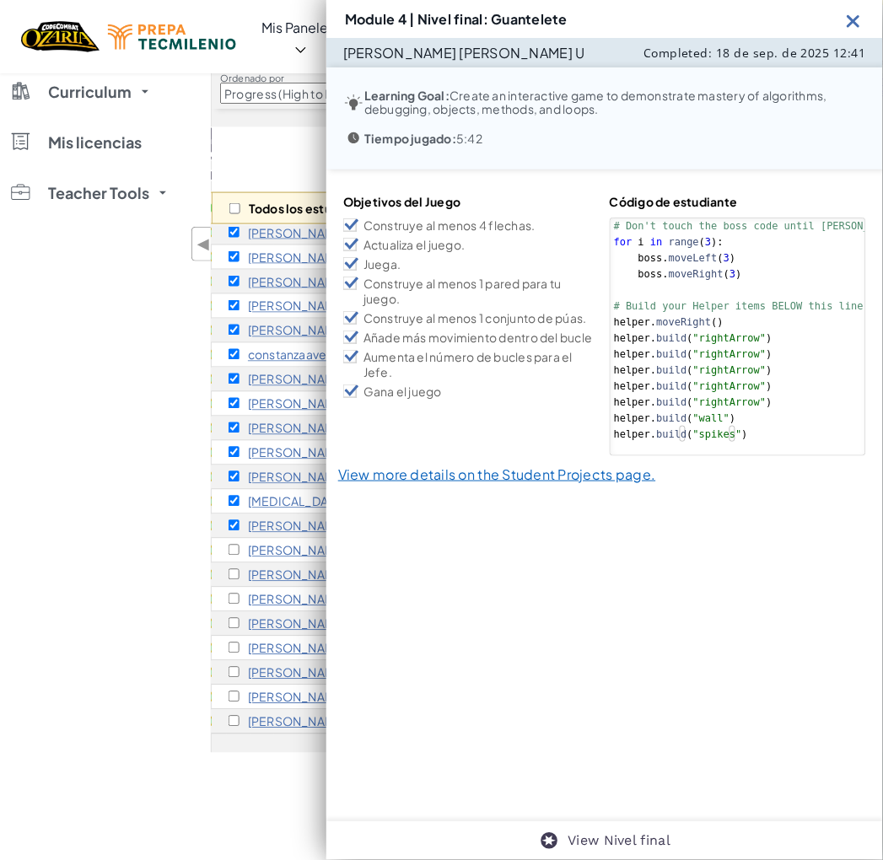
click at [721, 495] on div "Objetivos del Juego Construye al menos 4 flechas. Actualiza el juego. [GEOGRAPH…" at bounding box center [604, 337] width 556 height 336
type textarea "[DOMAIN_NAME]("rightArrow")"
click at [787, 376] on div "# Don't touch the boss code until [PERSON_NAME] says you're ready! for i in ran…" at bounding box center [772, 346] width 324 height 256
drag, startPoint x: 857, startPoint y: 13, endPoint x: 726, endPoint y: 858, distance: 855.6
click at [857, 13] on img at bounding box center [853, 20] width 21 height 21
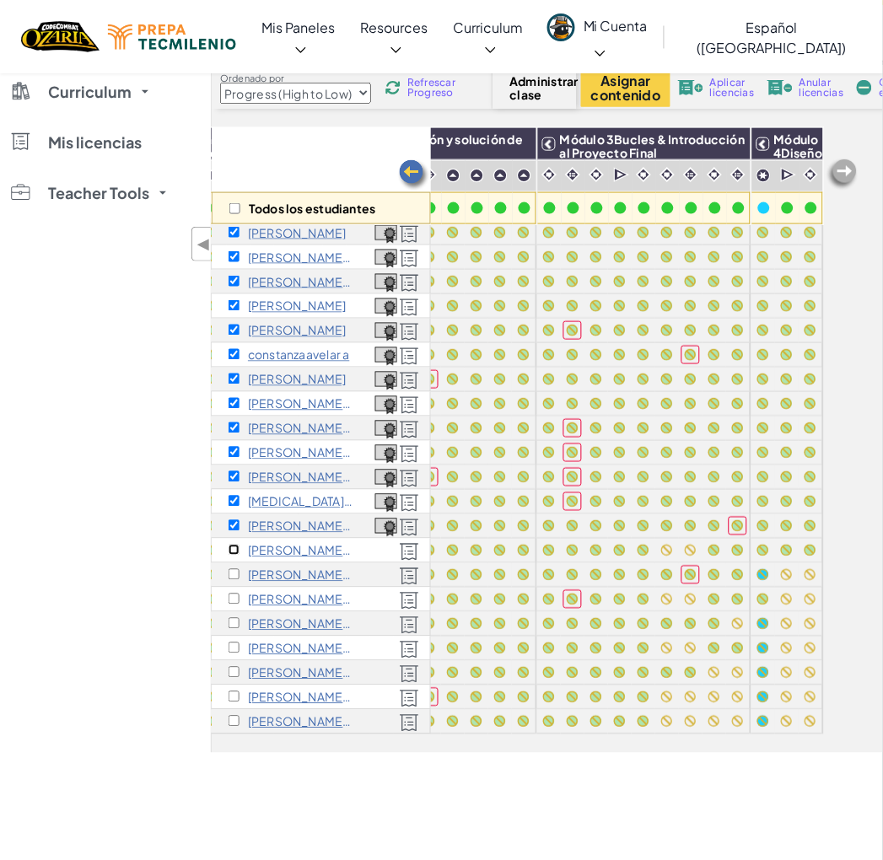
click at [234, 545] on input "checkbox" at bounding box center [233, 550] width 11 height 11
checkbox input "true"
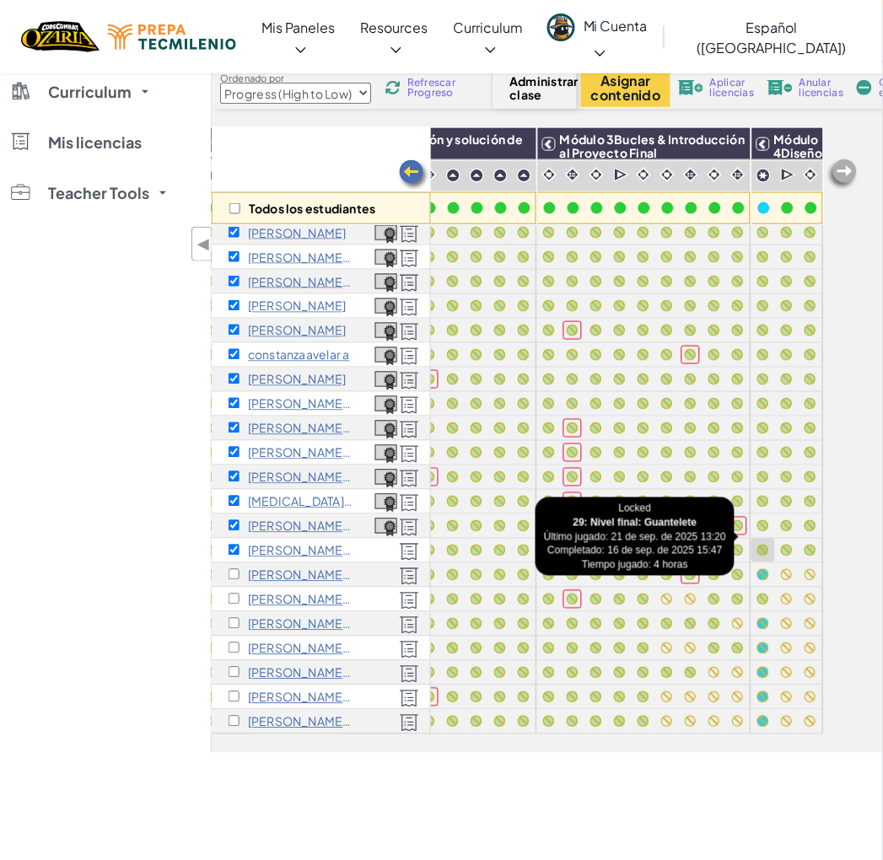
click at [757, 545] on div at bounding box center [763, 551] width 12 height 12
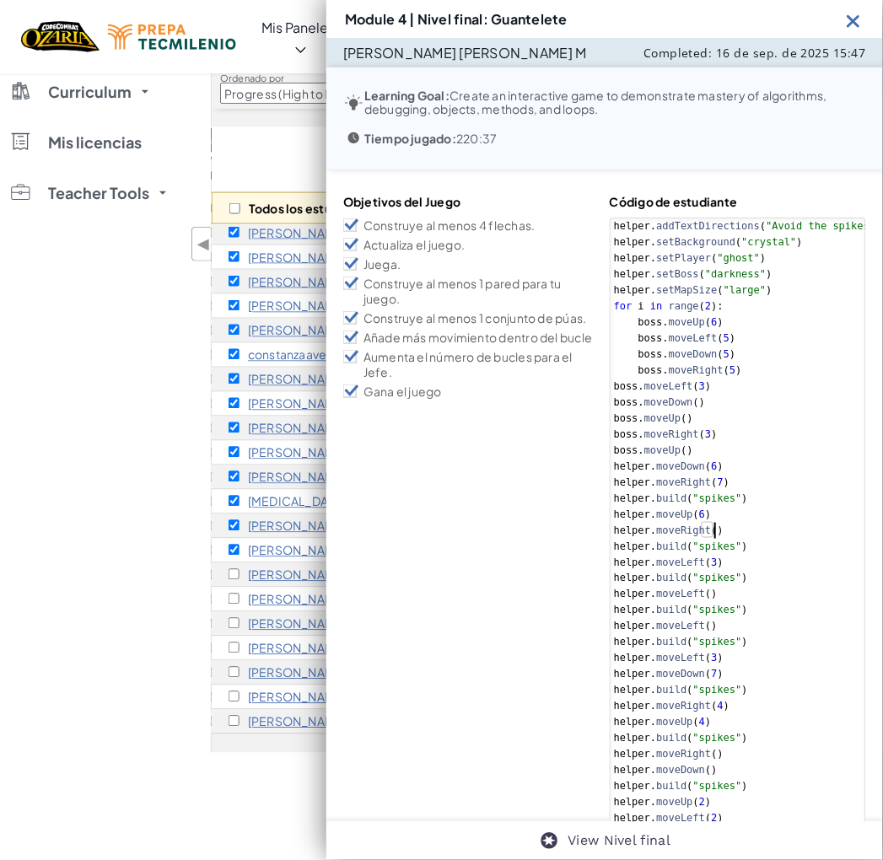
type textarea "helper.moveRight() [DOMAIN_NAME]("pushable")"
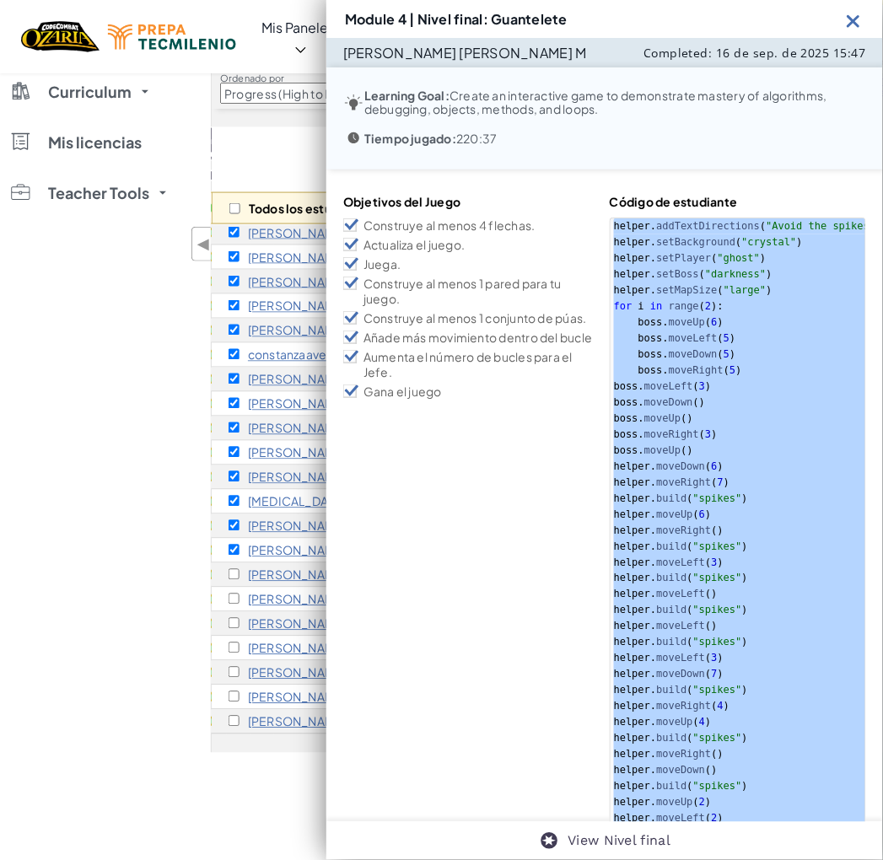
click at [851, 19] on img at bounding box center [853, 20] width 21 height 21
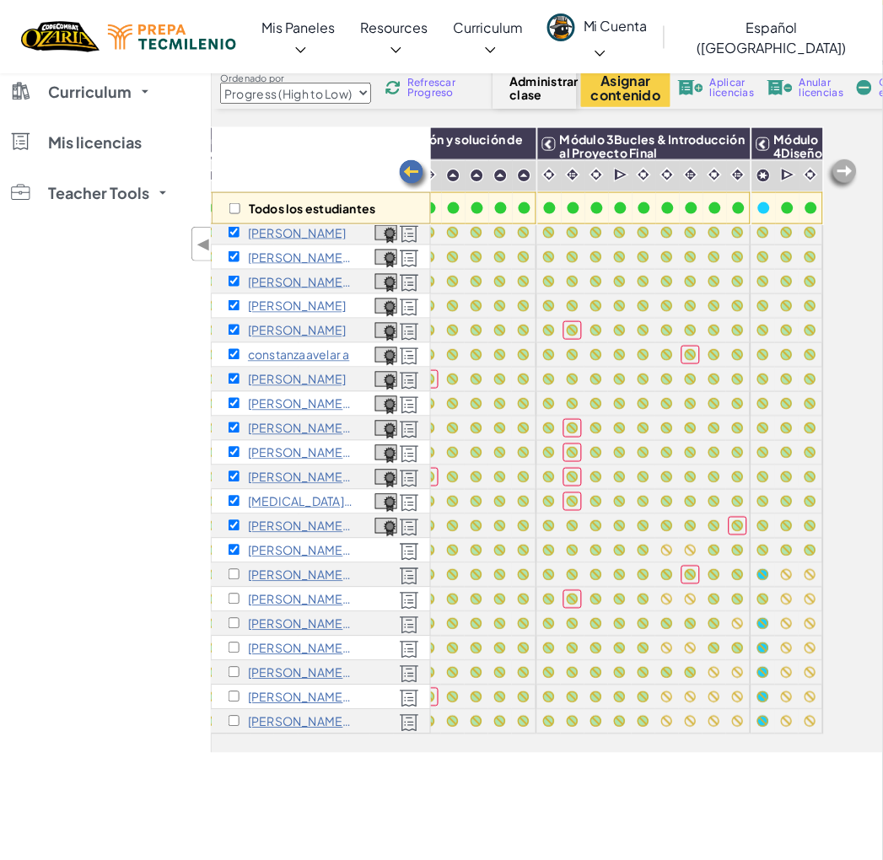
click at [240, 568] on div "[PERSON_NAME] [PERSON_NAME] C" at bounding box center [290, 574] width 125 height 13
click at [231, 568] on div "[PERSON_NAME] [PERSON_NAME] C" at bounding box center [290, 574] width 125 height 13
click at [237, 569] on input "checkbox" at bounding box center [233, 574] width 11 height 11
checkbox input "true"
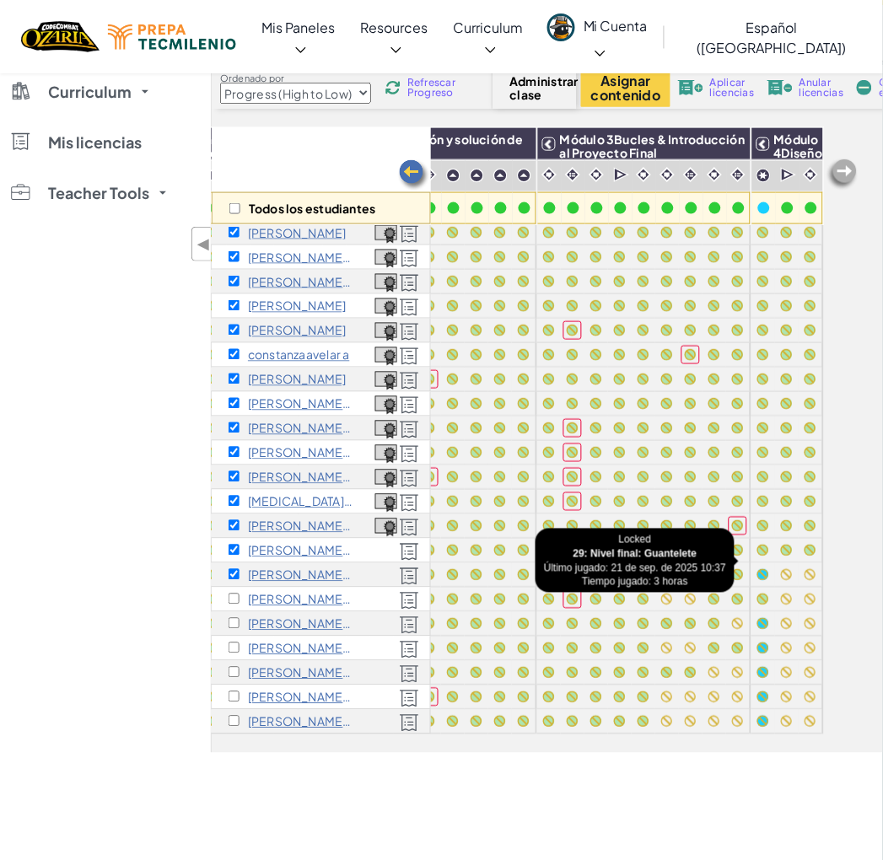
click at [751, 563] on div at bounding box center [763, 575] width 24 height 24
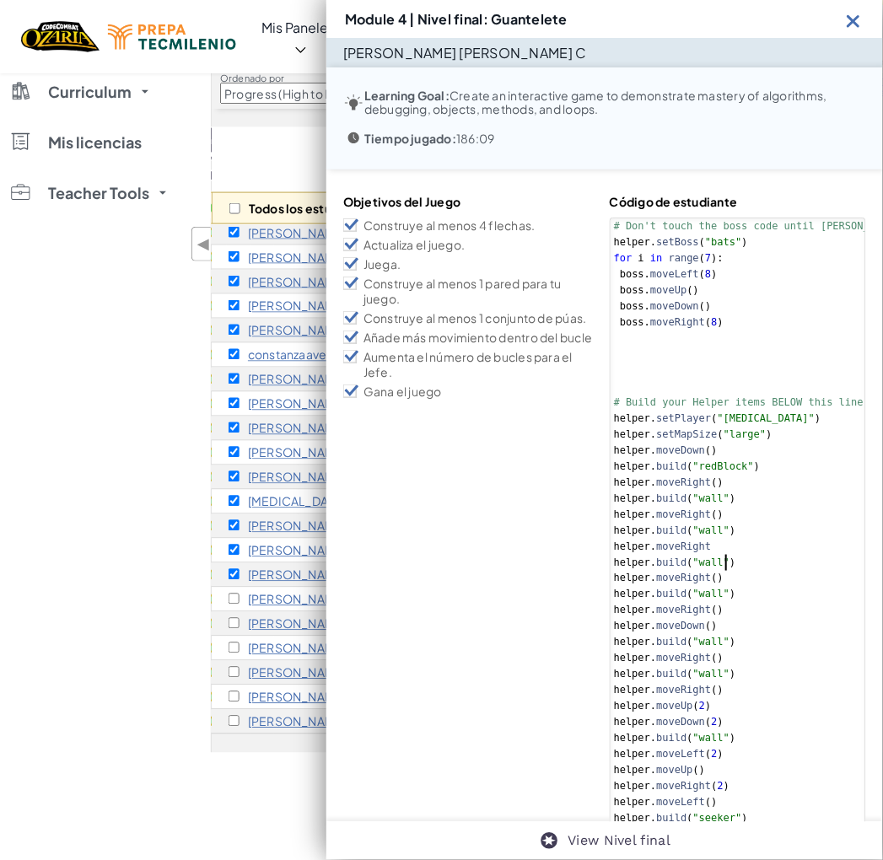
type textarea "helper.moveUp(2) [DOMAIN_NAME]("switchBlock")"
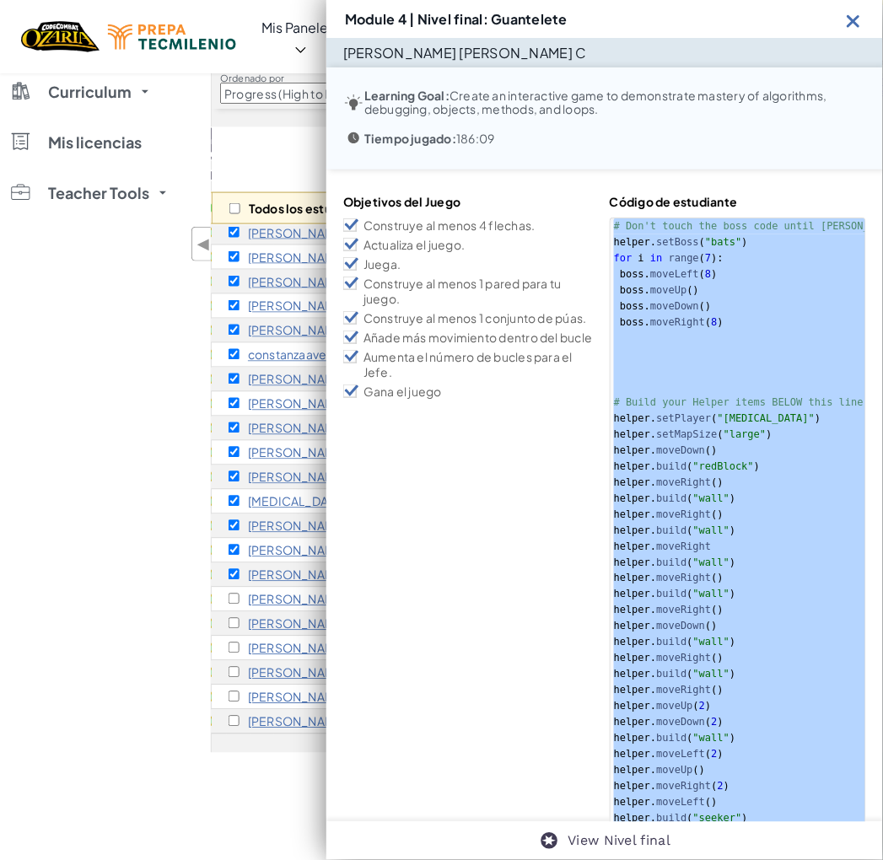
drag, startPoint x: 856, startPoint y: 29, endPoint x: 839, endPoint y: 13, distance: 22.7
click at [856, 29] on img at bounding box center [853, 20] width 21 height 21
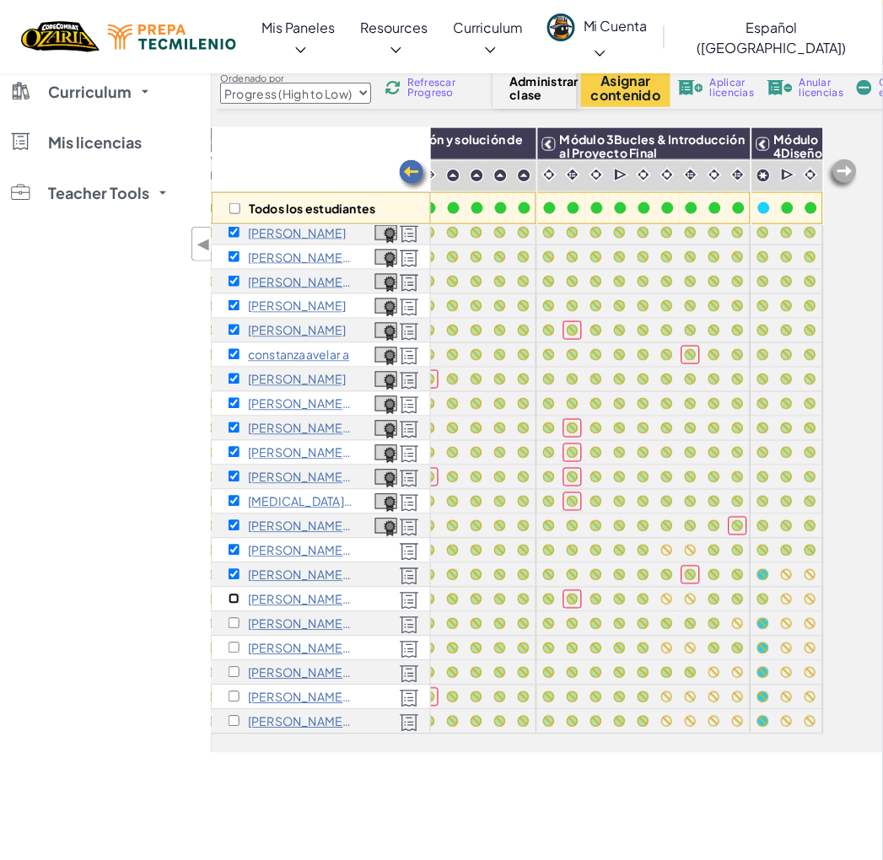
click at [234, 594] on input "checkbox" at bounding box center [233, 599] width 11 height 11
checkbox input "true"
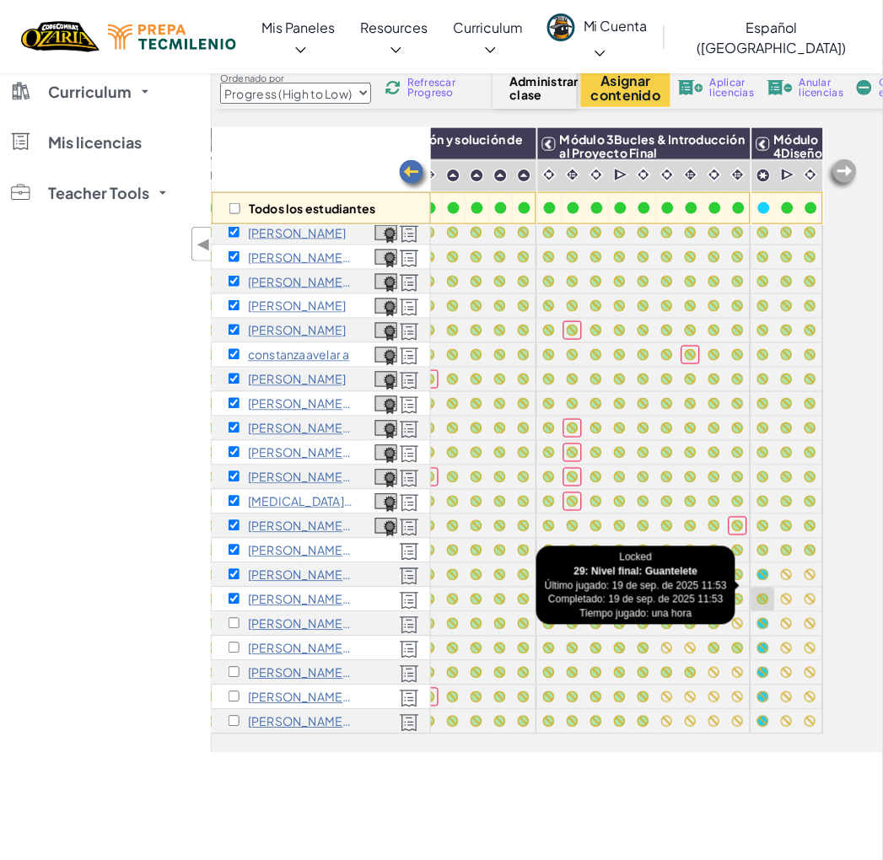
click at [757, 594] on div at bounding box center [763, 600] width 12 height 12
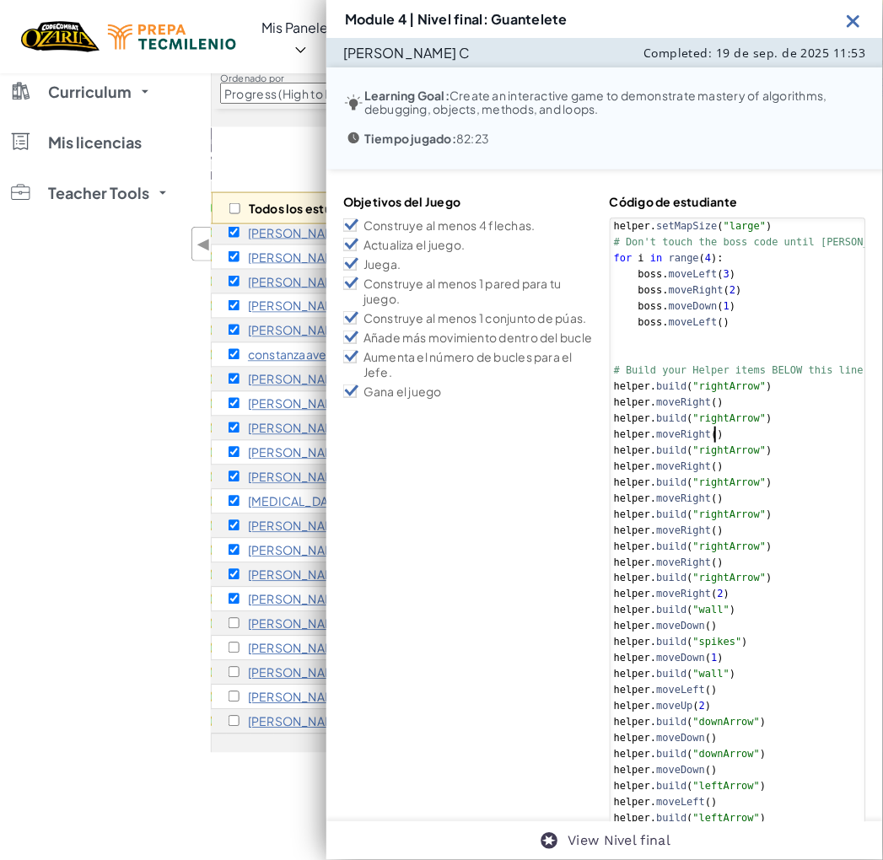
click at [717, 436] on div "helper . setMapSize ( "large" ) # Don't touch the boss code until [PERSON_NAME]…" at bounding box center [772, 818] width 324 height 1201
type textarea "helper.moveDown() helper.moveRight()"
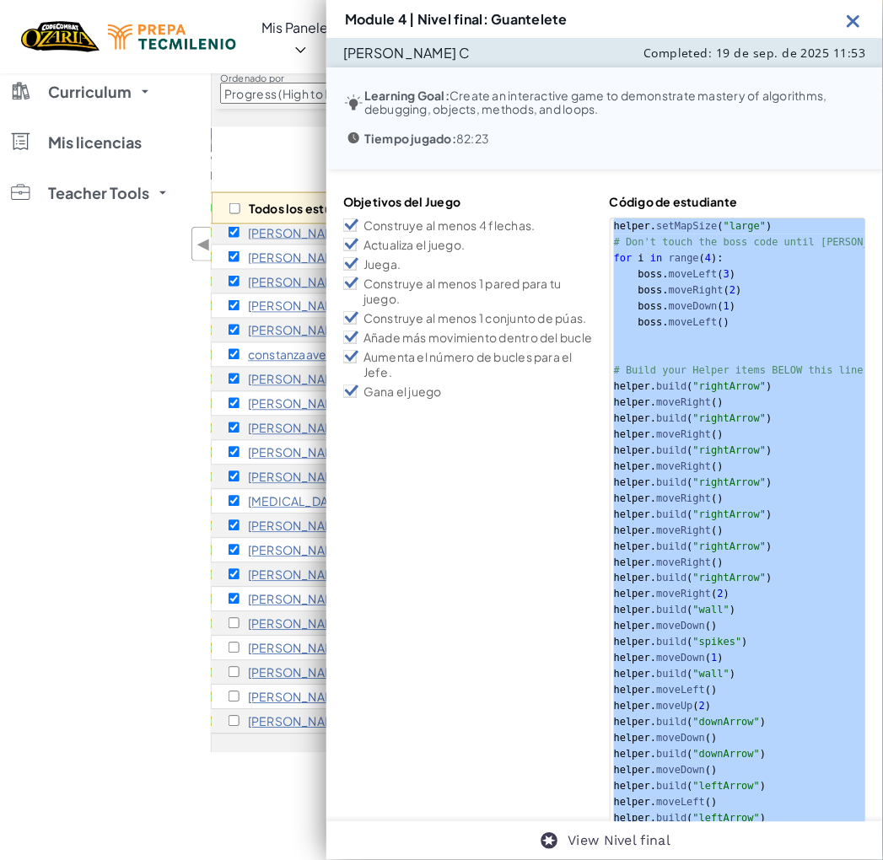
drag, startPoint x: 847, startPoint y: 25, endPoint x: 803, endPoint y: 24, distance: 44.7
click at [847, 25] on img at bounding box center [853, 20] width 21 height 21
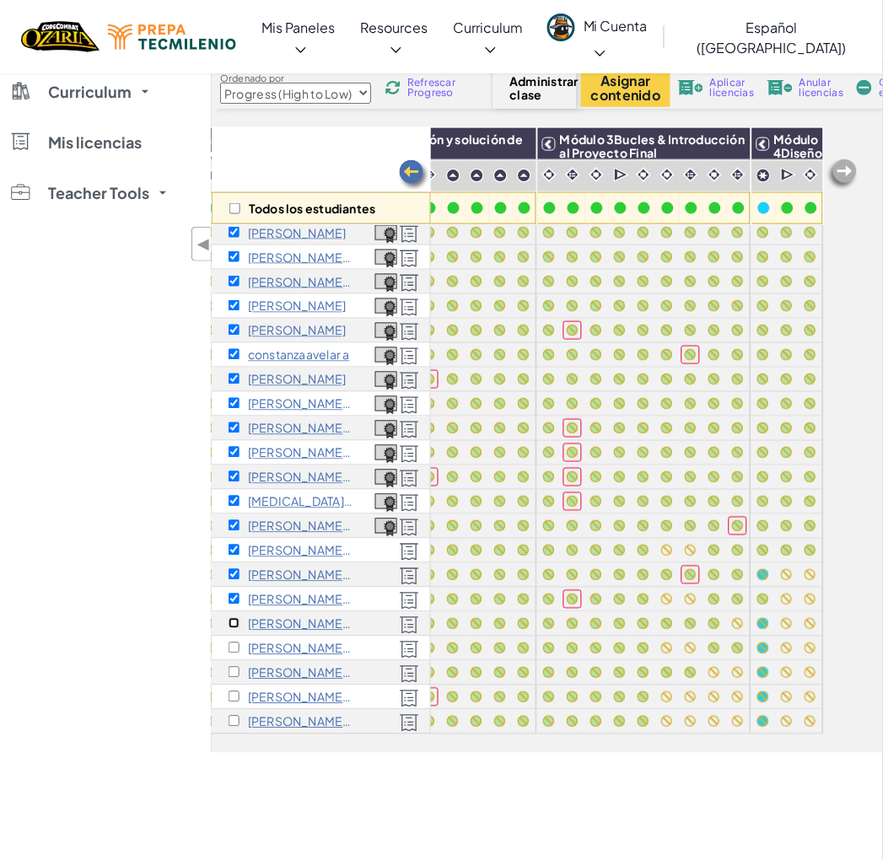
click at [234, 618] on input "checkbox" at bounding box center [233, 623] width 11 height 11
checkbox input "true"
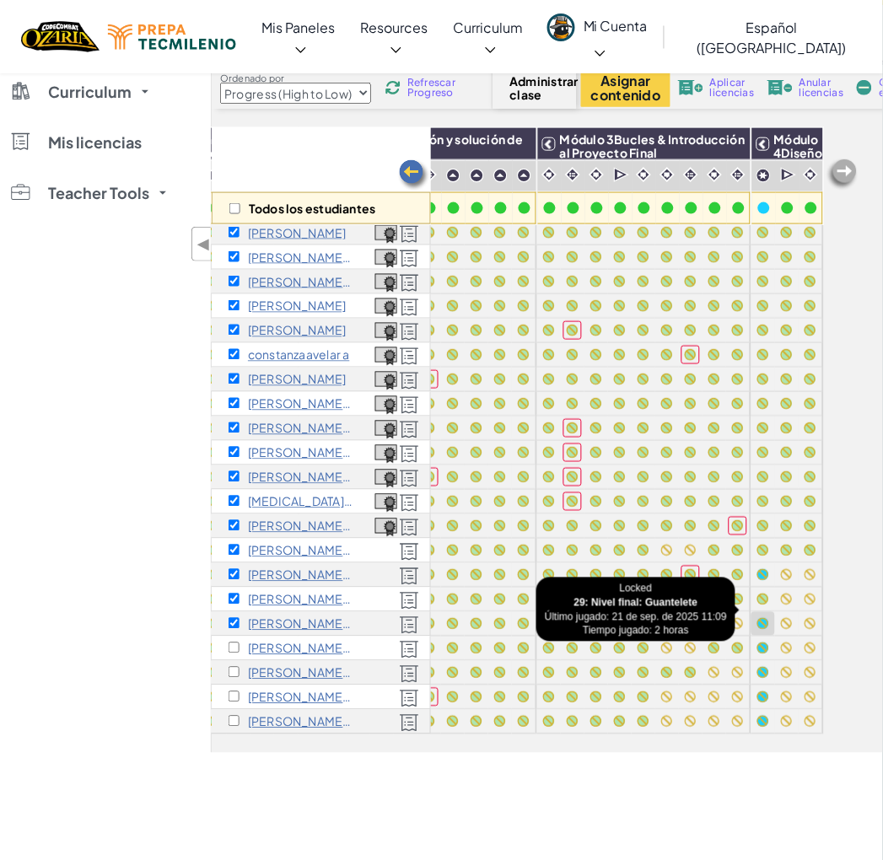
click at [757, 618] on div at bounding box center [763, 624] width 12 height 12
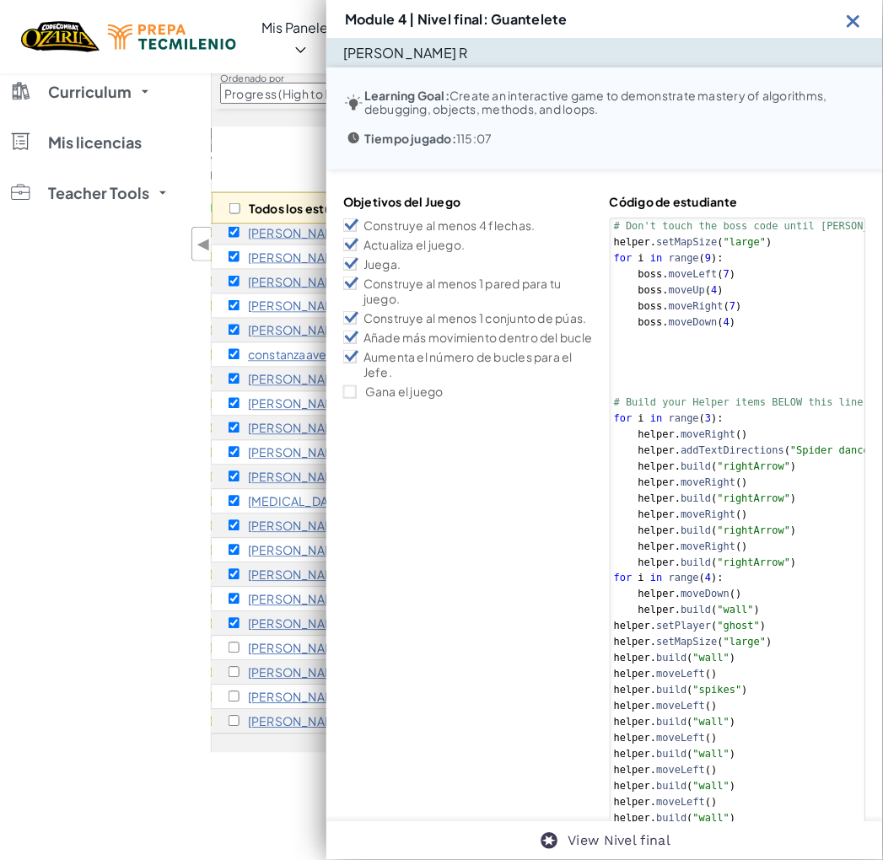
type textarea "helper.moveDown() [DOMAIN_NAME]("switchBlock")"
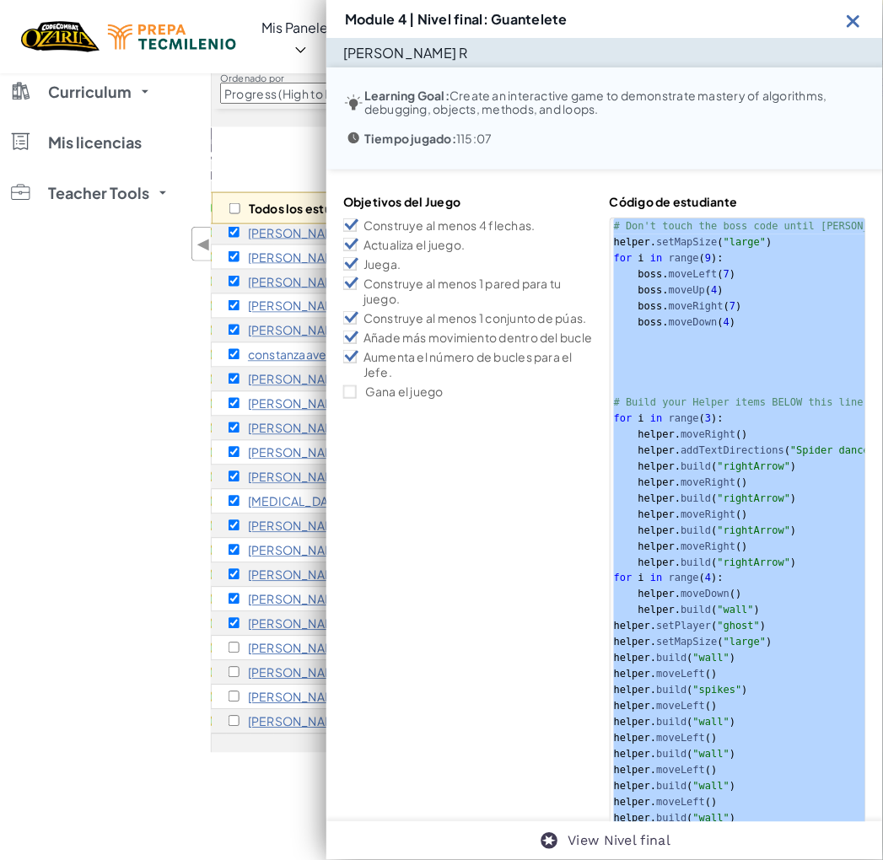
click at [851, 23] on img at bounding box center [853, 20] width 21 height 21
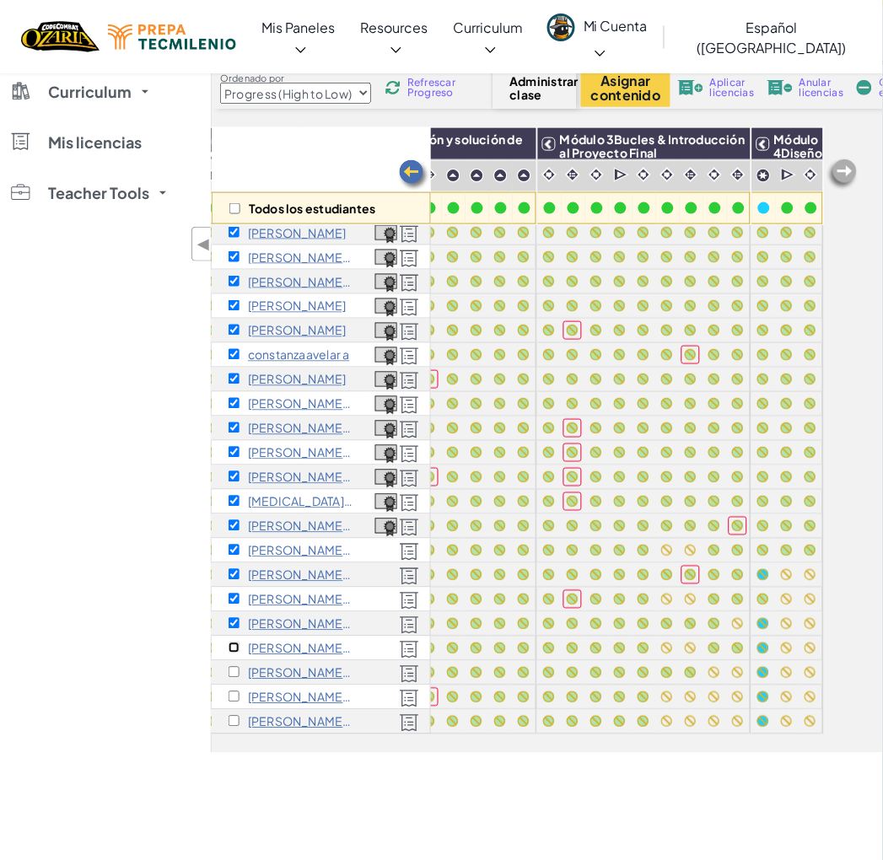
click at [234, 642] on input "checkbox" at bounding box center [233, 647] width 11 height 11
checkbox input "true"
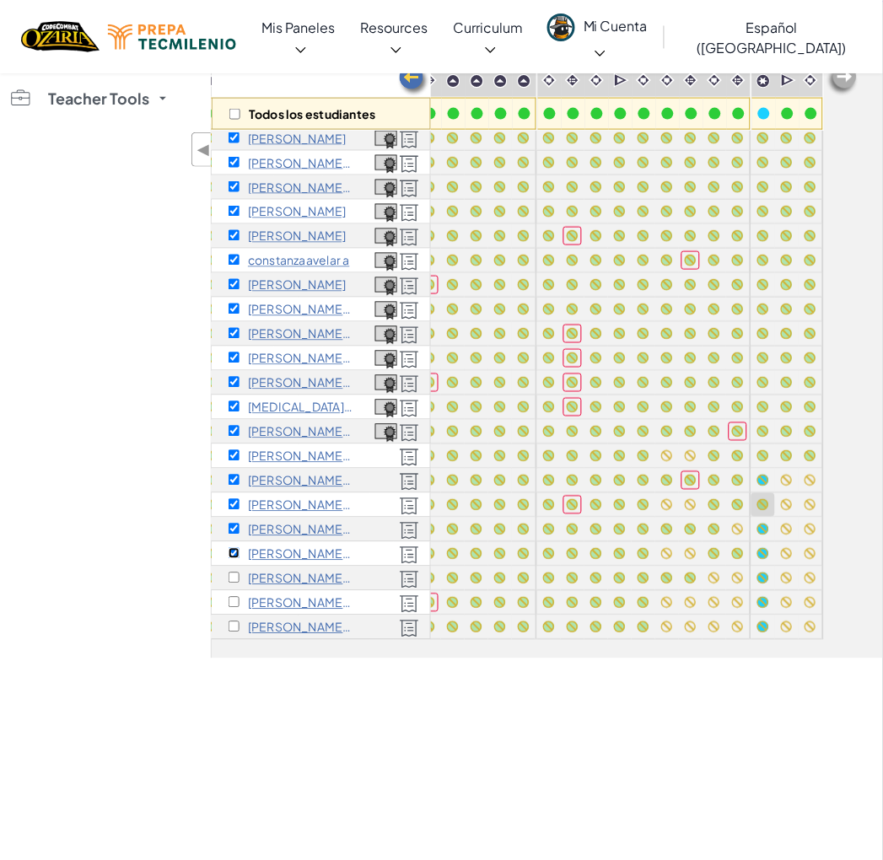
scroll to position [281, 0]
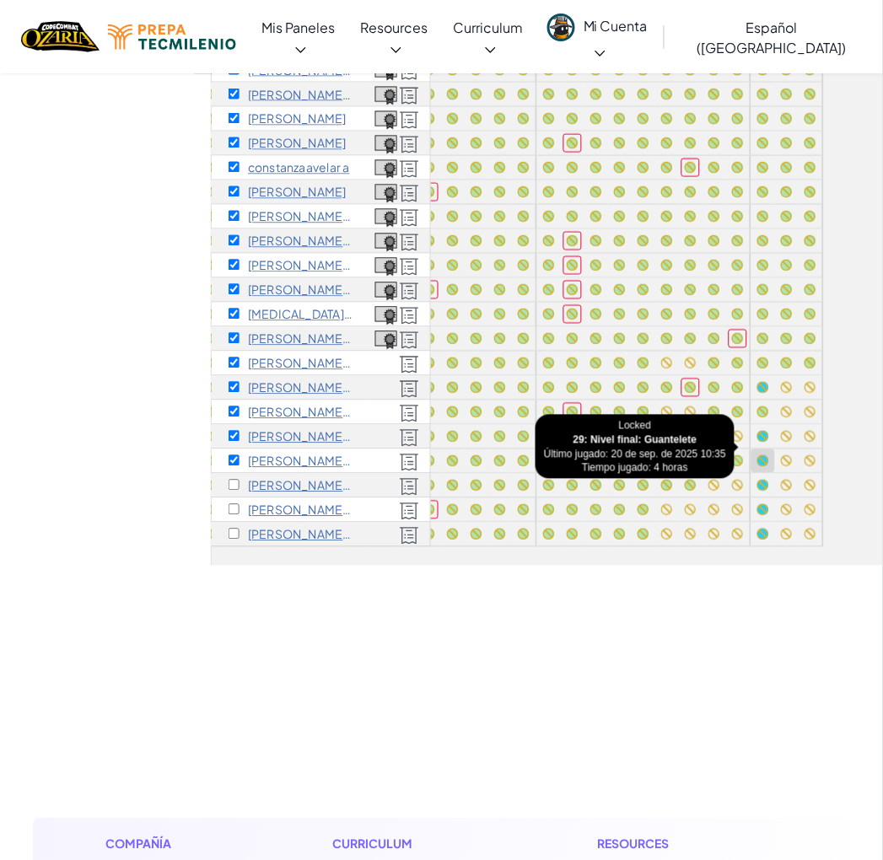
click at [757, 455] on div at bounding box center [763, 461] width 12 height 12
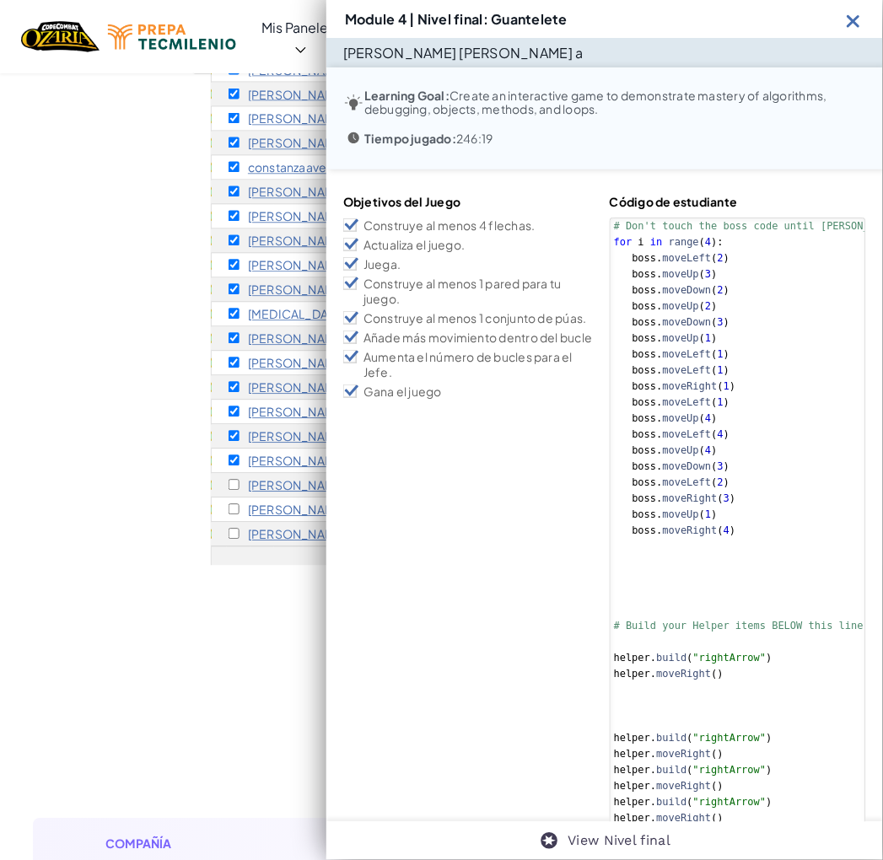
type textarea "helper.moveLeft() [DOMAIN_NAME]("downArrow")"
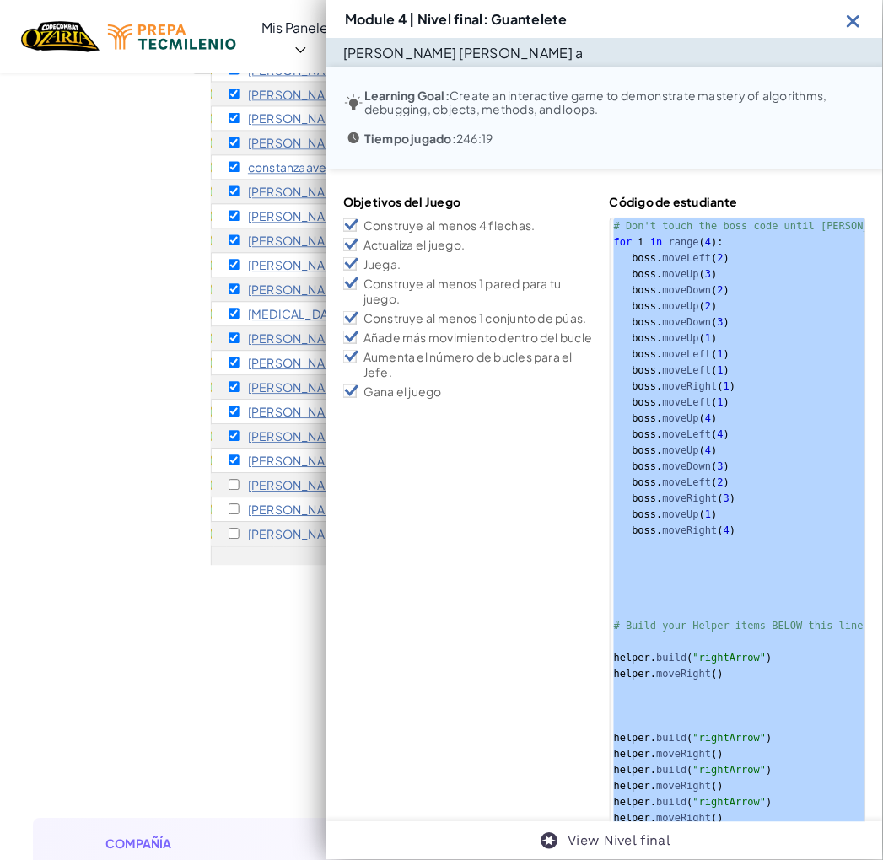
drag, startPoint x: 855, startPoint y: 18, endPoint x: 696, endPoint y: 434, distance: 445.9
click at [855, 18] on img at bounding box center [853, 20] width 21 height 21
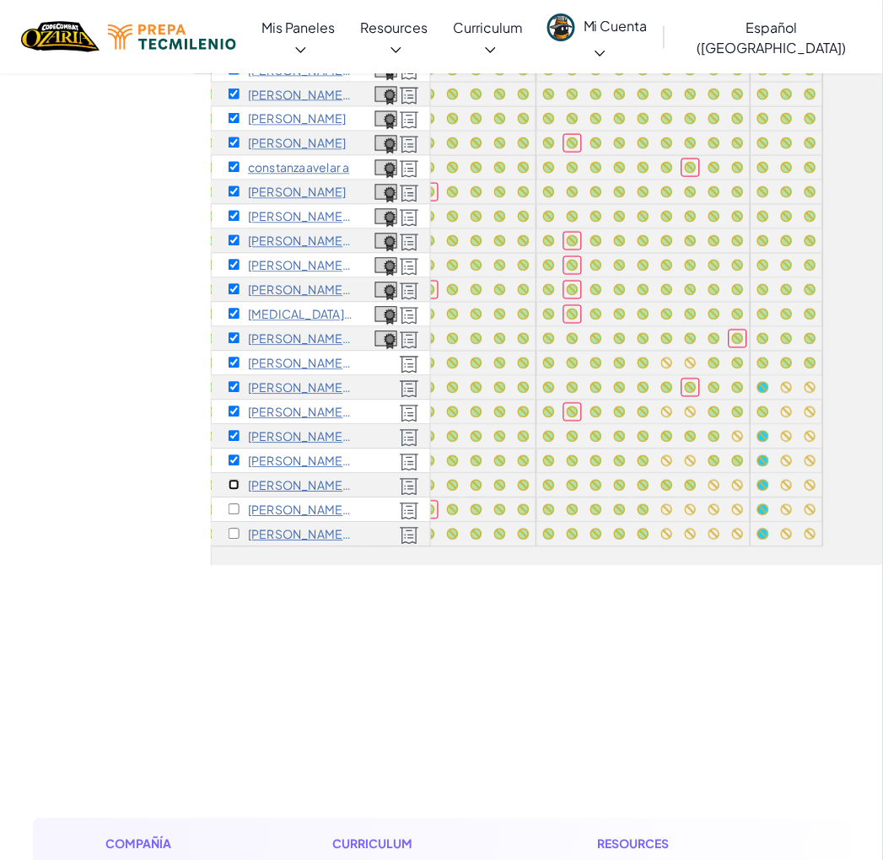
click at [234, 480] on input "checkbox" at bounding box center [233, 485] width 11 height 11
checkbox input "true"
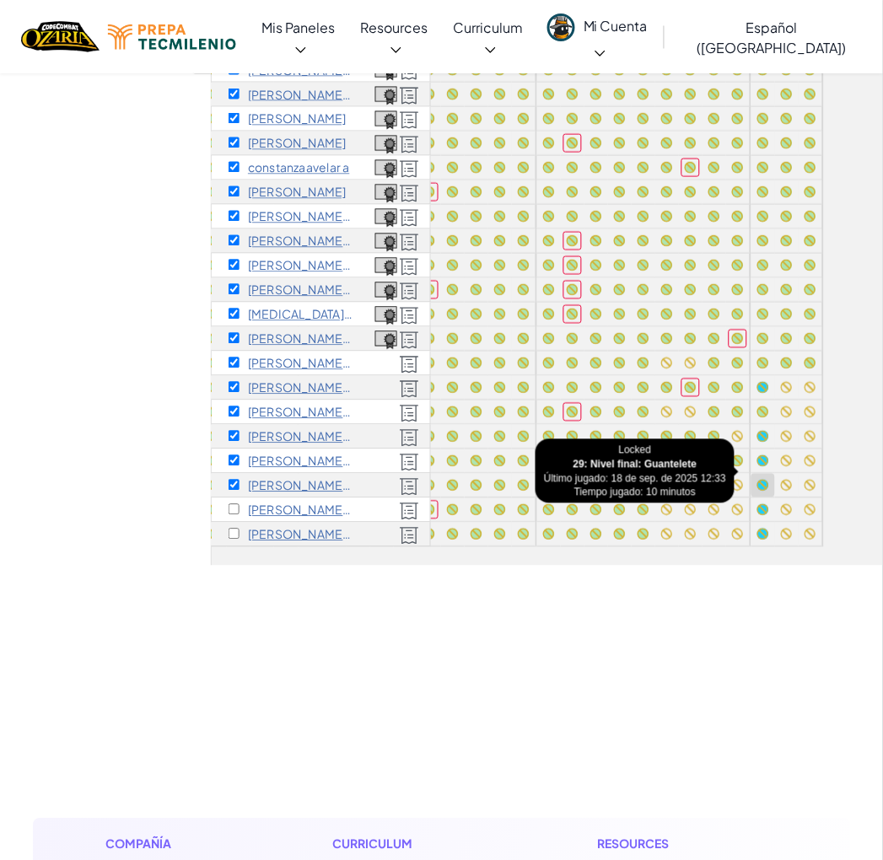
click at [757, 480] on div at bounding box center [763, 486] width 12 height 12
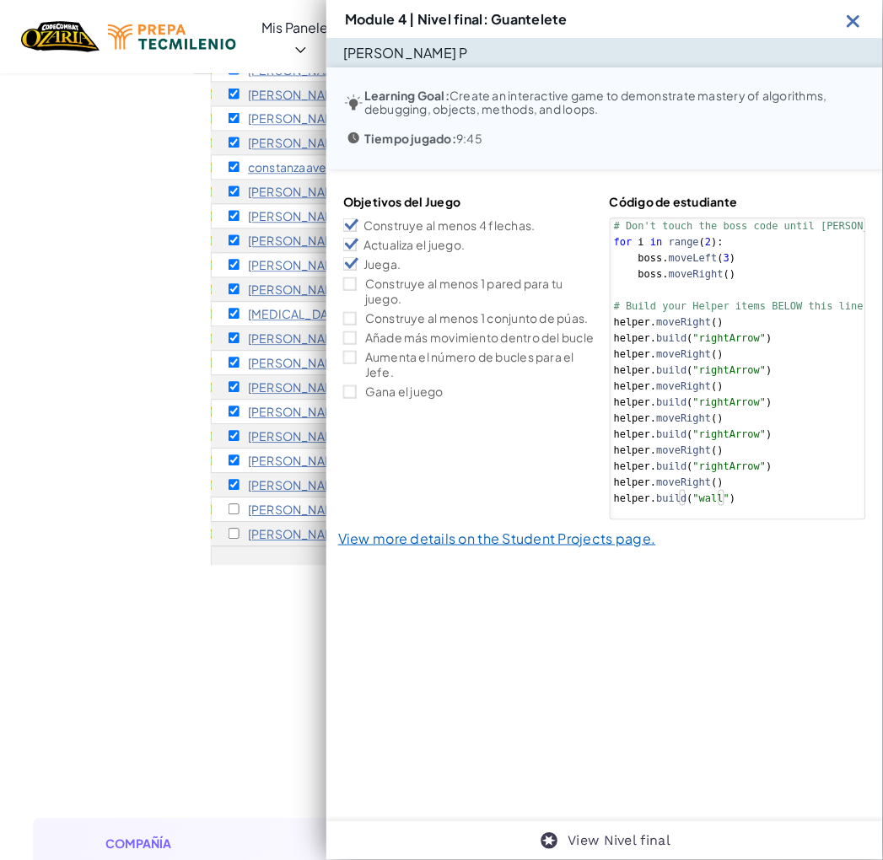
click at [756, 447] on div "# Don't touch the boss code until [PERSON_NAME] says you're ready! for i in ran…" at bounding box center [772, 378] width 324 height 320
type textarea "helper.moveRight() [DOMAIN_NAME]("wall")"
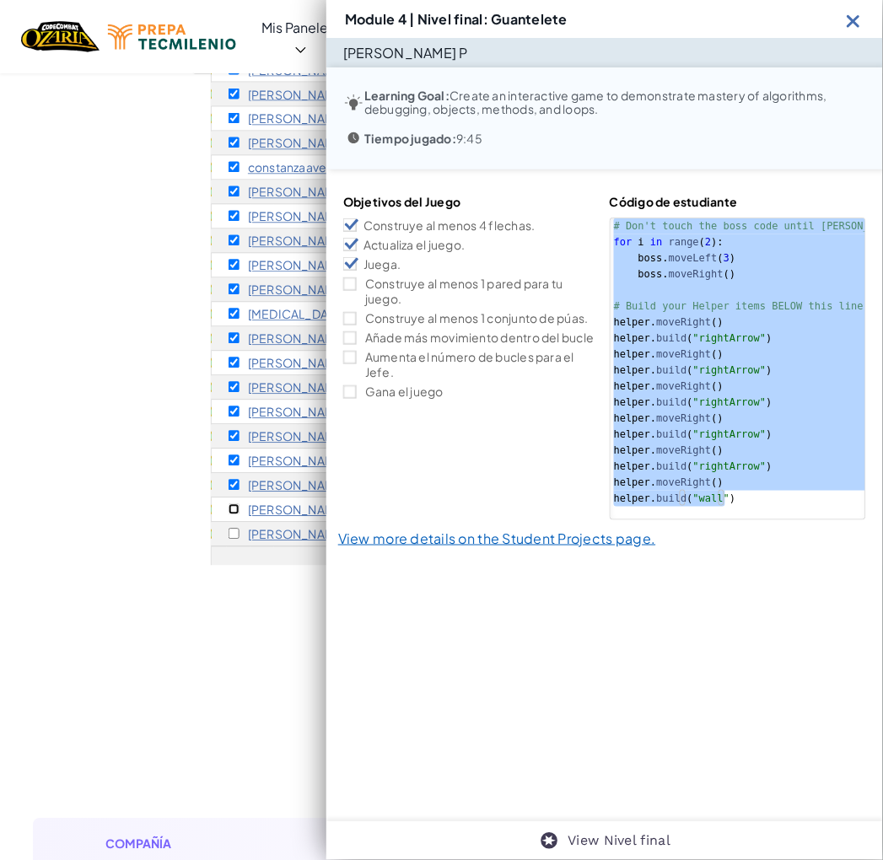
click at [230, 504] on input "checkbox" at bounding box center [233, 509] width 11 height 11
checkbox input "true"
click at [855, 19] on img at bounding box center [853, 20] width 21 height 21
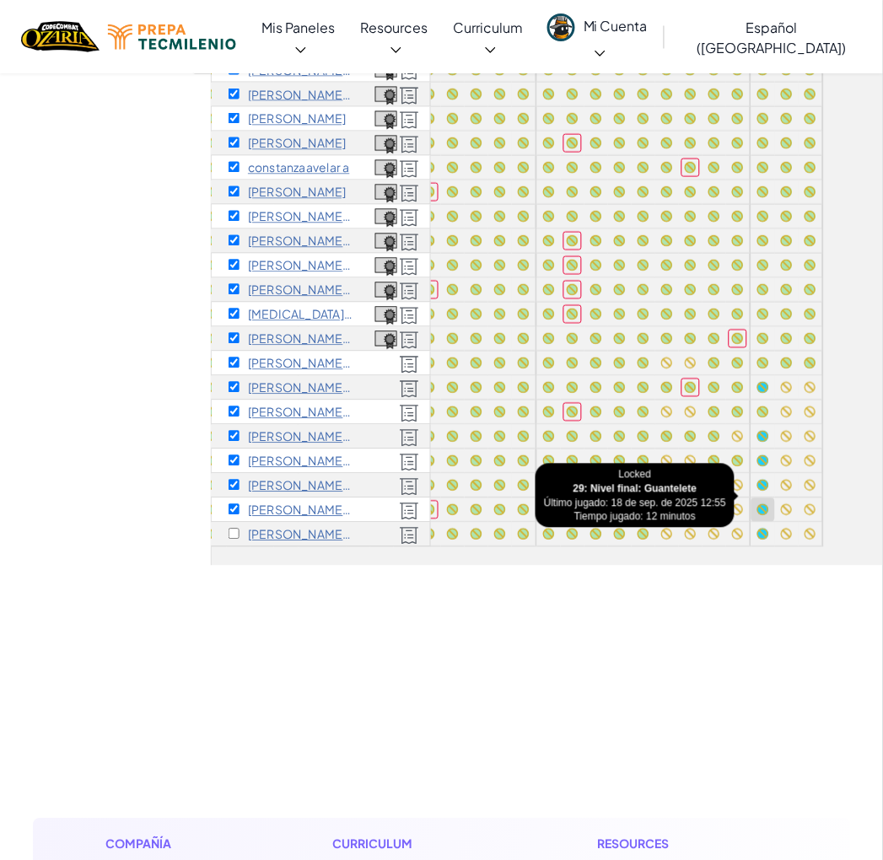
click at [757, 504] on div at bounding box center [763, 510] width 12 height 12
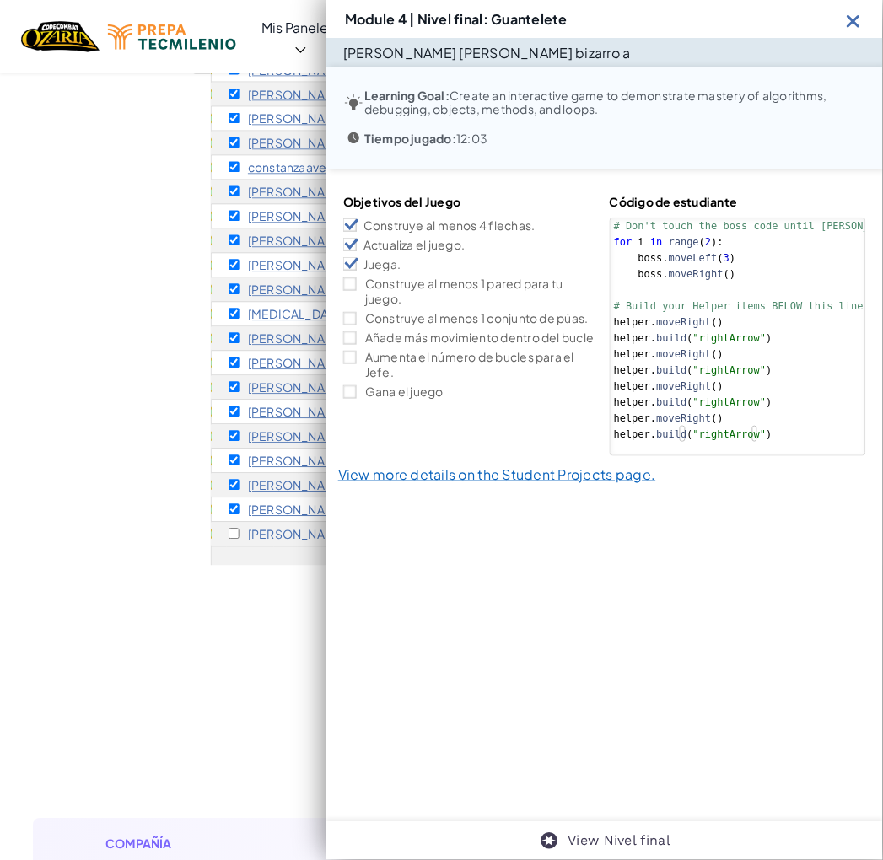
click at [752, 498] on div "Objetivos del Juego Construye al menos 4 flechas. Actualiza el juego. [GEOGRAPH…" at bounding box center [604, 337] width 556 height 336
type textarea "helper.moveRight()"
click at [721, 384] on div "# Don't touch the boss code until [PERSON_NAME] says you're ready! for i in ran…" at bounding box center [772, 346] width 324 height 256
click at [233, 529] on input "checkbox" at bounding box center [233, 534] width 11 height 11
checkbox input "true"
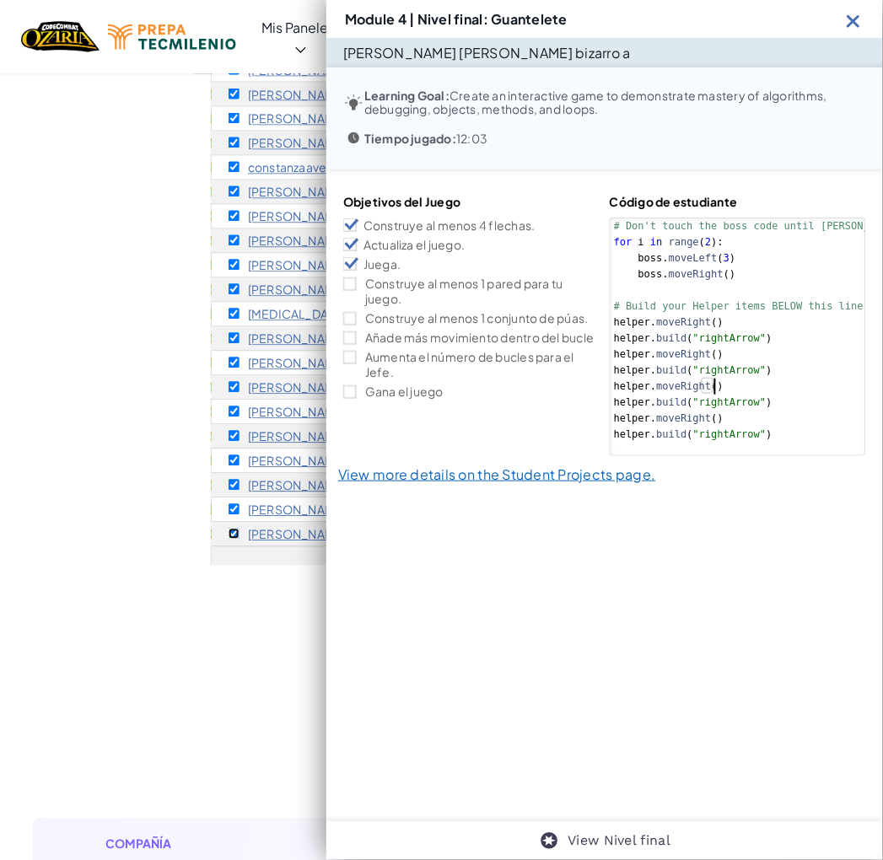
checkbox input "true"
click at [860, 14] on img at bounding box center [853, 20] width 21 height 21
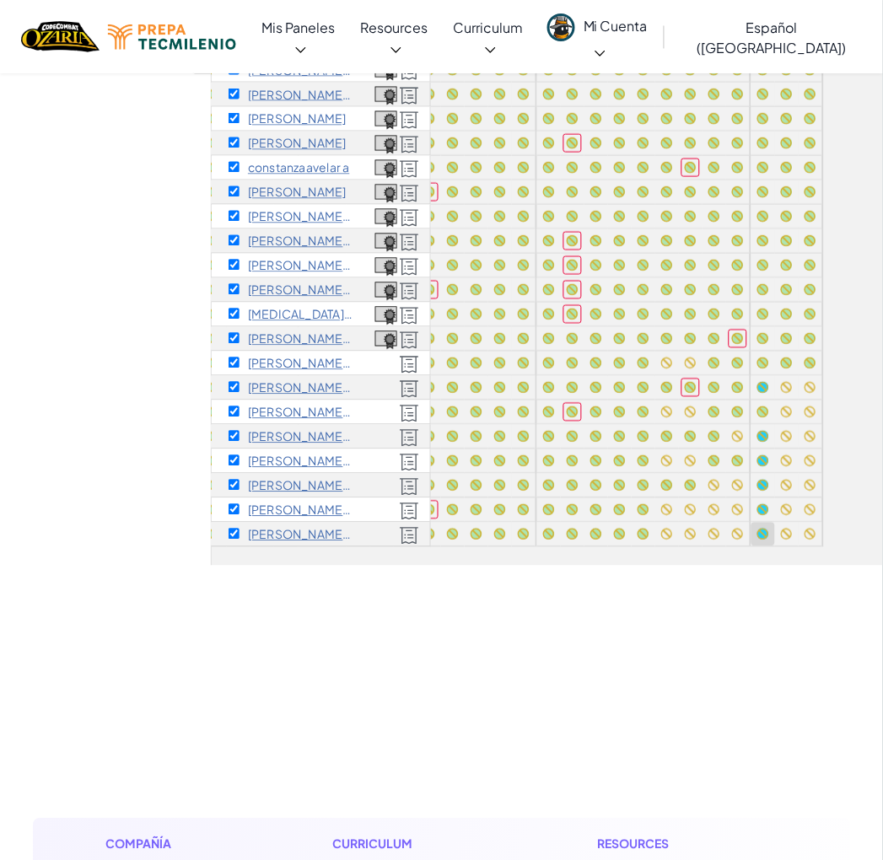
click at [757, 529] on div at bounding box center [763, 535] width 12 height 12
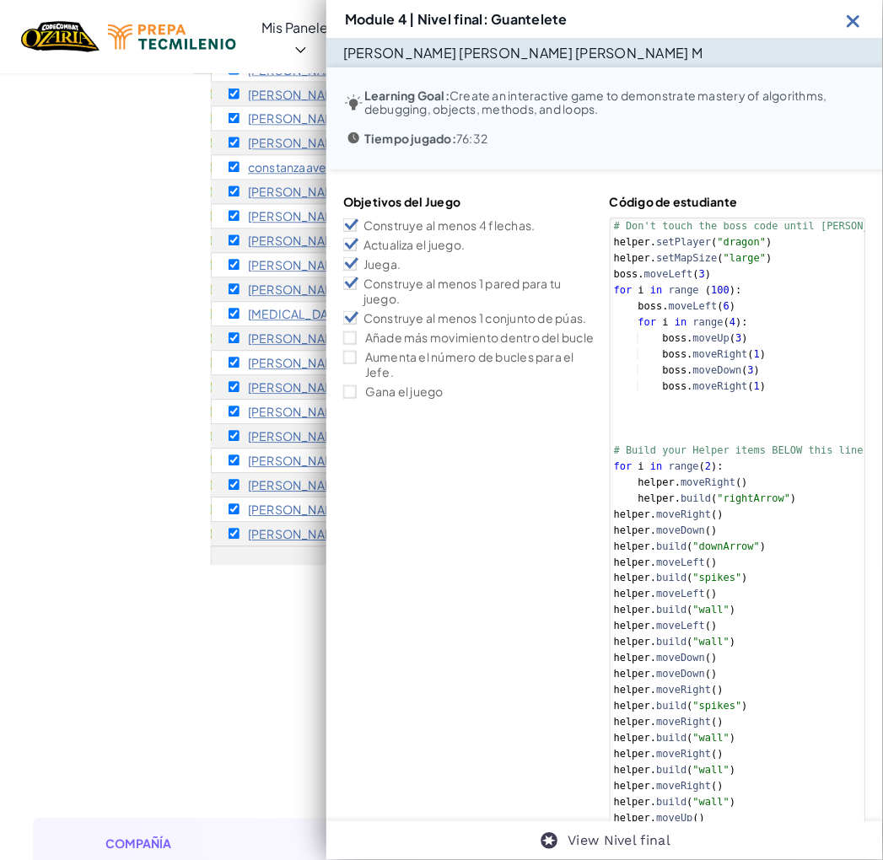
type textarea "helper.moveUp() [DOMAIN_NAME]("wall")"
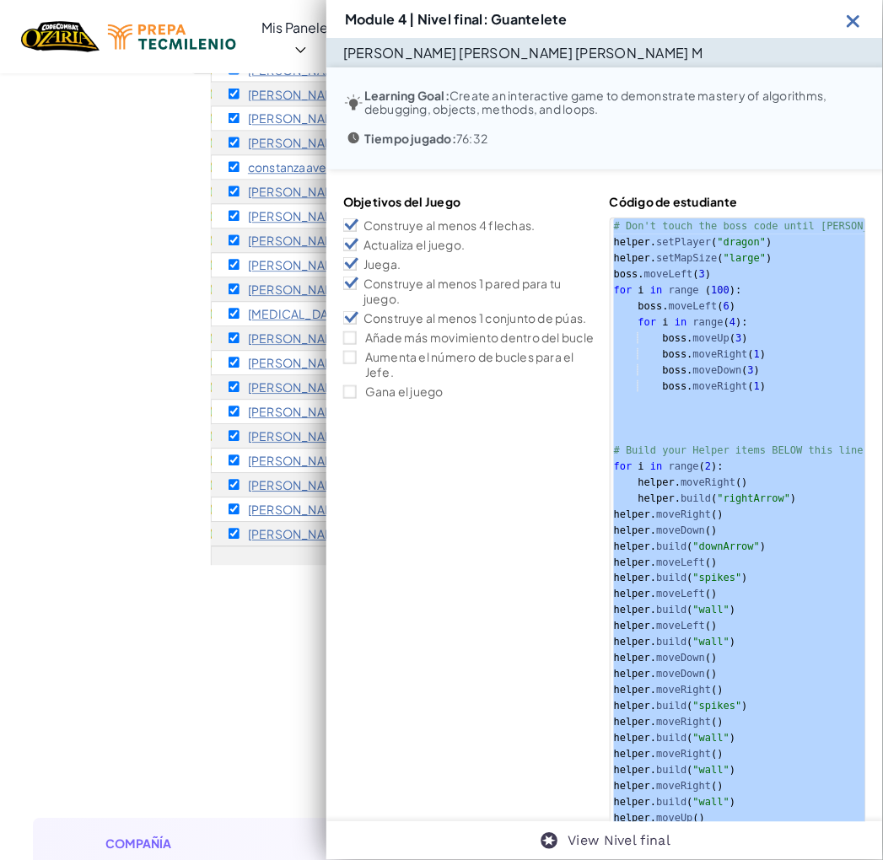
drag, startPoint x: 851, startPoint y: 19, endPoint x: 777, endPoint y: 9, distance: 74.9
click at [852, 19] on img at bounding box center [853, 20] width 21 height 21
